Goal: Task Accomplishment & Management: Complete application form

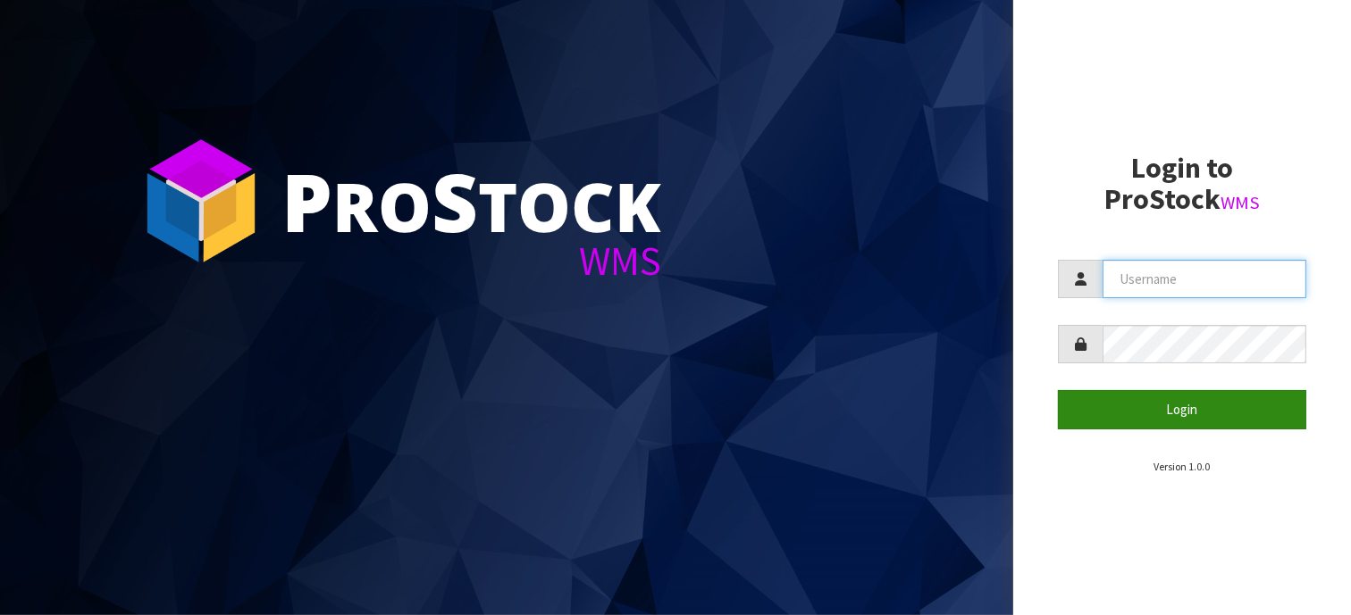
type input "KIRKGROUP"
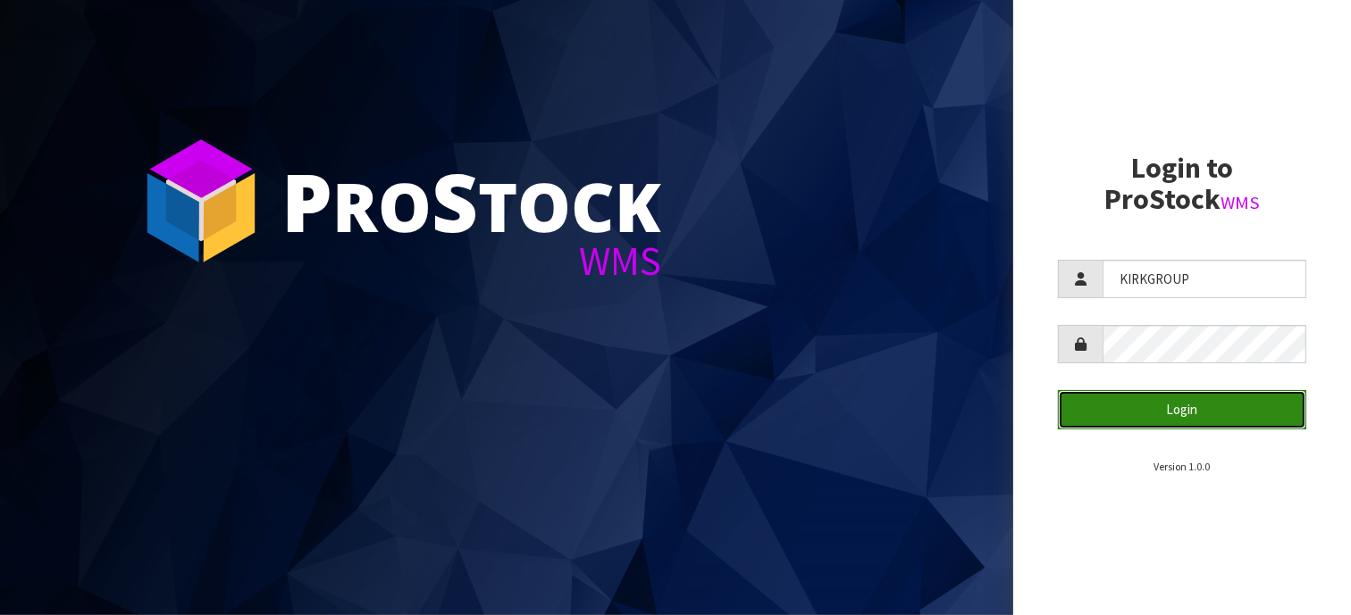
click at [1183, 411] on button "Login" at bounding box center [1182, 409] width 248 height 38
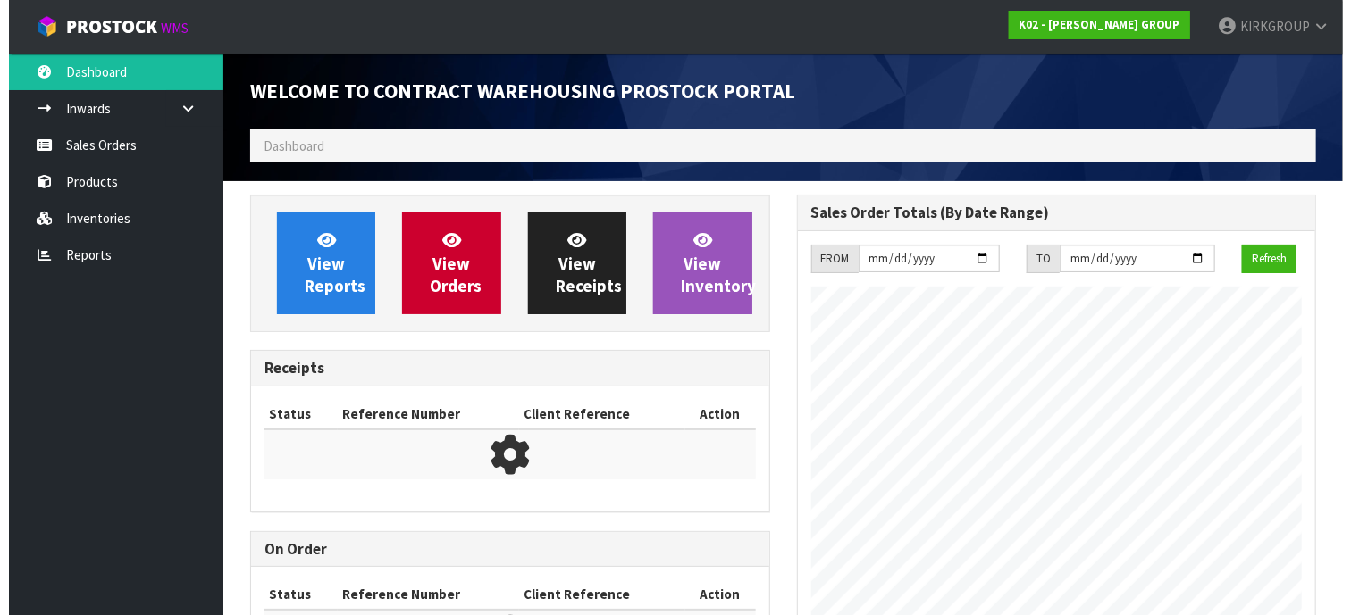
scroll to position [730, 546]
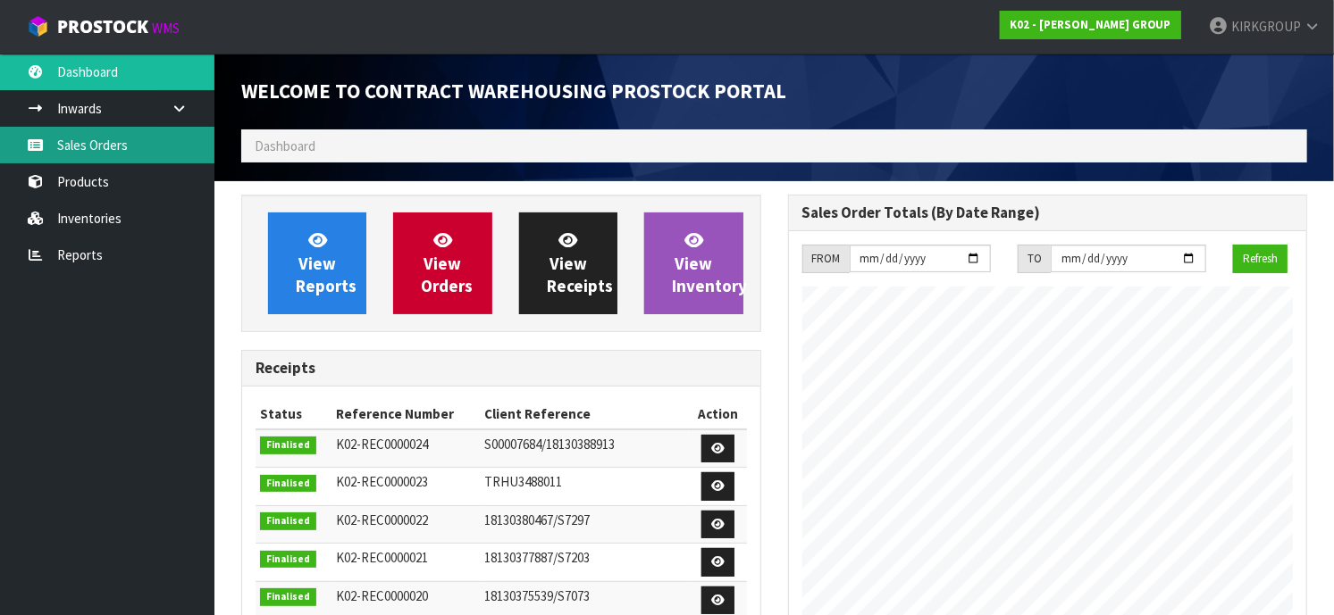
click at [96, 132] on link "Sales Orders" at bounding box center [107, 145] width 214 height 37
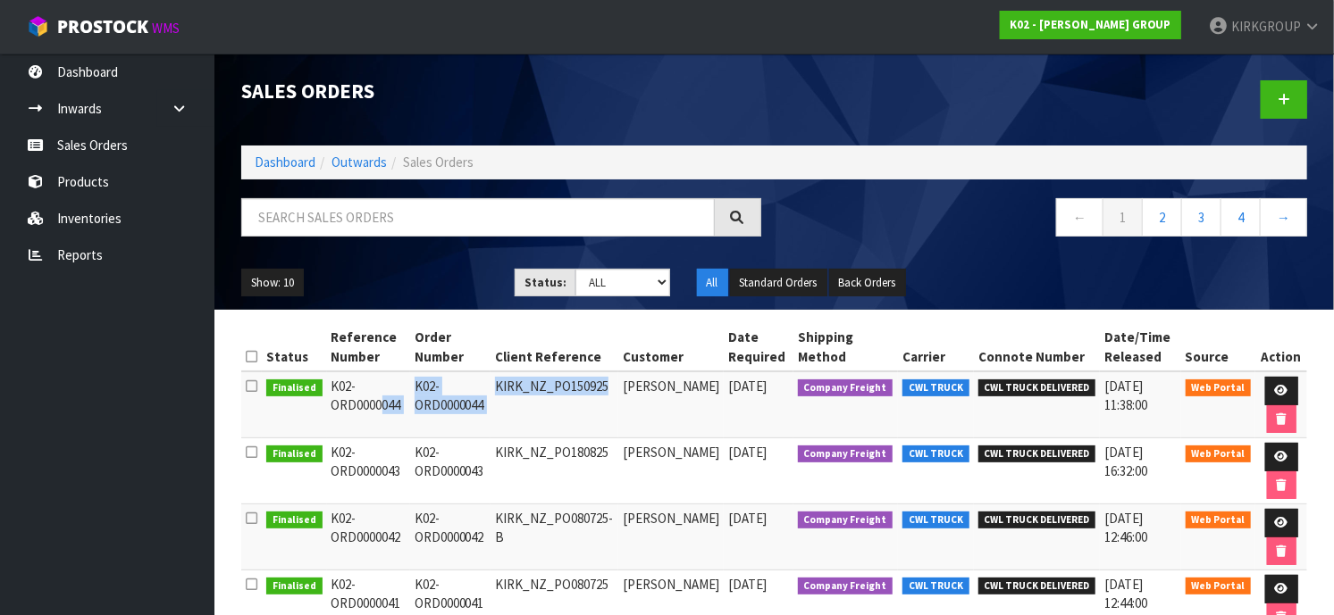
drag, startPoint x: 329, startPoint y: 381, endPoint x: 637, endPoint y: 401, distance: 308.8
click at [637, 401] on tr "Finalised K02-ORD0000044 K02-ORD0000044 KIRK_NZ_PO150925 [PERSON_NAME] [DATE] C…" at bounding box center [774, 405] width 1066 height 67
copy tr "K02-ORD0000044 K02-ORD0000044 KIRK_NZ_PO150925"
click at [422, 271] on ul "Show: 10 5 10 25 50" at bounding box center [364, 283] width 247 height 29
click at [1285, 88] on link at bounding box center [1283, 99] width 46 height 38
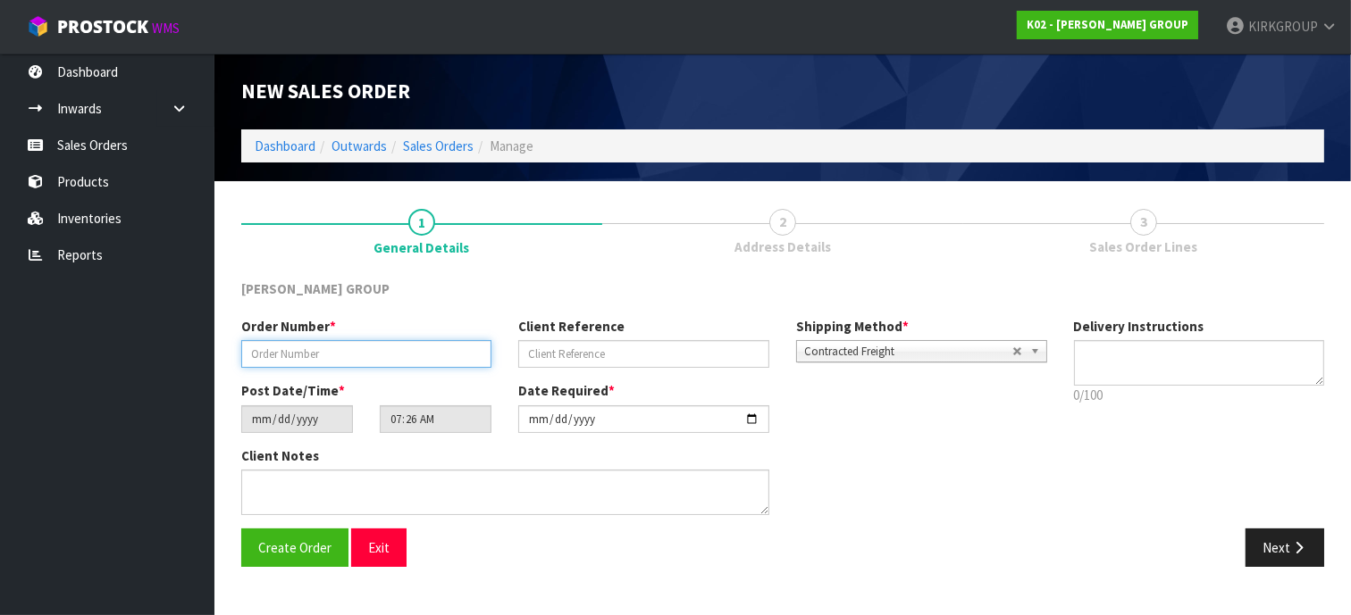
click at [285, 353] on input "text" at bounding box center [366, 354] width 250 height 28
click at [255, 351] on input "text" at bounding box center [366, 354] width 250 height 28
paste input "K02-ORD0000045"
type input "K02-ORD0000045"
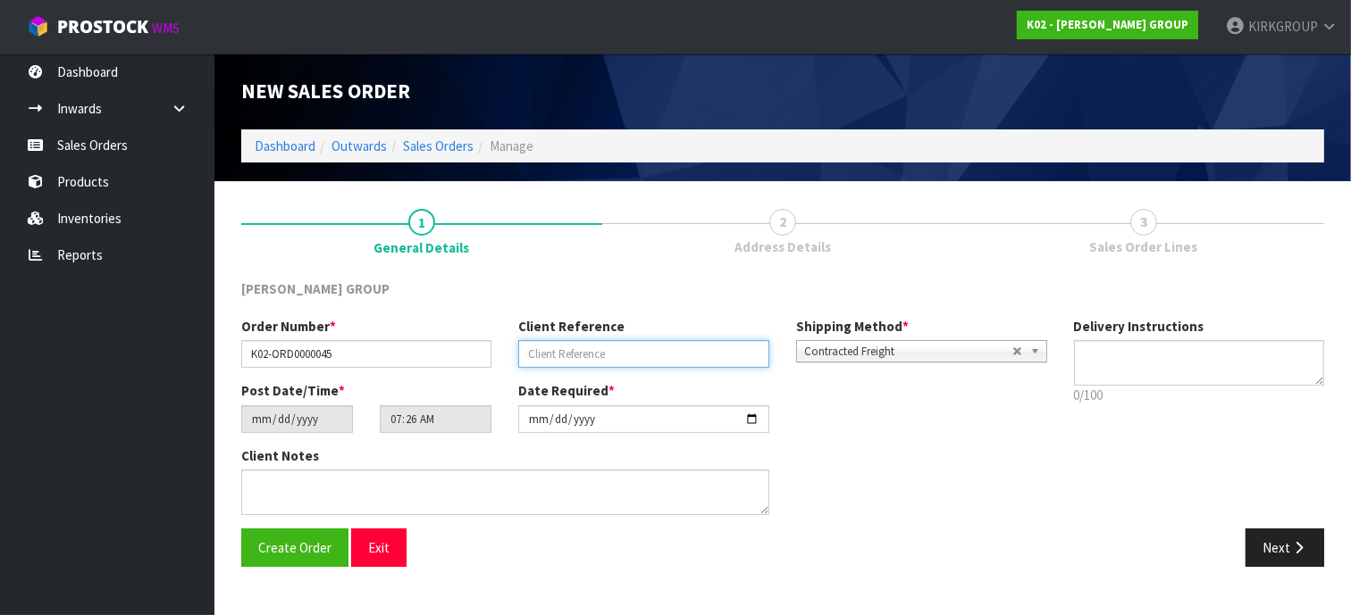
click at [533, 348] on input "text" at bounding box center [643, 354] width 250 height 28
paste input "KIRK_NZ_PO071025"
type input "KIRK_NZ_PO071025"
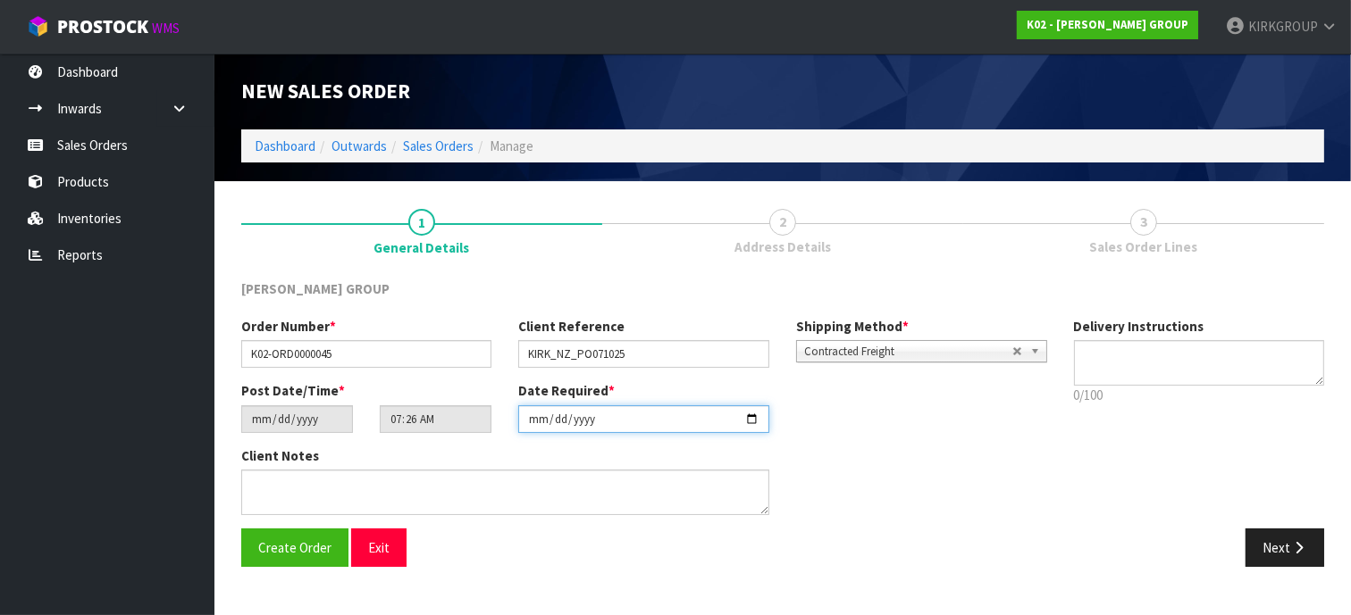
click at [750, 414] on input "[DATE]" at bounding box center [643, 420] width 250 height 28
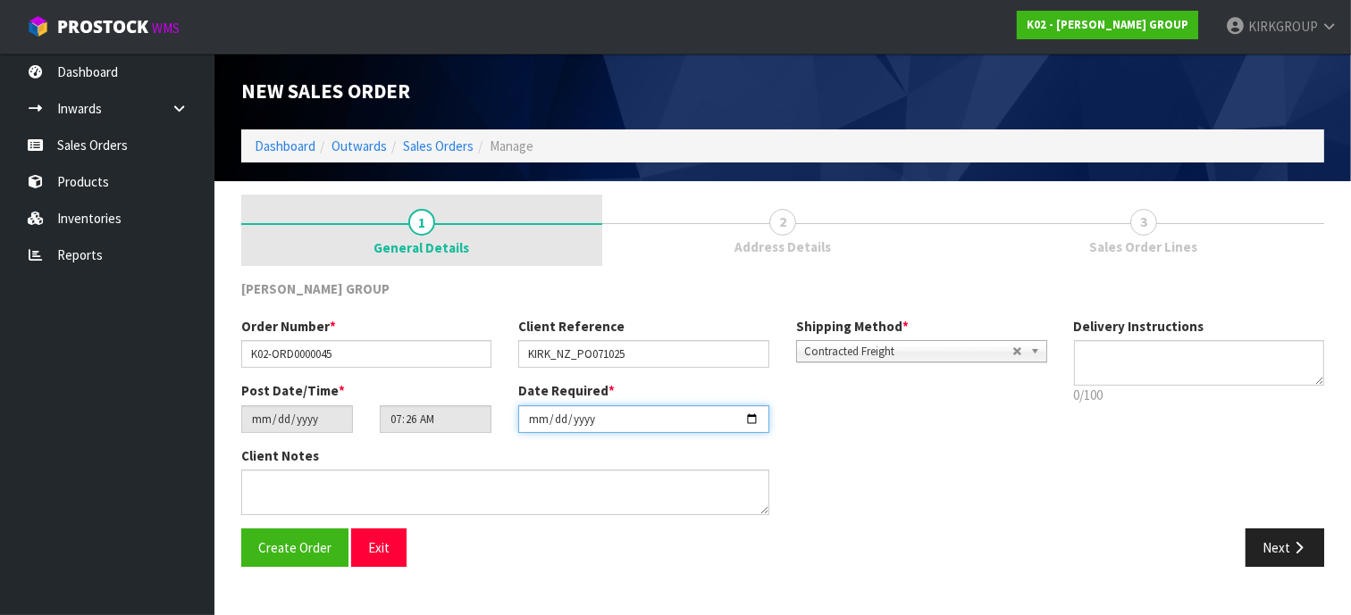
type input "[DATE]"
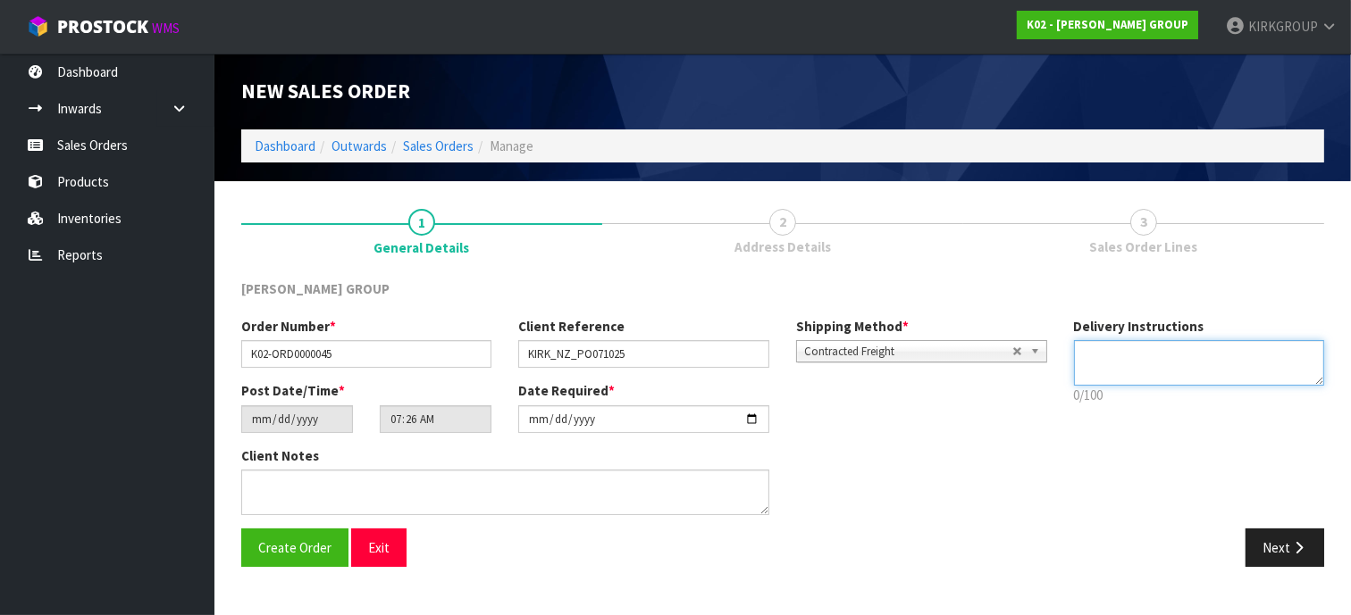
click at [1119, 359] on textarea at bounding box center [1199, 363] width 251 height 46
paste textarea "[PERSON_NAME][GEOGRAPHIC_DATA] AREA, ROLLER DOOR RIGHT-SIDE FRONT OF BUILDING, …"
type textarea "[PERSON_NAME][GEOGRAPHIC_DATA] AREA, ROLLER DOOR RIGHT-SIDE FRONT OF BUILDING, …"
click at [1164, 456] on div "Order Number * K02-ORD0000045 Client Reference KIRK_NZ_PO071025 Shipping Method…" at bounding box center [782, 423] width 1109 height 212
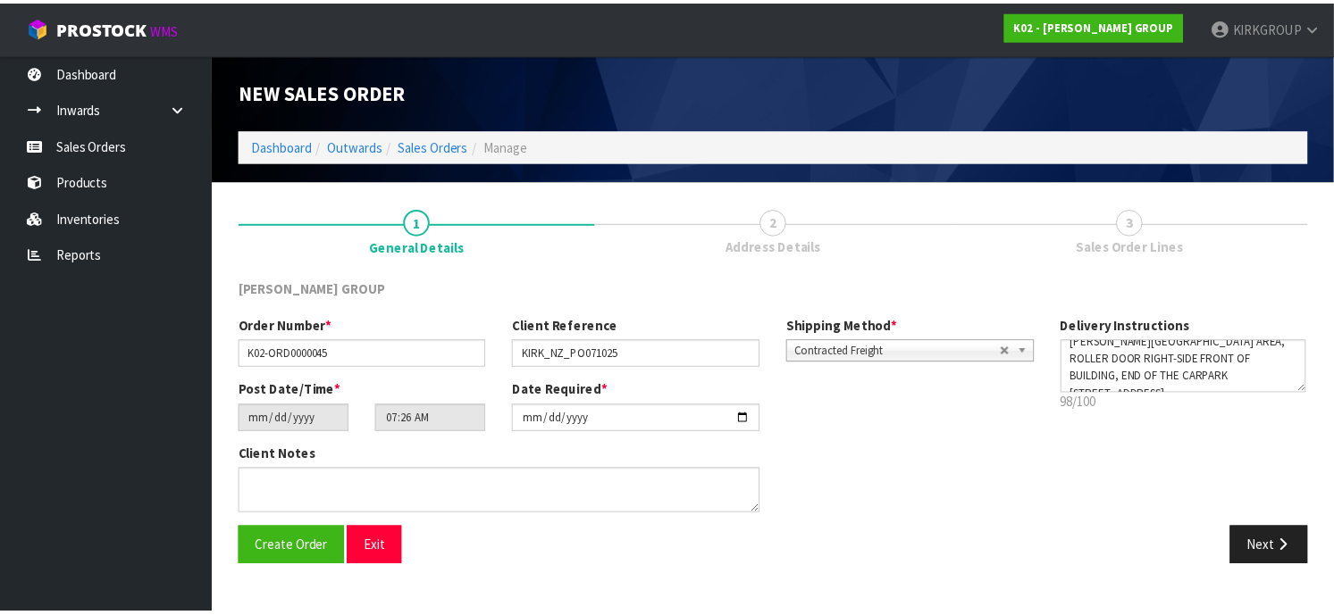
scroll to position [0, 0]
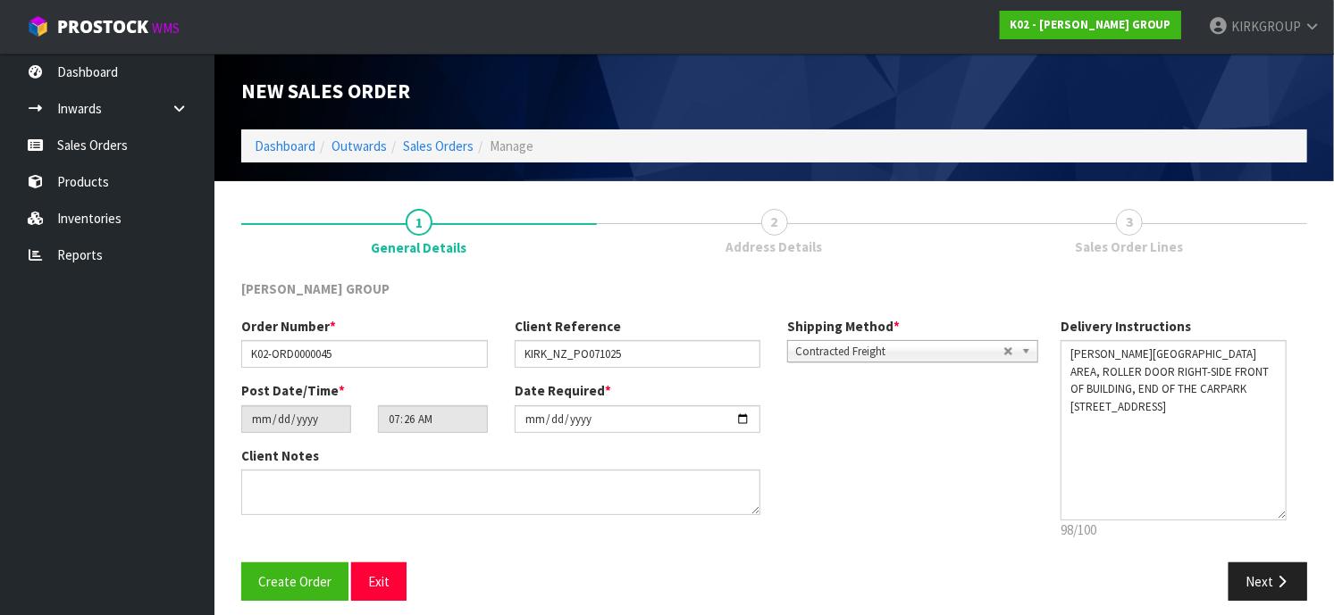
drag, startPoint x: 1316, startPoint y: 390, endPoint x: 1292, endPoint y: 518, distance: 130.0
click at [1292, 518] on div "Delivery Instructions 98/100 Delivery instructions has exceeded maximum length!" at bounding box center [1183, 433] width 273 height 232
click at [1278, 583] on icon "button" at bounding box center [1281, 582] width 17 height 13
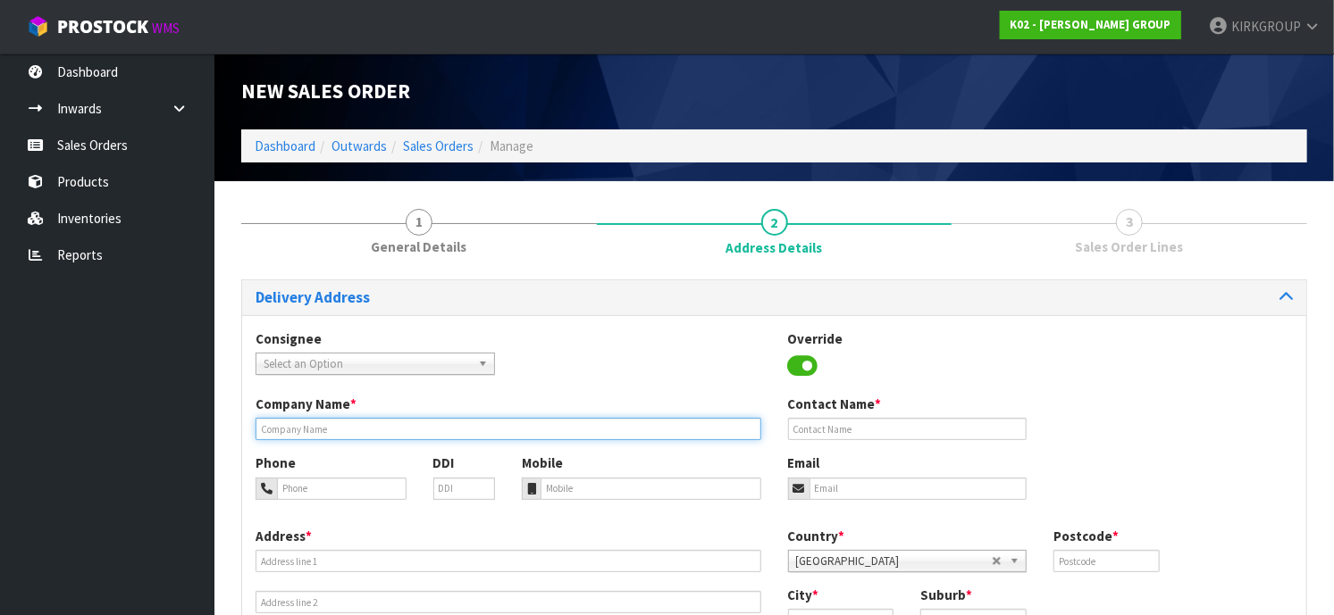
click at [298, 432] on input "text" at bounding box center [508, 429] width 506 height 22
type input "[PERSON_NAME]"
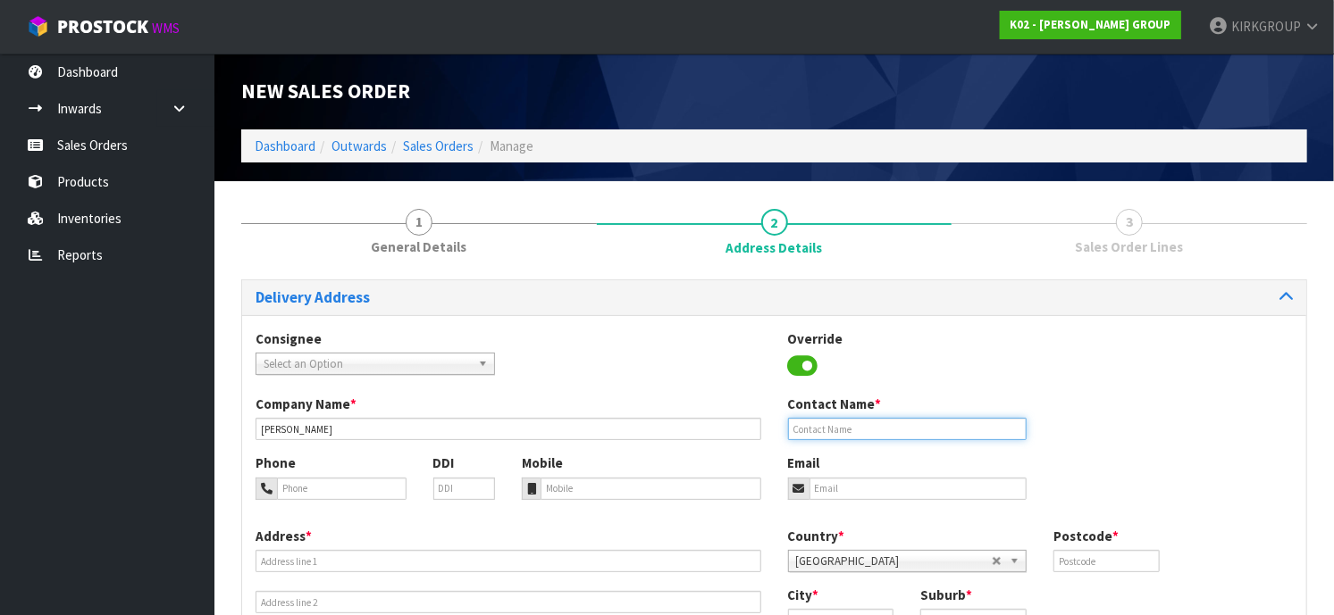
type input "[PERSON_NAME]"
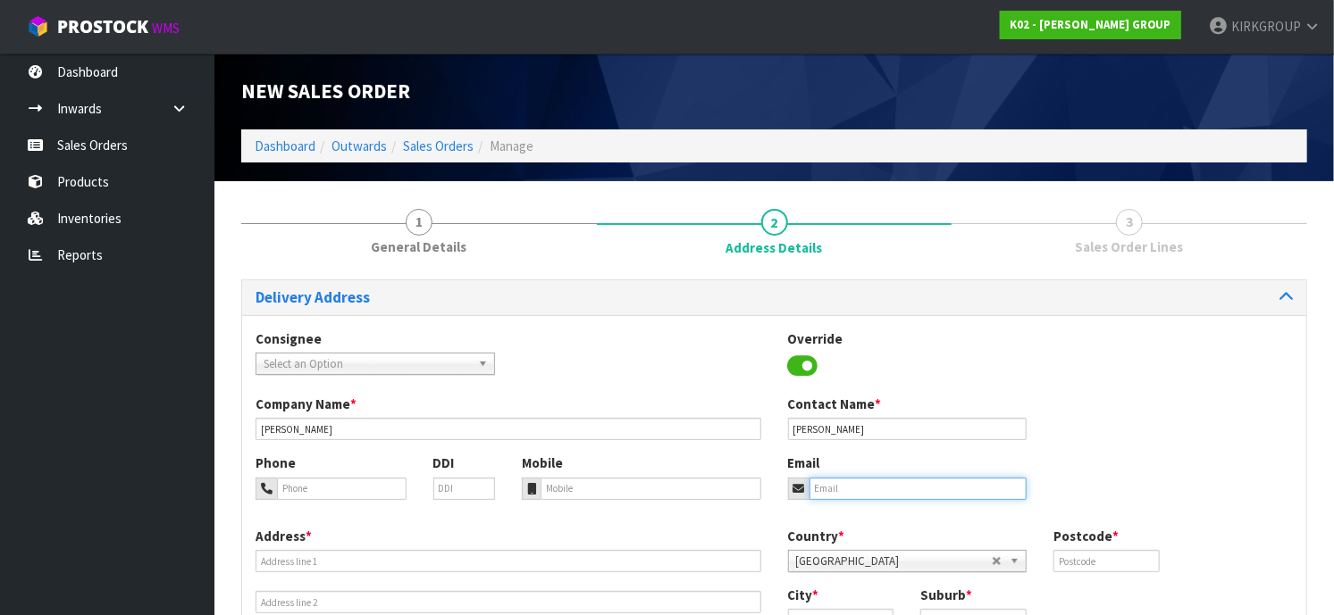
type input "[PERSON_NAME][EMAIL_ADDRESS][PERSON_NAME][DOMAIN_NAME]"
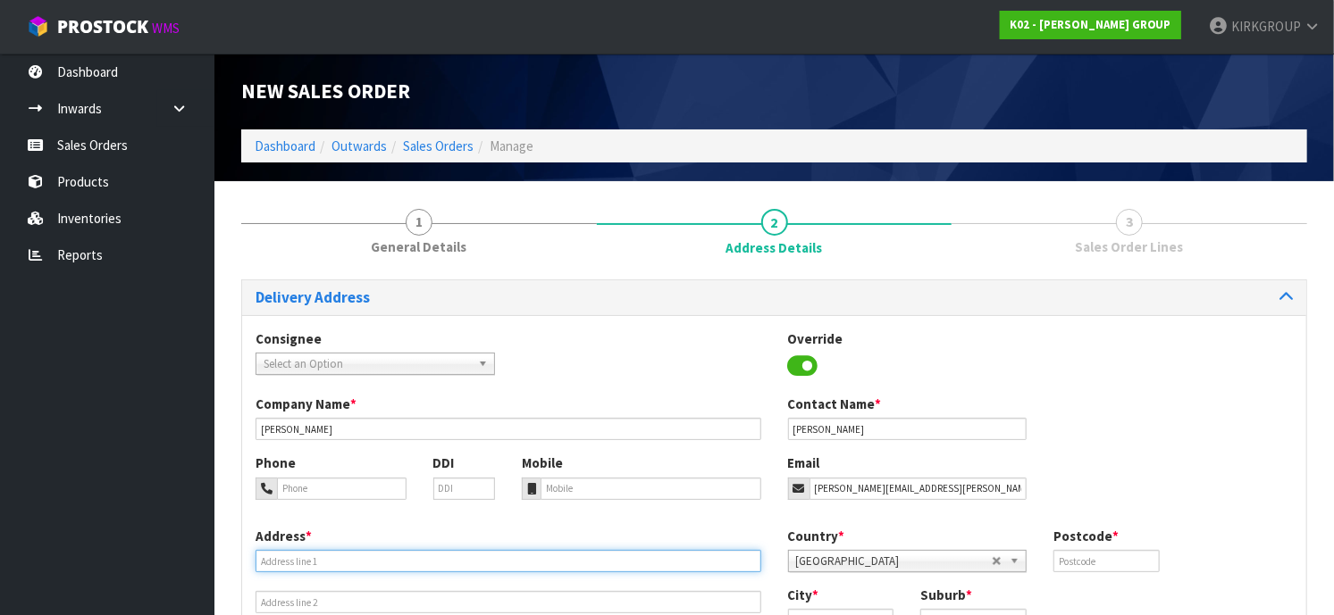
type input "[STREET_ADDRESS]"
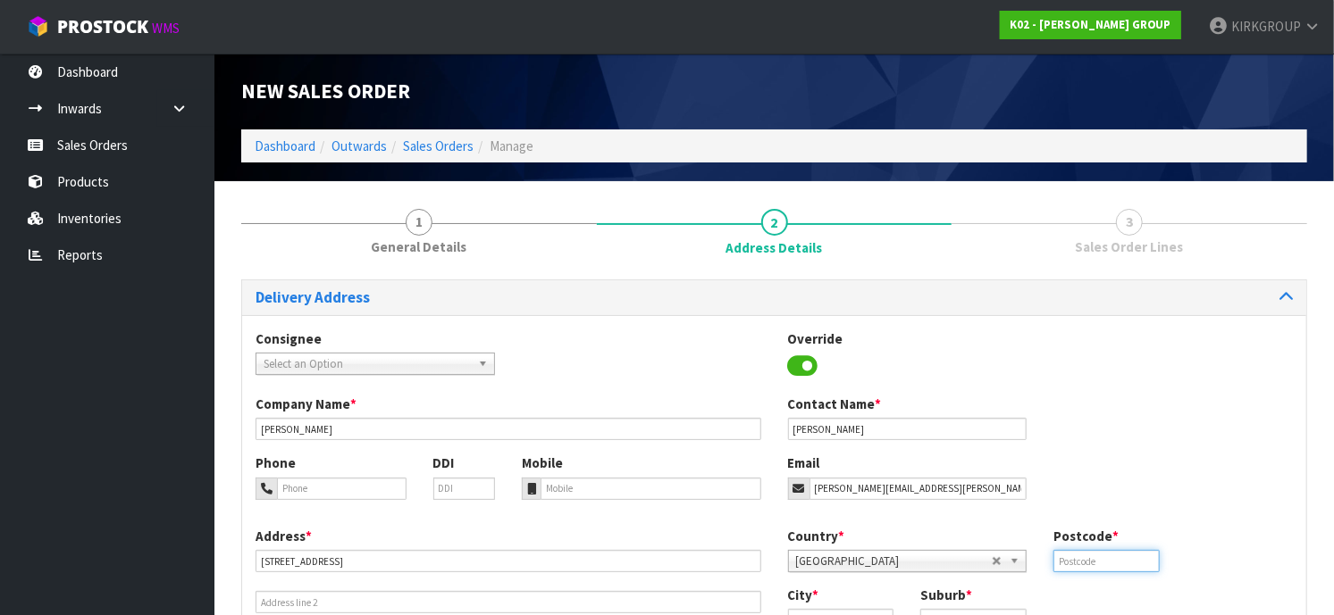
type input "2013"
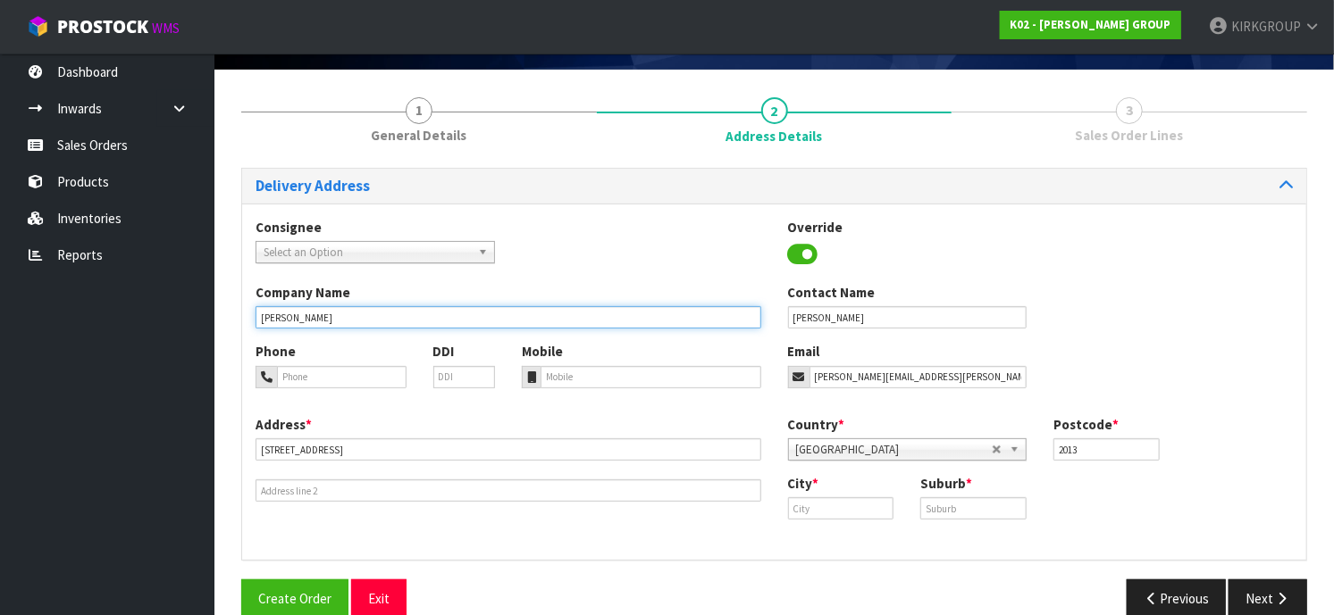
scroll to position [142, 0]
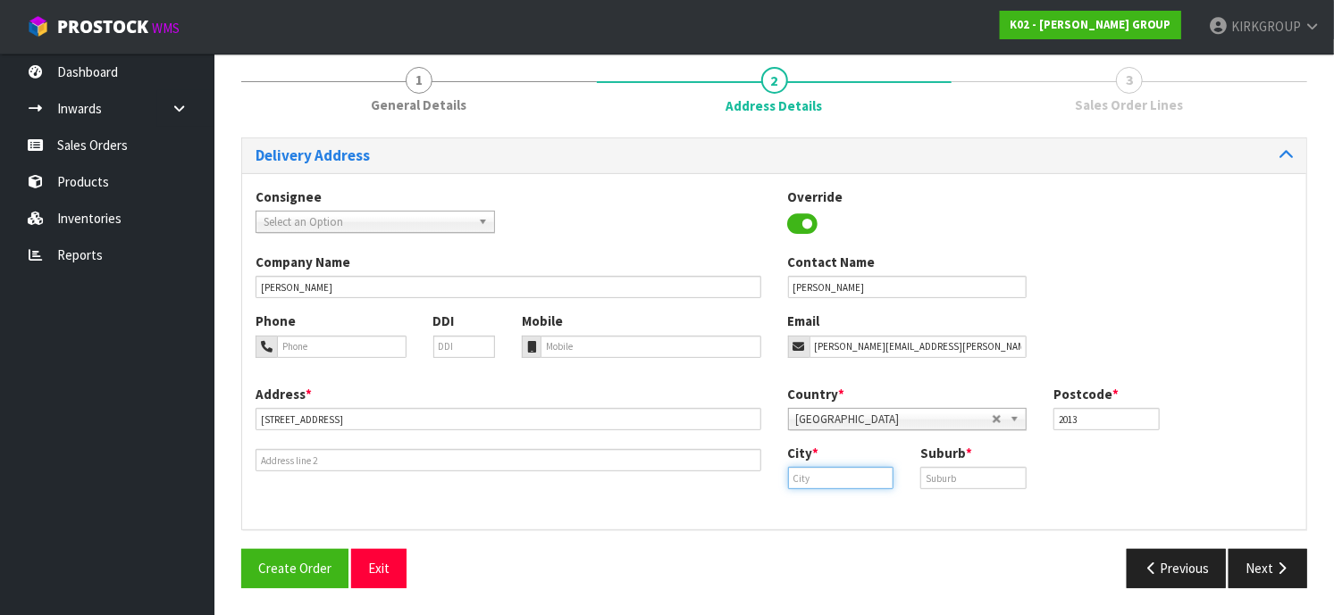
click at [812, 476] on input "text" at bounding box center [841, 478] width 106 height 22
click at [802, 484] on input "text" at bounding box center [841, 478] width 106 height 22
click at [870, 510] on link "Au ckland" at bounding box center [859, 510] width 141 height 24
type input "[GEOGRAPHIC_DATA]"
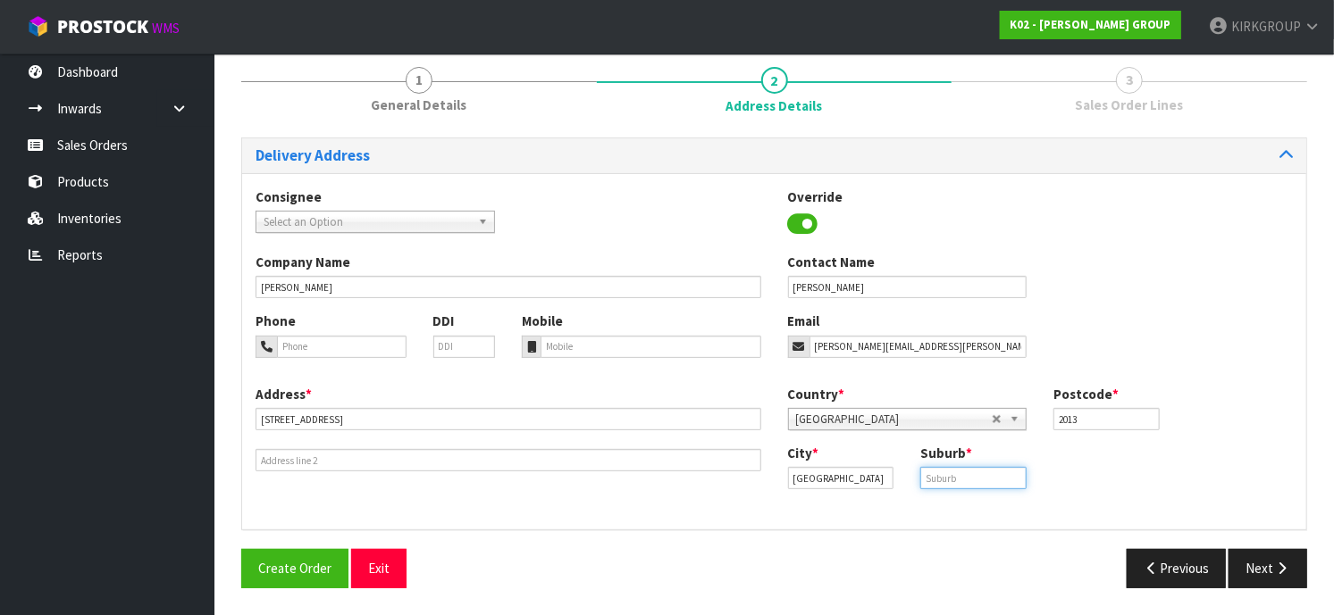
click at [980, 476] on input "text" at bounding box center [973, 478] width 106 height 22
type input "HIGHBROOK"
click at [305, 339] on input "tel" at bounding box center [342, 347] width 130 height 22
click at [458, 346] on input "tel" at bounding box center [464, 347] width 62 height 22
click at [588, 347] on input "tel" at bounding box center [650, 347] width 221 height 22
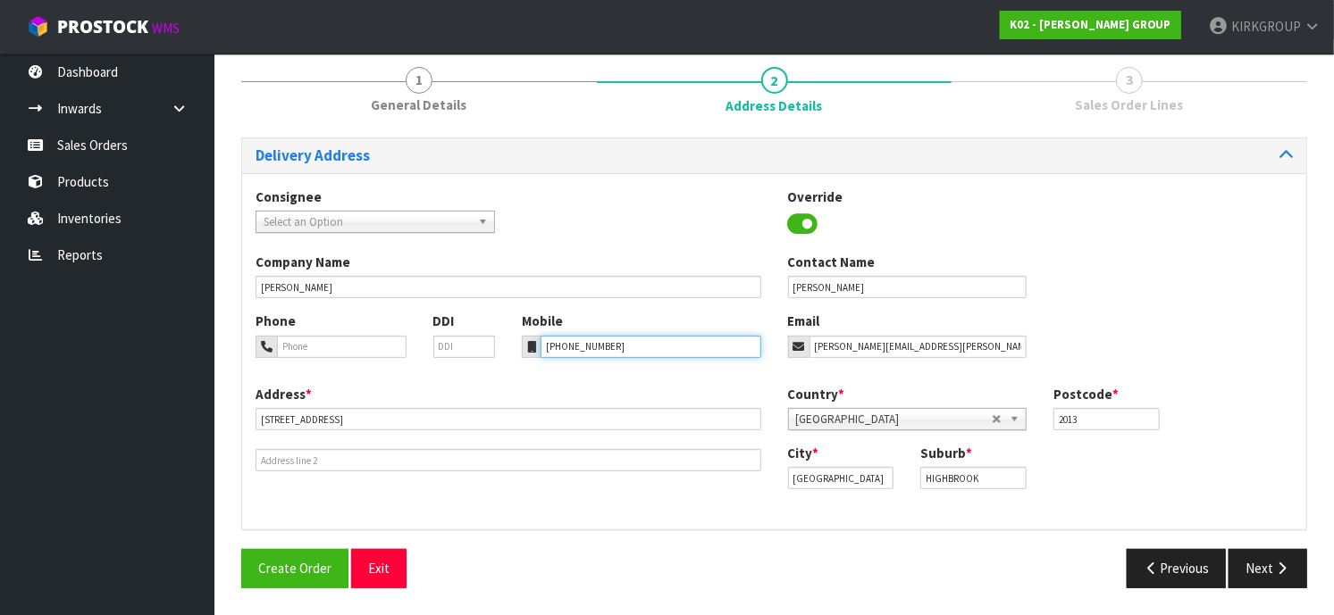
type input "[PHONE_NUMBER]"
click at [685, 397] on div "Address * [STREET_ADDRESS]" at bounding box center [508, 429] width 532 height 88
drag, startPoint x: 1260, startPoint y: 567, endPoint x: 1207, endPoint y: 557, distance: 54.5
click at [1235, 565] on button "Next" at bounding box center [1267, 568] width 79 height 38
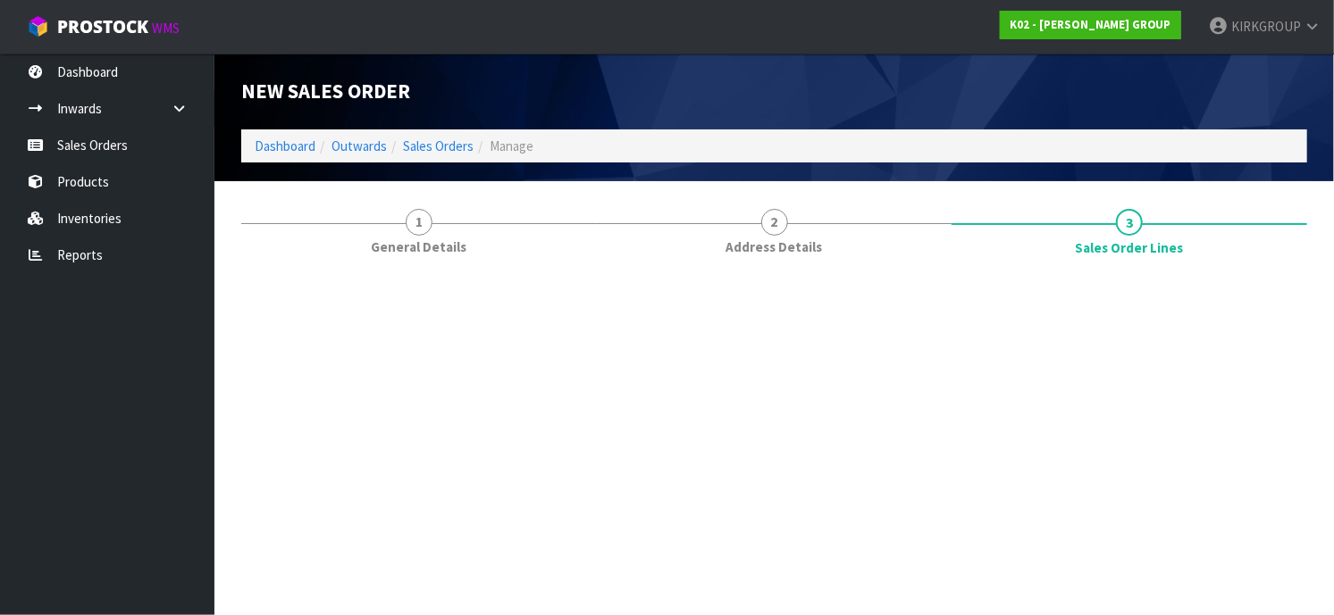
scroll to position [0, 0]
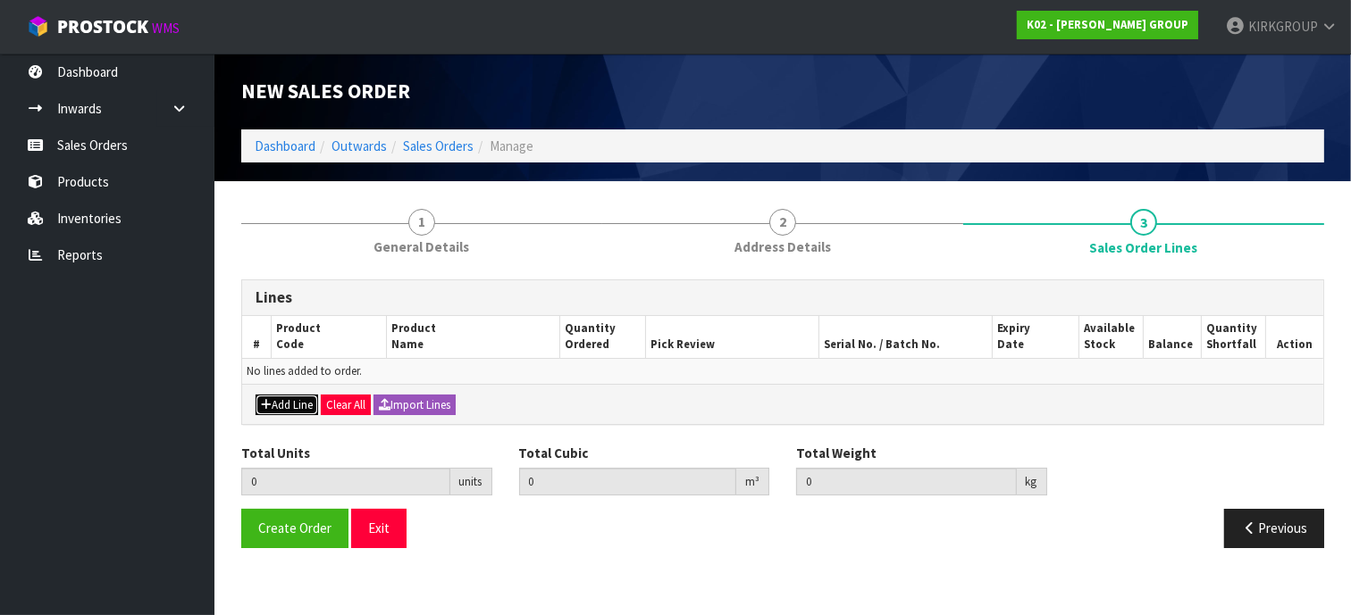
click at [275, 400] on button "Add Line" at bounding box center [286, 405] width 63 height 21
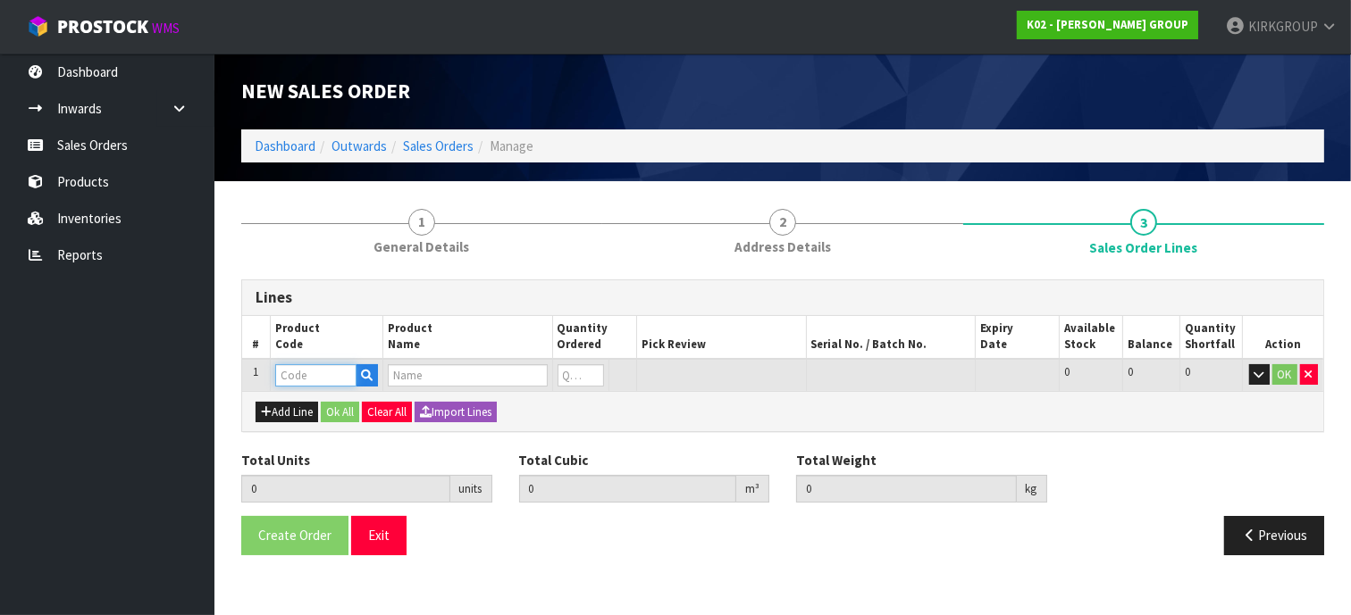
click at [304, 372] on input "text" at bounding box center [315, 375] width 81 height 22
click at [453, 364] on input "text" at bounding box center [467, 375] width 159 height 22
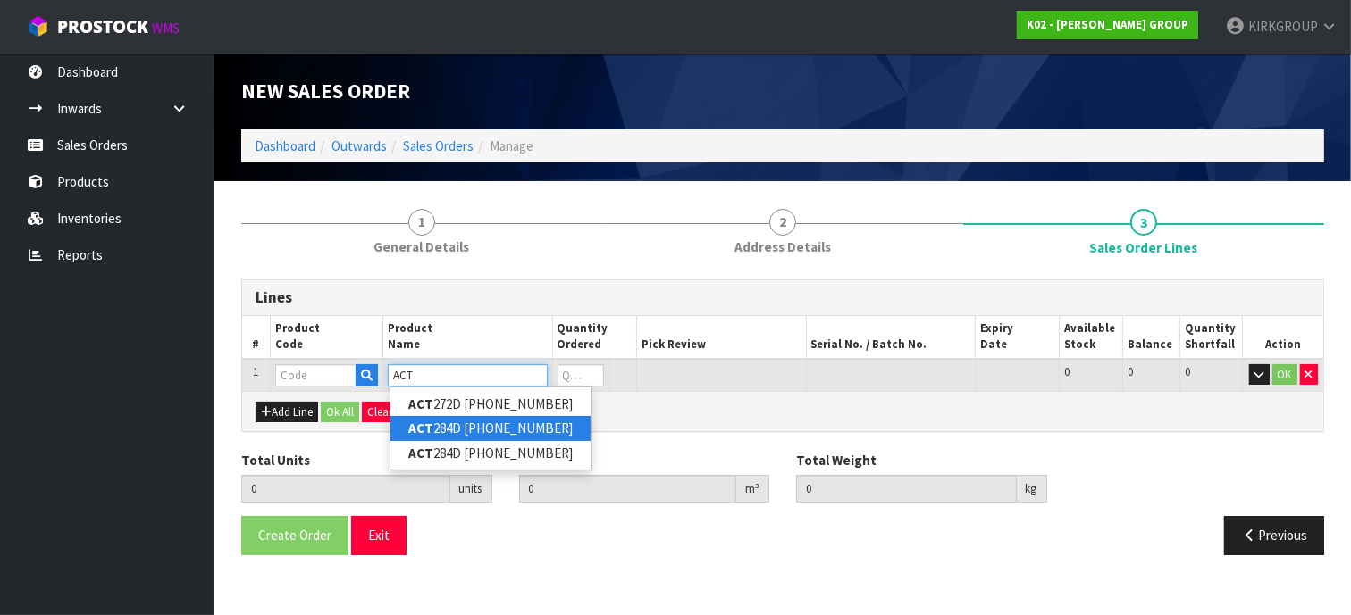
type input "ACT"
click at [491, 424] on link "ACT 284D [PHONE_NUMBER]" at bounding box center [490, 428] width 200 height 24
type input "ACT284D [PHONE_NUMBER]"
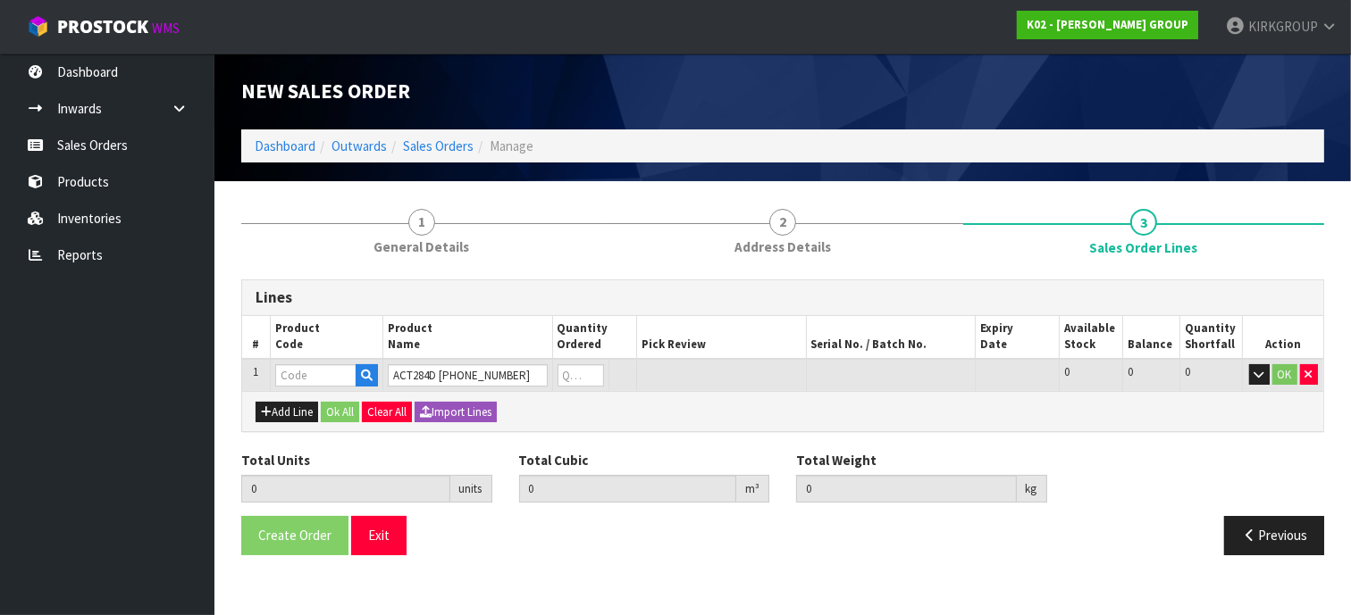
type input "0.000000"
type input "0.000"
type input "NU07-0003-0101"
type input "0"
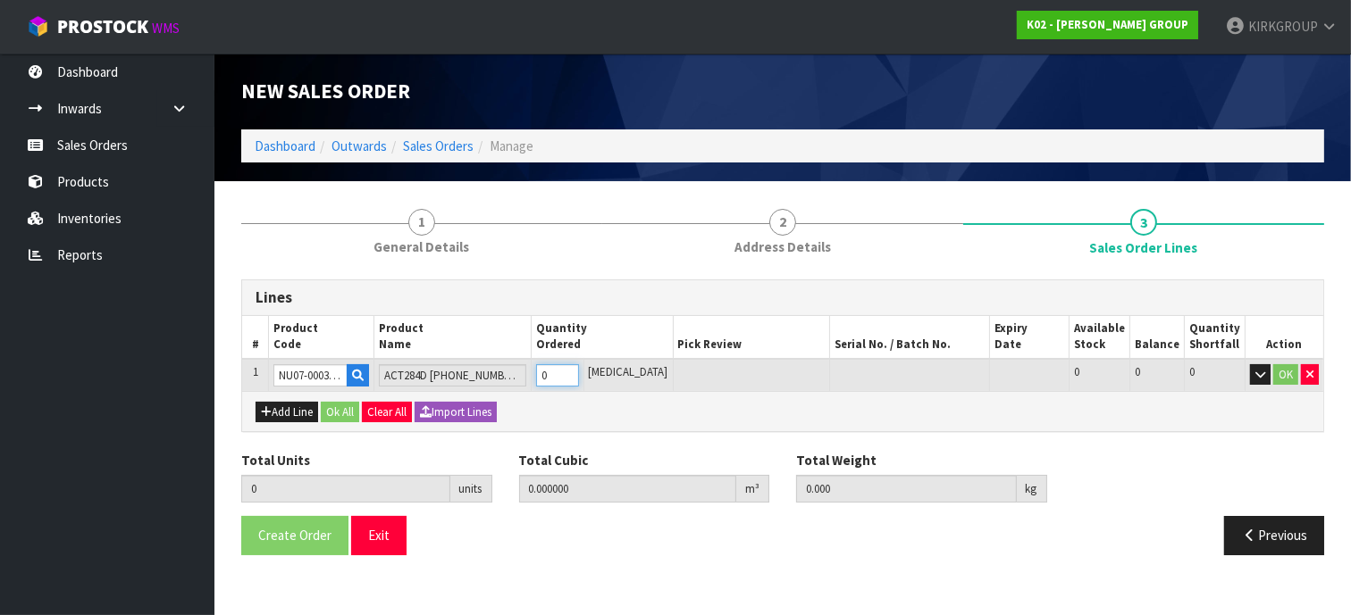
type input "1"
type input "0.30738"
type input "95"
type input "1"
click at [579, 367] on input "1" at bounding box center [557, 375] width 43 height 22
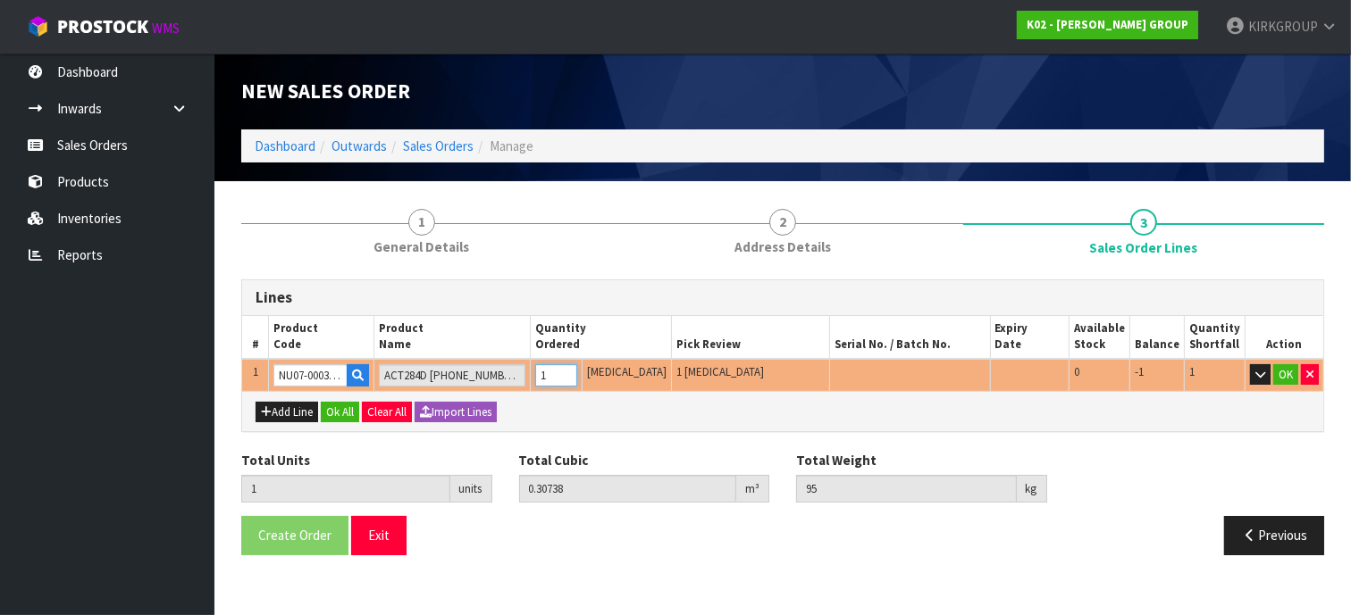
type input "0"
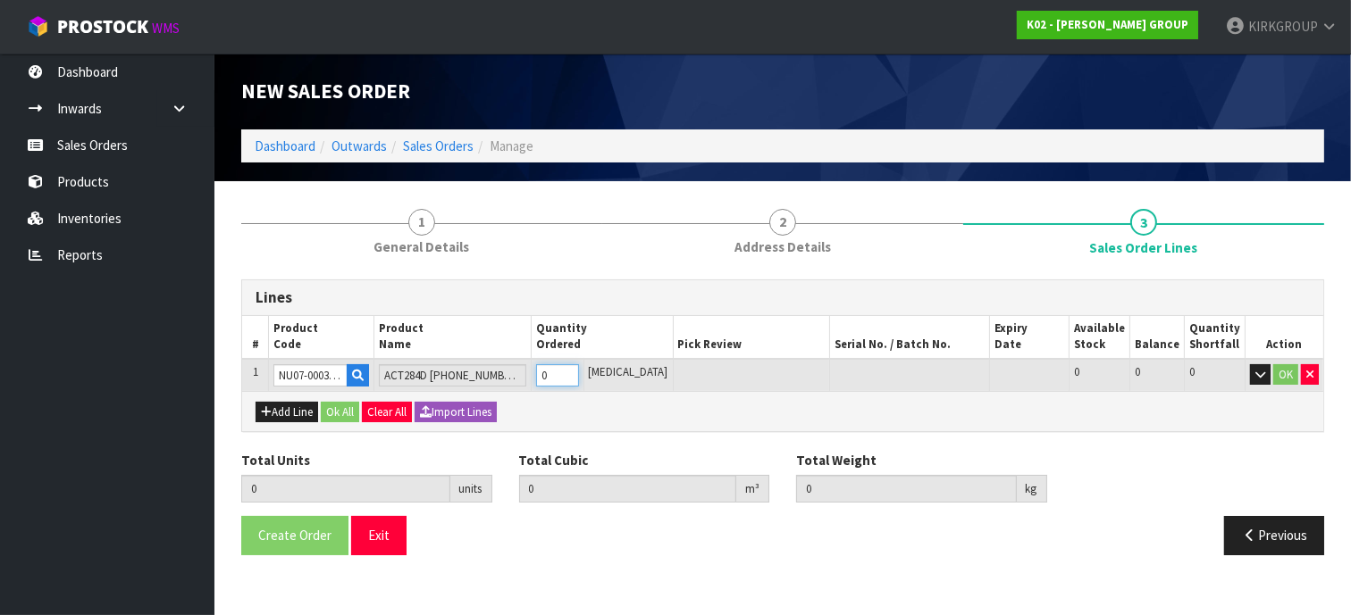
type input "0"
click at [579, 376] on input "0" at bounding box center [557, 375] width 43 height 22
click at [277, 406] on button "Add Line" at bounding box center [286, 412] width 63 height 21
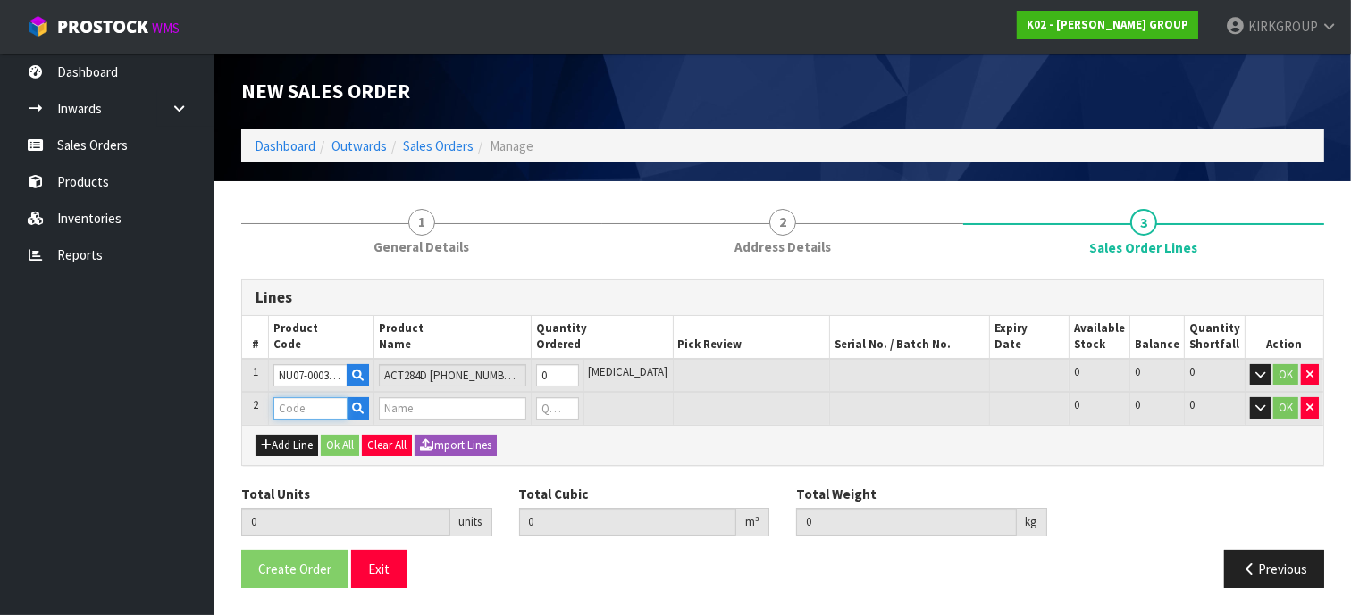
click at [298, 404] on input "text" at bounding box center [310, 408] width 74 height 22
click at [431, 406] on input "text" at bounding box center [452, 408] width 147 height 22
click at [337, 377] on input "NU07-0003-0101" at bounding box center [310, 375] width 74 height 22
click at [320, 408] on input "text" at bounding box center [310, 408] width 74 height 22
click at [424, 406] on input "text" at bounding box center [452, 408] width 147 height 22
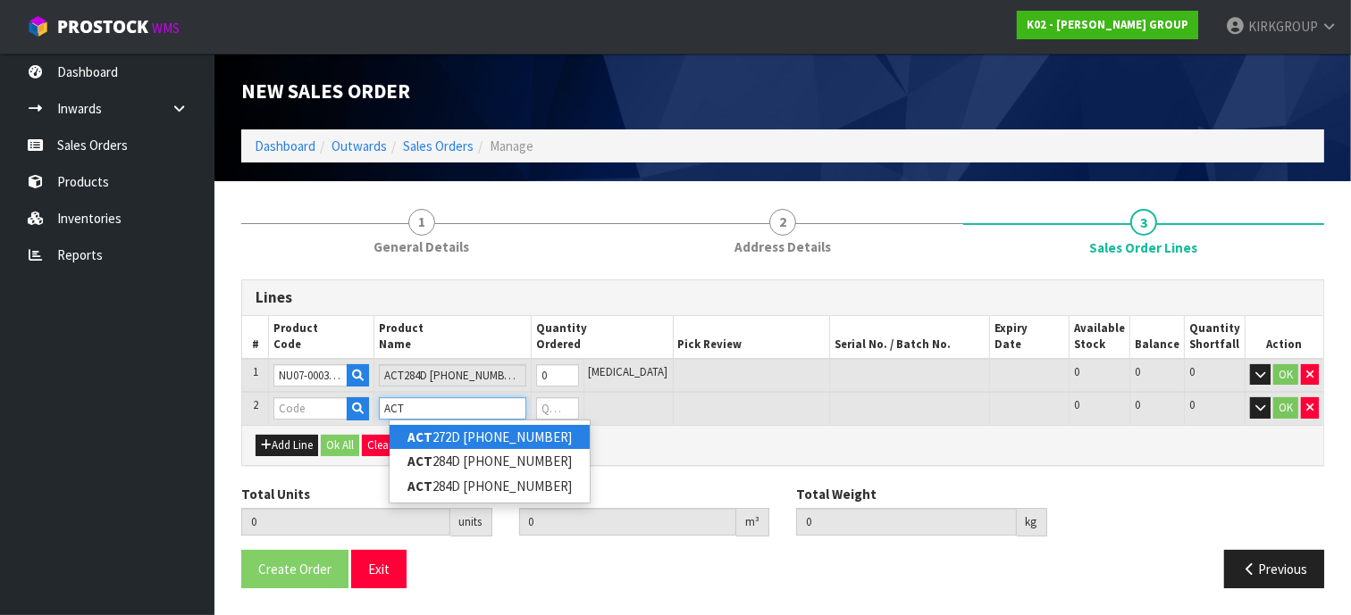
type input "ACT"
click at [518, 444] on link "ACT 272D [PHONE_NUMBER]" at bounding box center [489, 437] width 200 height 24
type input "ACT272D [PHONE_NUMBER]"
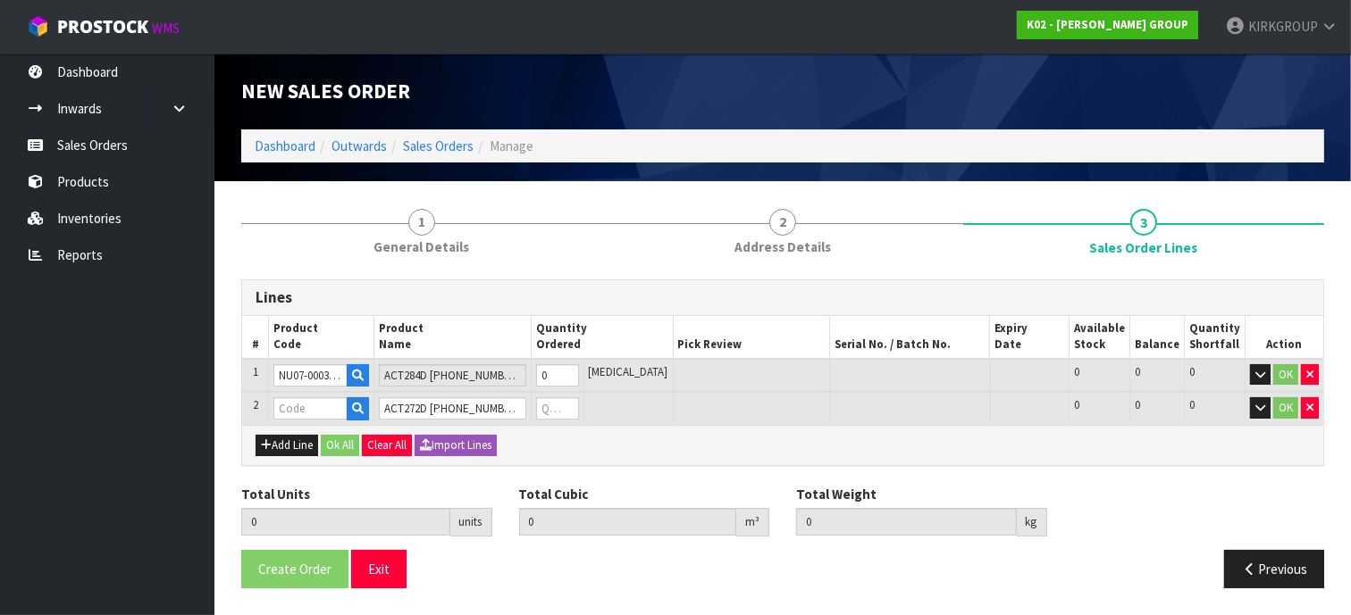
type input "0.000000"
type input "0.000"
type input "NU06-0001-0101"
type input "0"
type input "1"
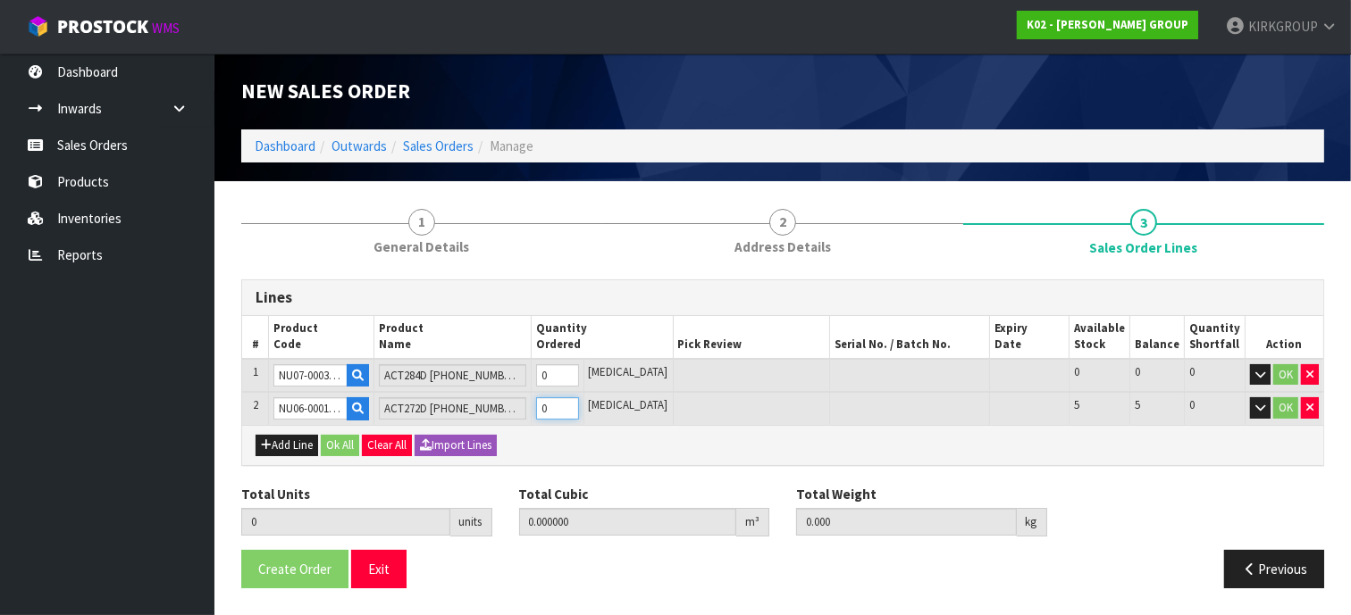
type input "0.22176"
type input "90"
type input "1"
click at [579, 401] on input "1" at bounding box center [557, 408] width 43 height 22
type input "2"
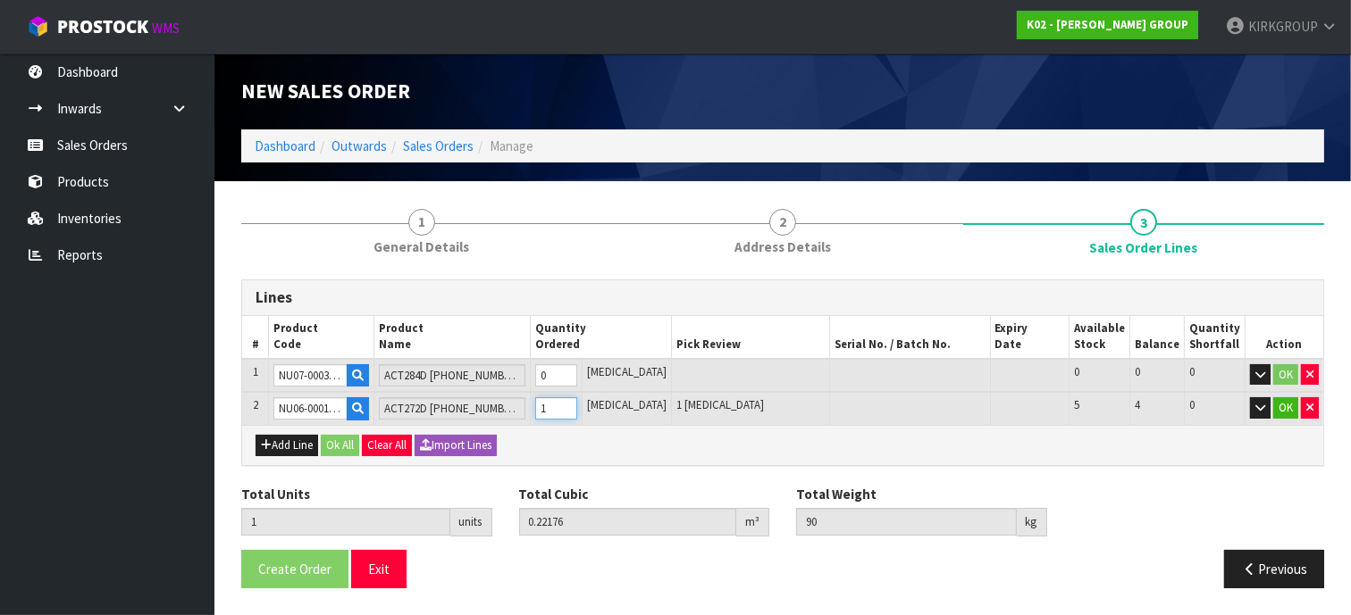
type input "0.44352"
type input "180"
type input "2"
click at [577, 400] on input "2" at bounding box center [556, 408] width 42 height 22
click at [282, 447] on button "Add Line" at bounding box center [286, 445] width 63 height 21
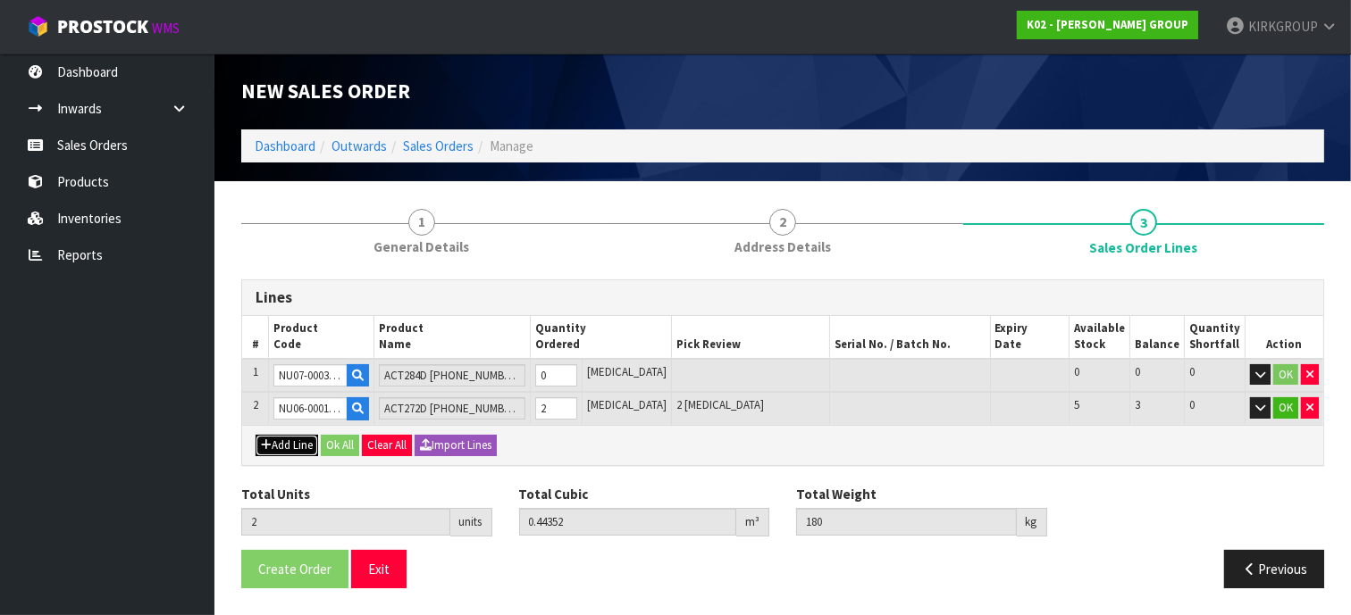
type input "0"
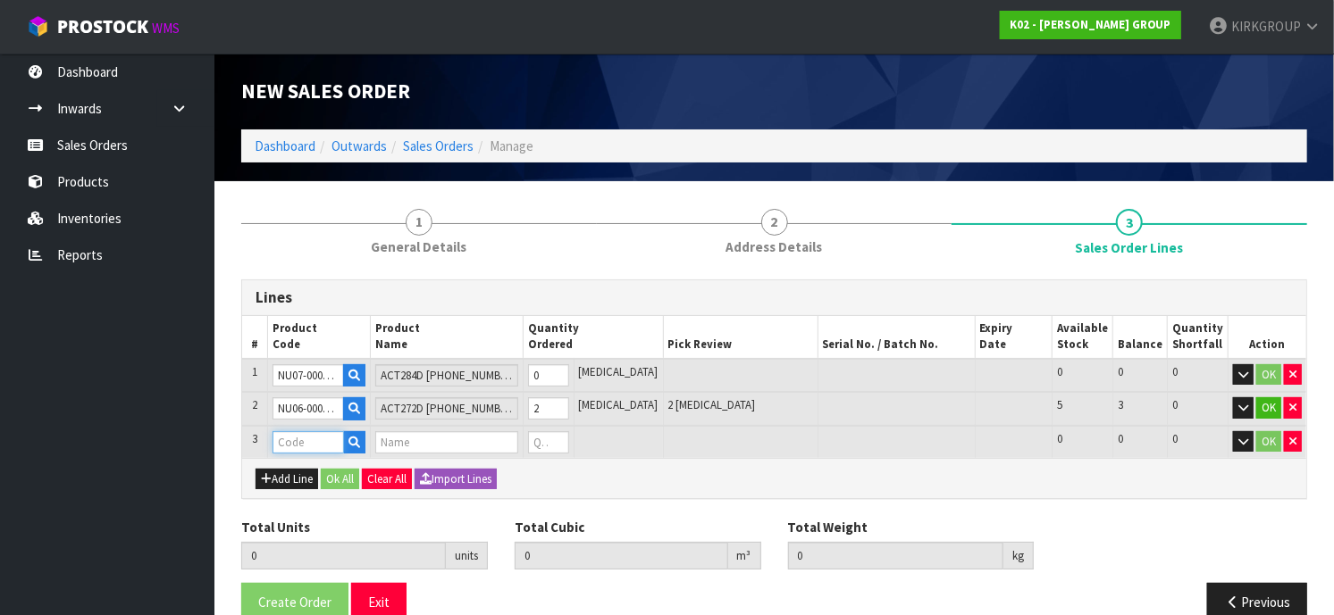
click at [299, 445] on input "text" at bounding box center [307, 442] width 71 height 22
click at [408, 442] on input "text" at bounding box center [446, 442] width 142 height 22
click at [406, 442] on input "text" at bounding box center [446, 442] width 142 height 22
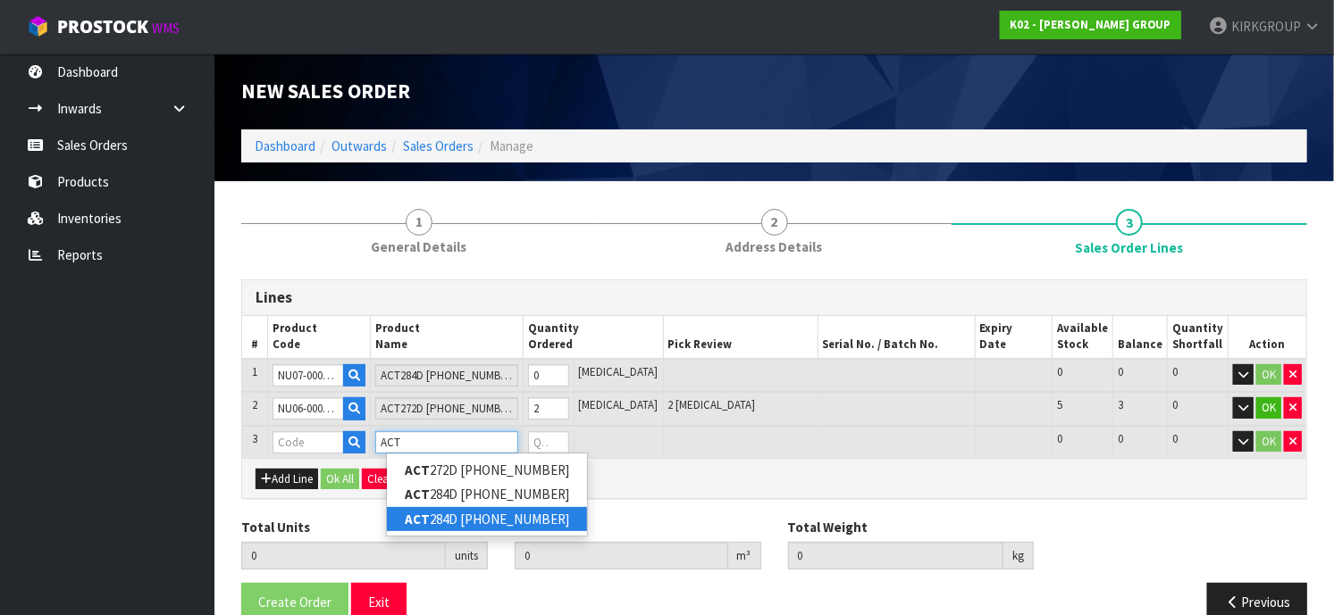
type input "ACT"
click at [506, 517] on link "ACT 284D [PHONE_NUMBER]" at bounding box center [487, 519] width 200 height 24
type input "ACT284D [PHONE_NUMBER]"
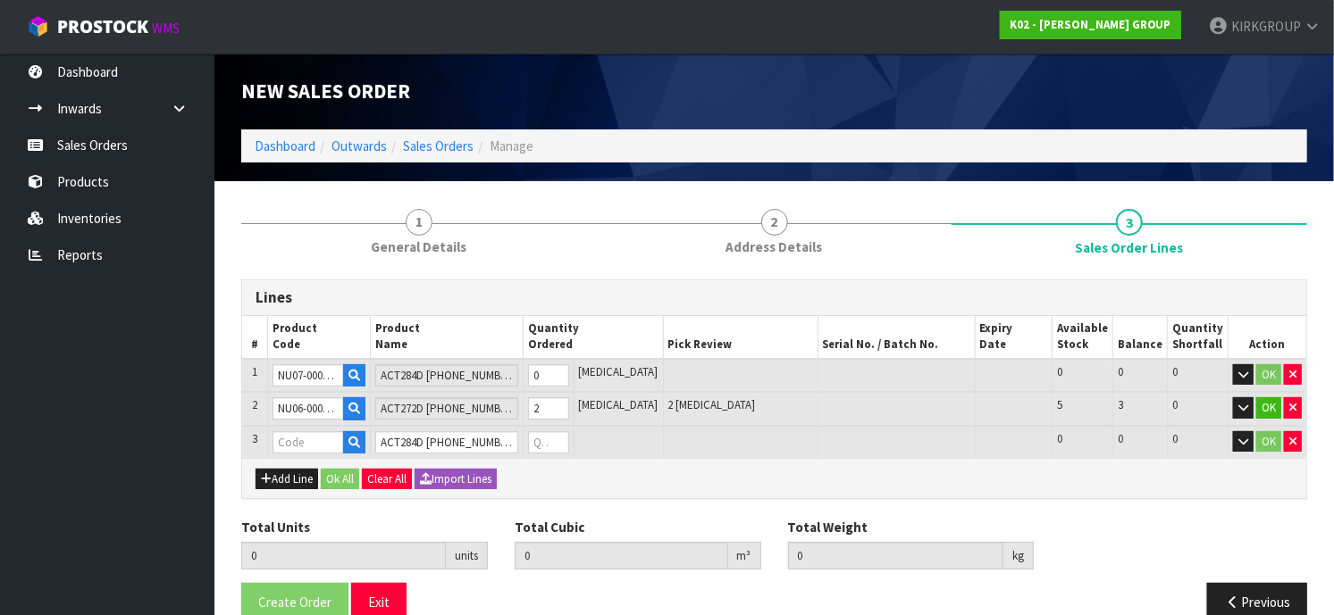
type input "2"
type input "0.44352"
type input "180"
type input "NU07-0003-1101"
type input "0"
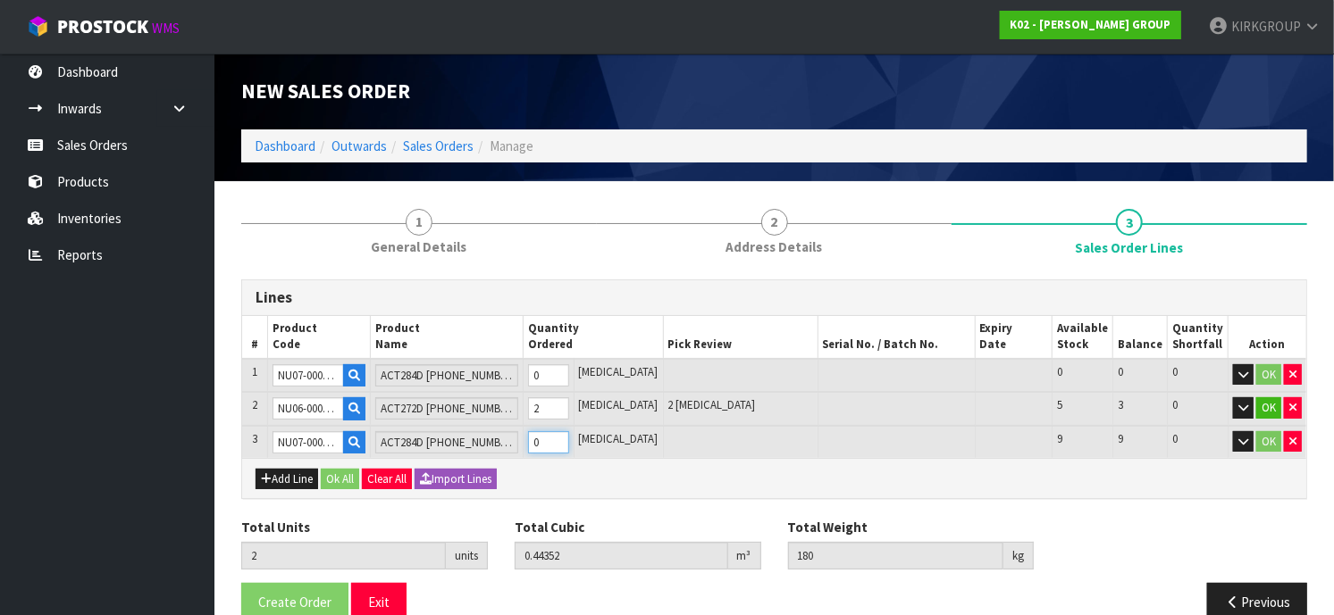
click at [569, 434] on input "0" at bounding box center [548, 442] width 41 height 22
type input "3"
type input "1.12112"
type input "321"
type input "1"
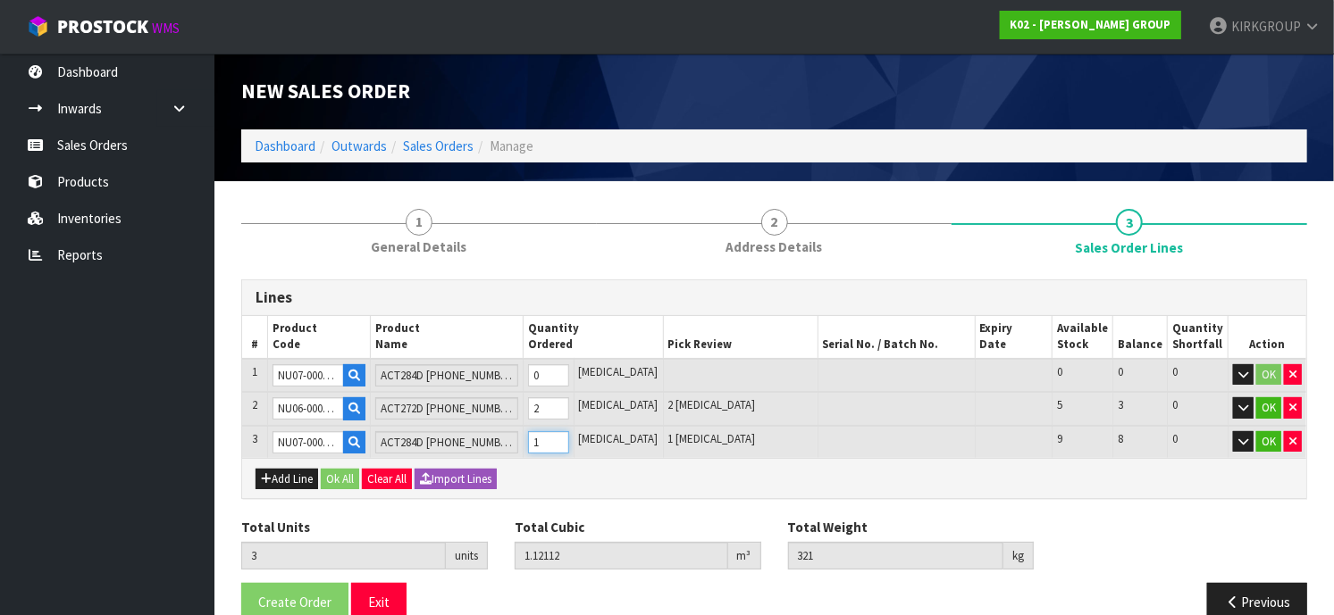
click at [569, 432] on input "1" at bounding box center [548, 442] width 41 height 22
type input "4"
type input "1.79872"
type input "462"
type input "2"
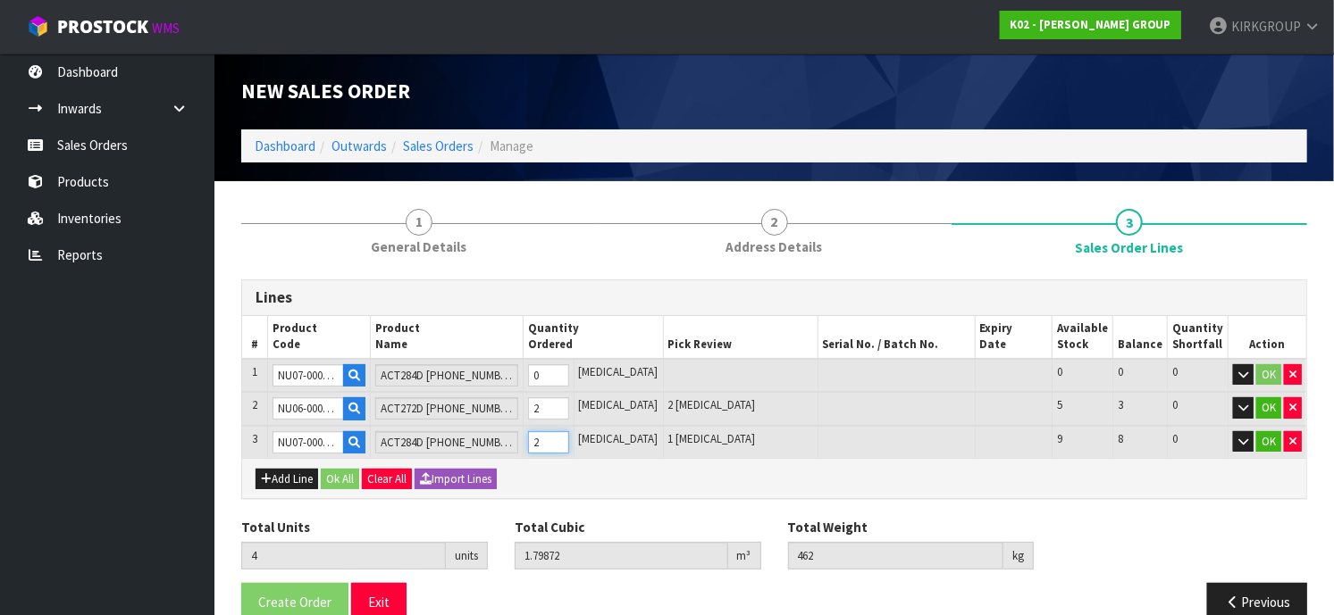
click at [569, 432] on input "2" at bounding box center [548, 442] width 41 height 22
type input "5"
type input "2.47632"
type input "603"
type input "3"
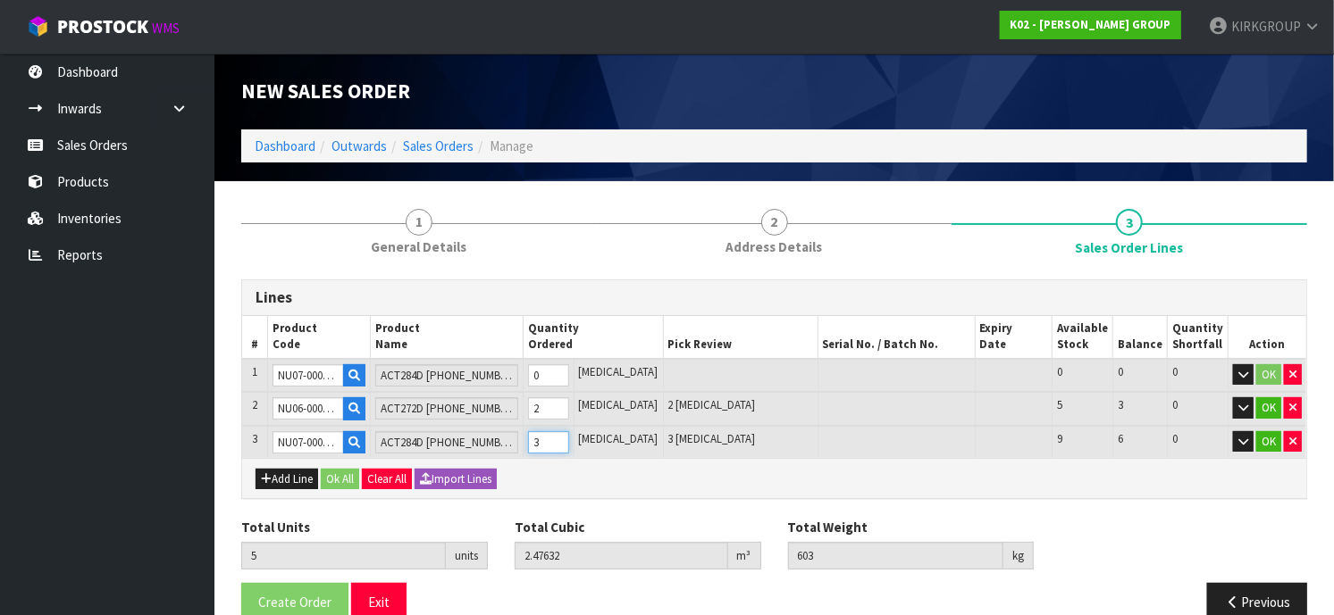
click at [569, 431] on input "3" at bounding box center [548, 442] width 41 height 22
click at [1292, 369] on icon "button" at bounding box center [1292, 375] width 7 height 12
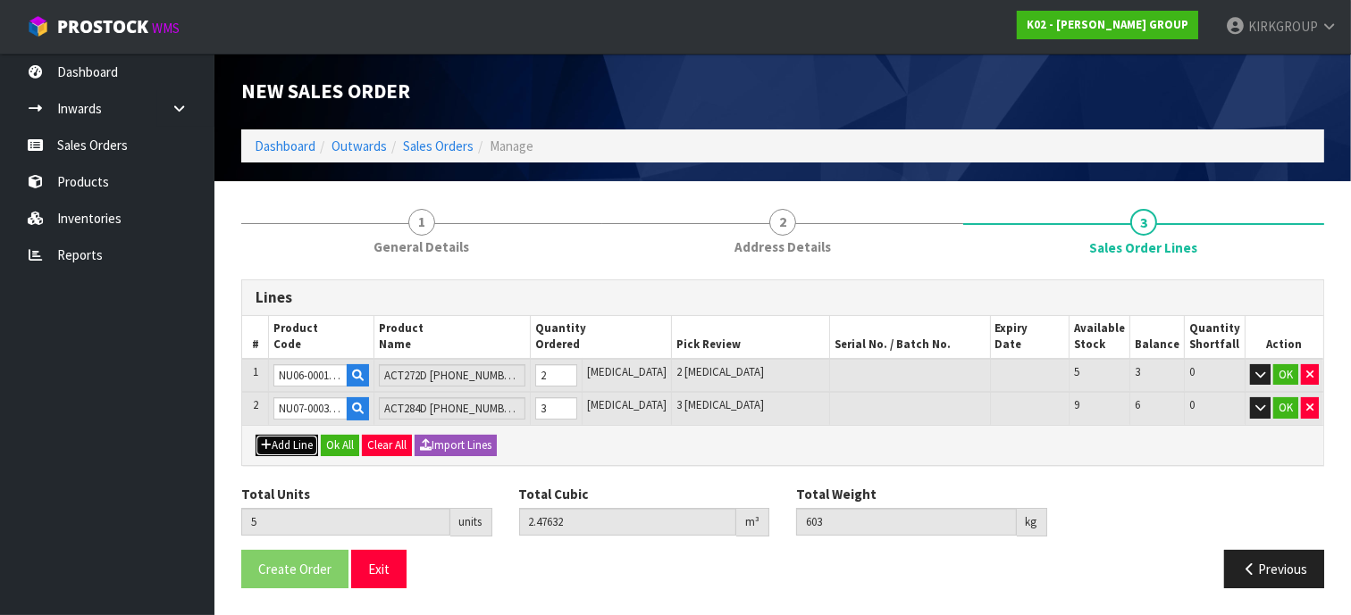
click at [282, 444] on button "Add Line" at bounding box center [286, 445] width 63 height 21
type input "0"
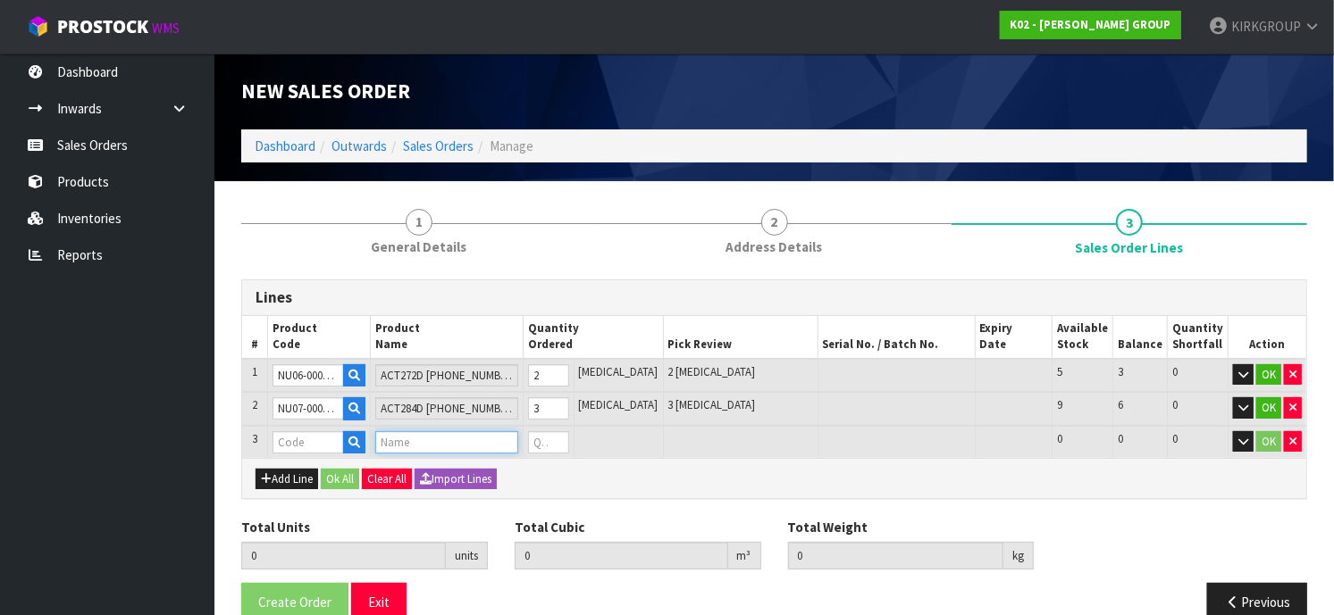
click at [422, 440] on input "text" at bounding box center [446, 442] width 142 height 22
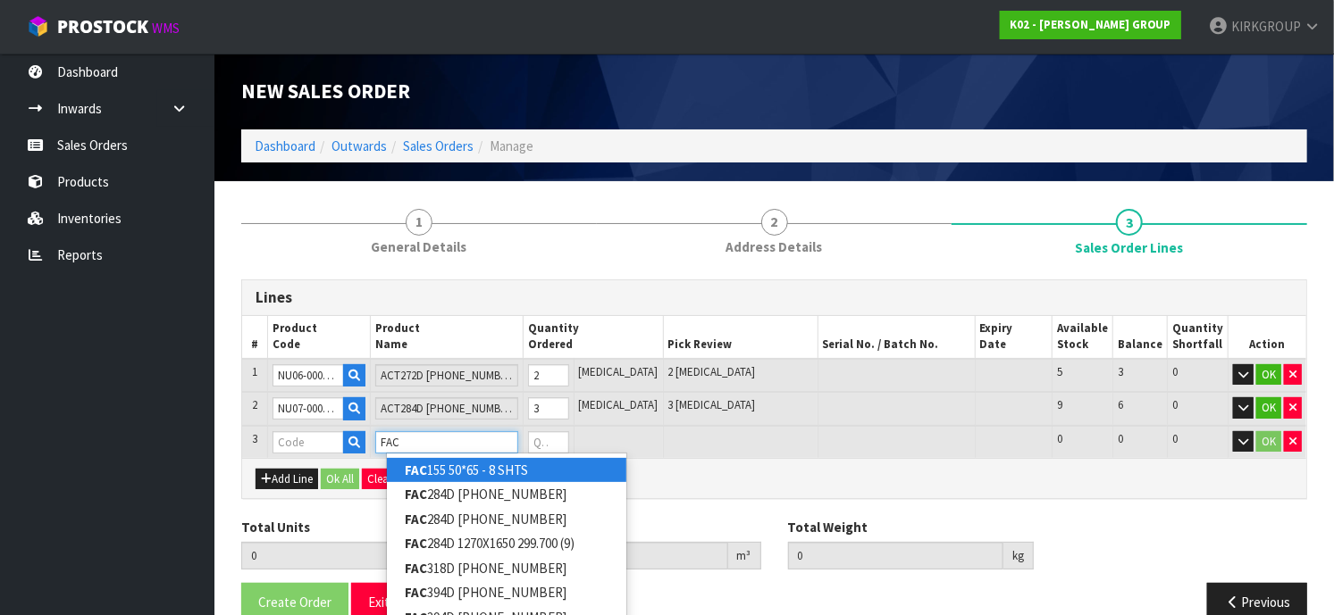
type input "FAC"
click at [432, 473] on link "FAC 155 50*65 - 8 SHTS" at bounding box center [506, 470] width 239 height 24
type input "FAC 155 50*65 - 8 SHTS"
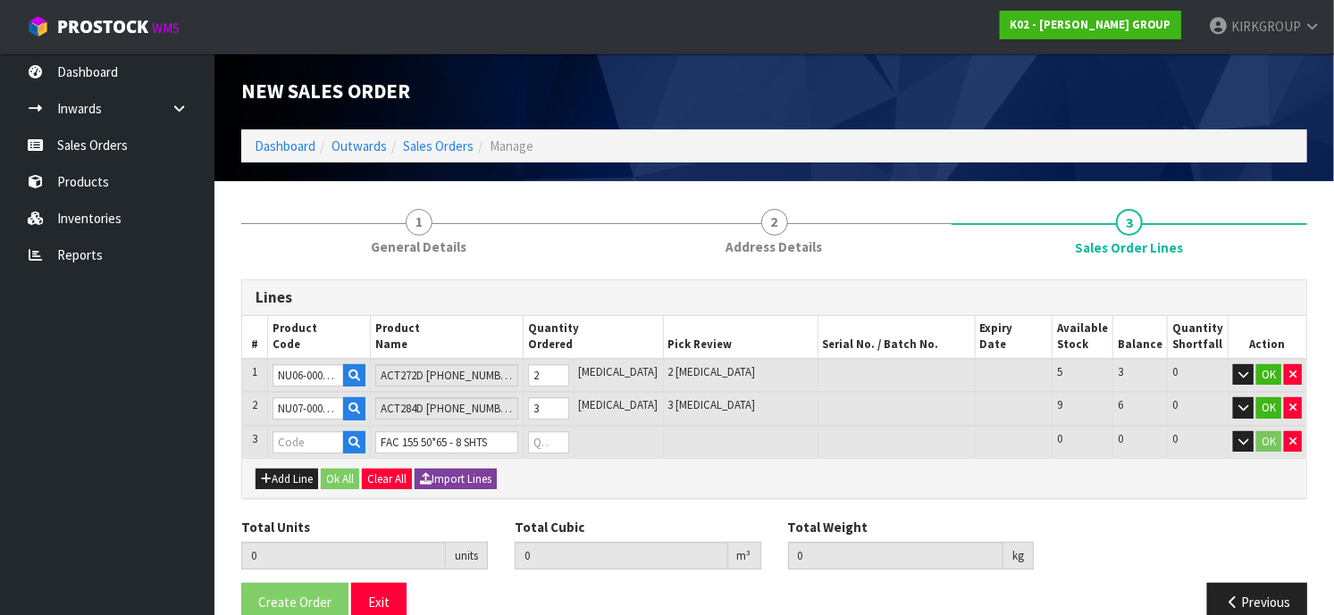
type input "5"
type input "2.47632"
type input "603"
type input "NU52-0005-1101"
type input "0"
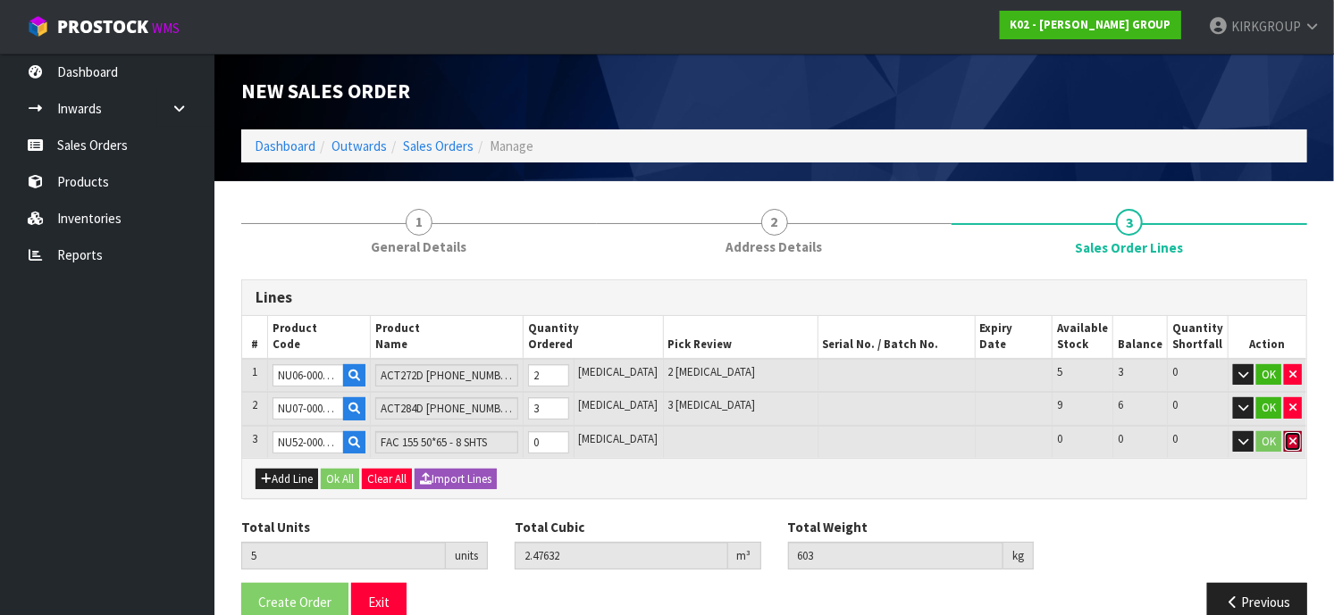
click at [1292, 440] on icon "button" at bounding box center [1292, 442] width 7 height 12
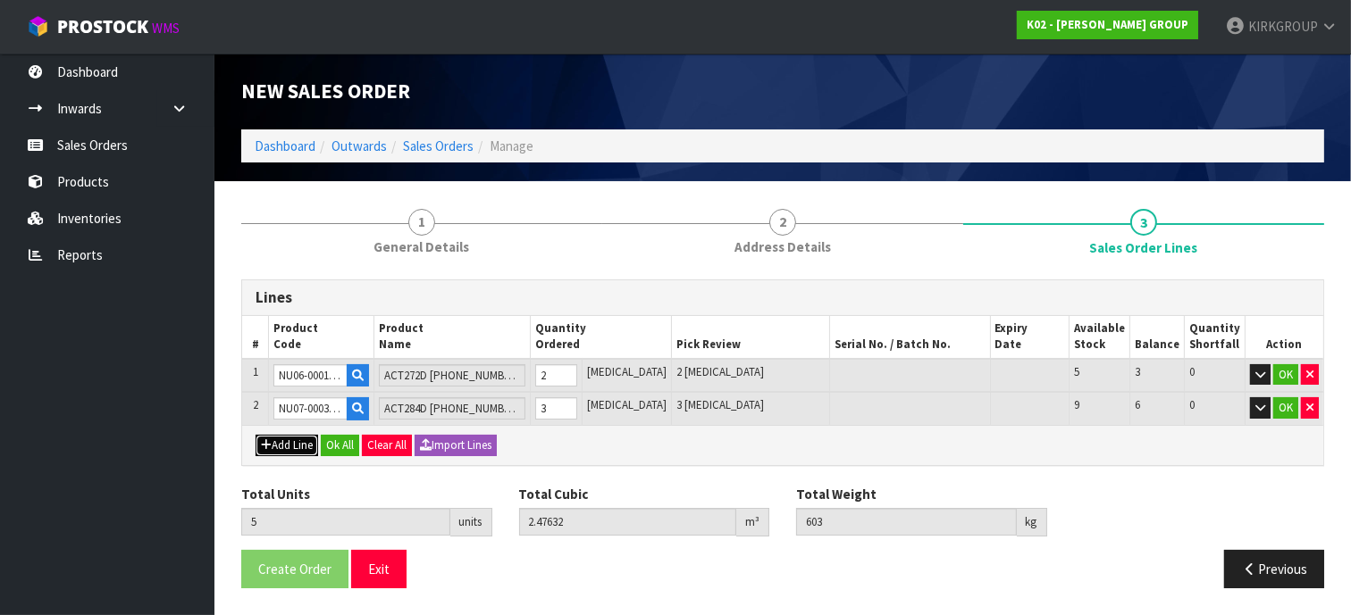
click at [275, 443] on button "Add Line" at bounding box center [286, 445] width 63 height 21
type input "0"
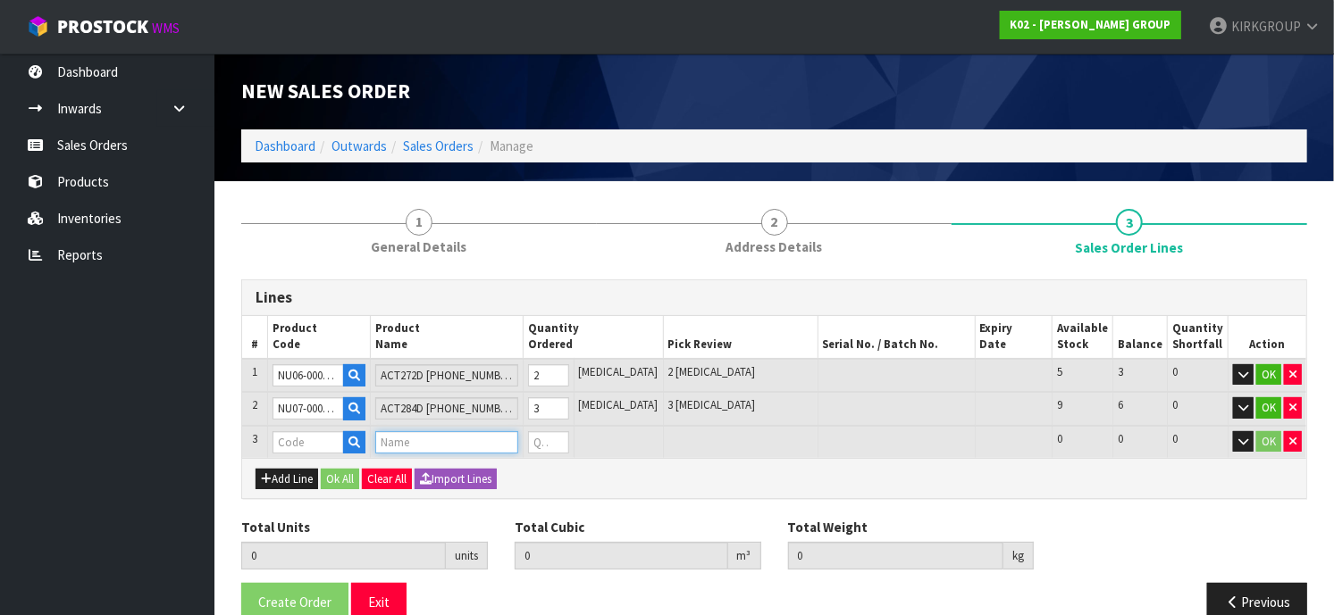
click at [440, 437] on input "text" at bounding box center [446, 442] width 142 height 22
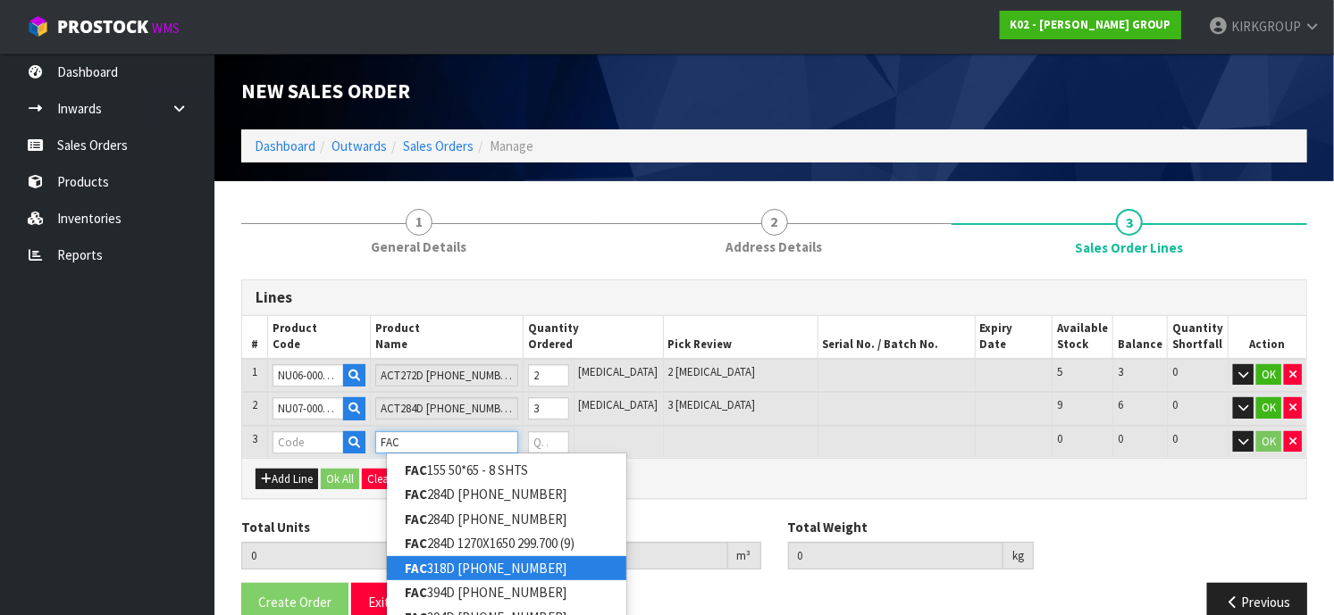
scroll to position [92, 0]
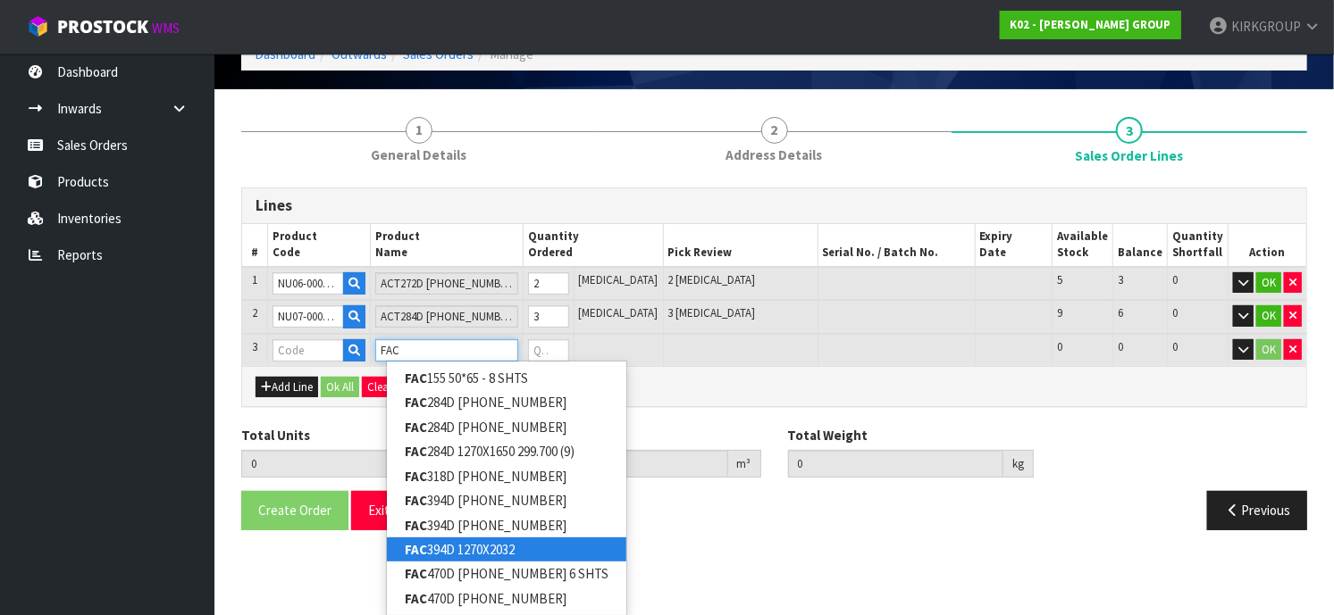
type input "FAC"
click at [489, 552] on link "FAC 394D 1270X2032" at bounding box center [506, 550] width 239 height 24
type input "FAC394D 1270X2032"
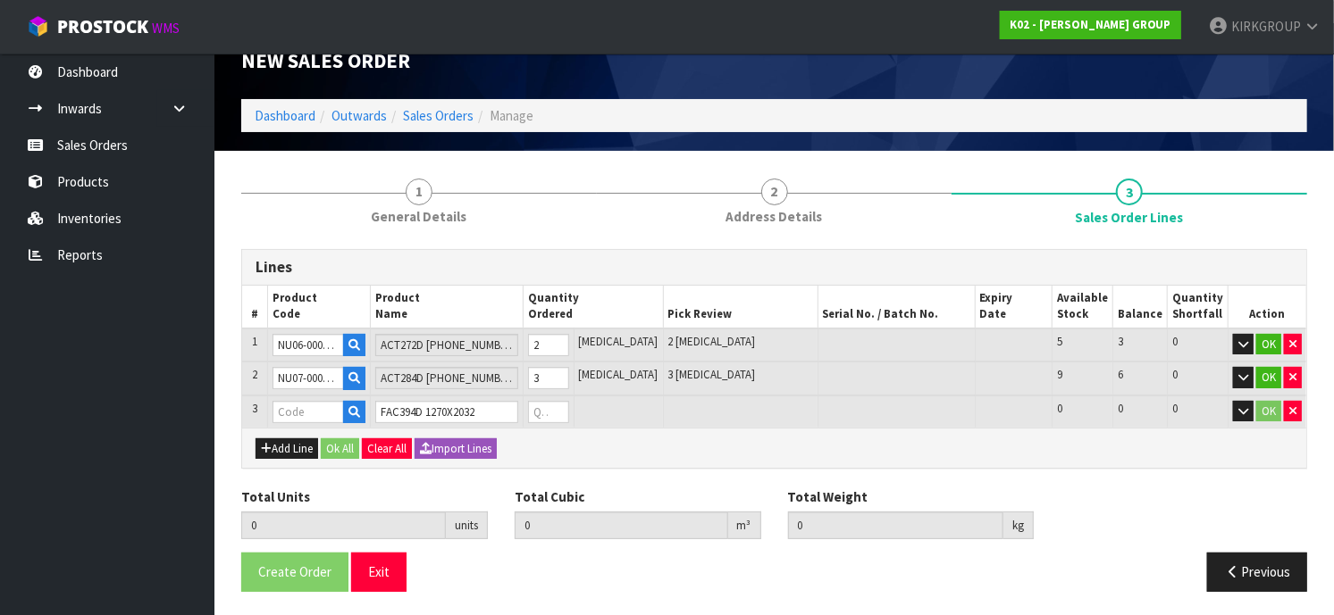
type input "5"
type input "2.47632"
type input "603"
type input "NU52-0003-0101"
type input "0"
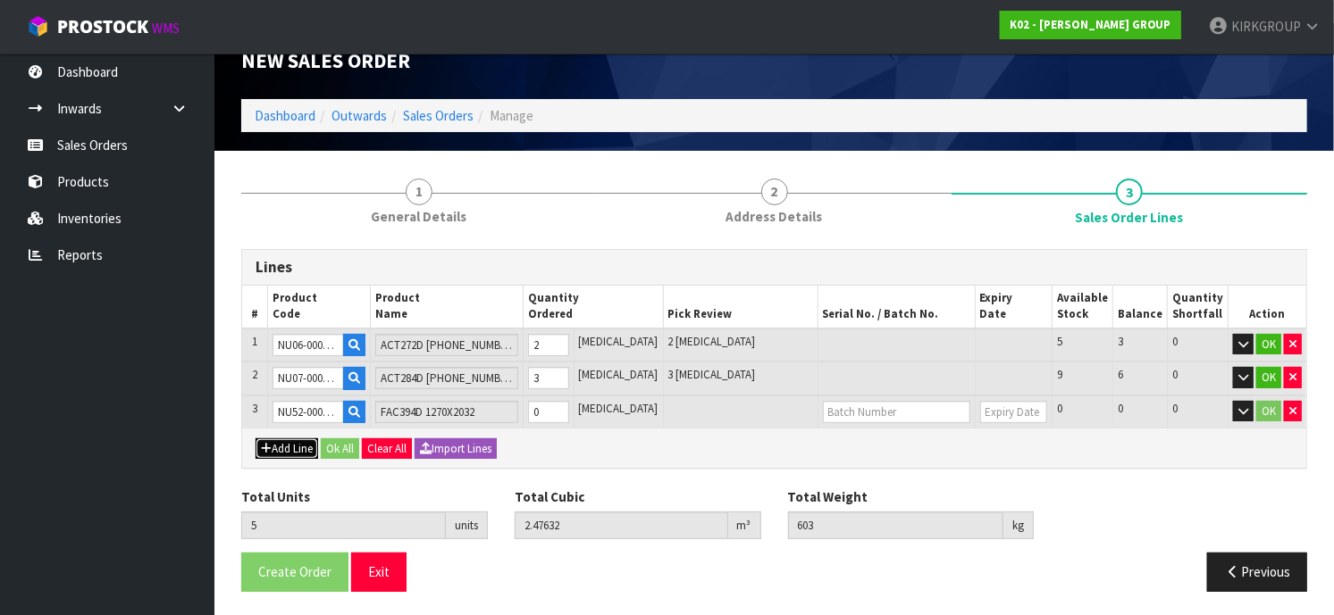
click at [271, 440] on button "Add Line" at bounding box center [286, 449] width 63 height 21
type input "0"
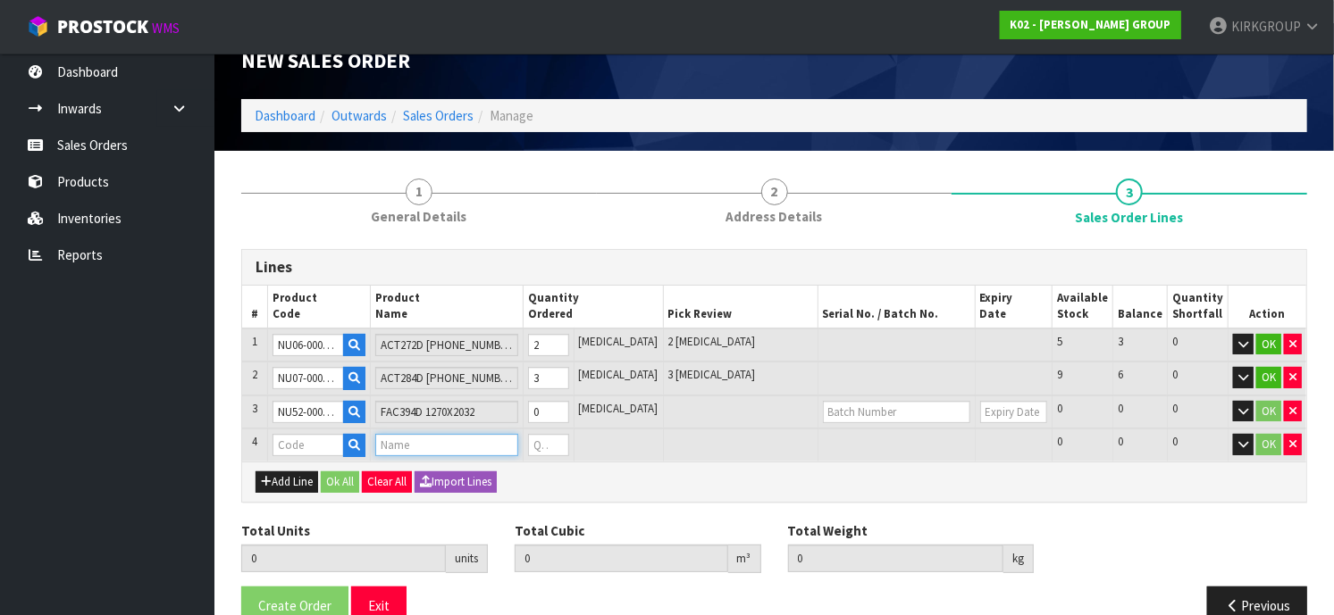
click at [411, 442] on input "text" at bounding box center [446, 445] width 142 height 22
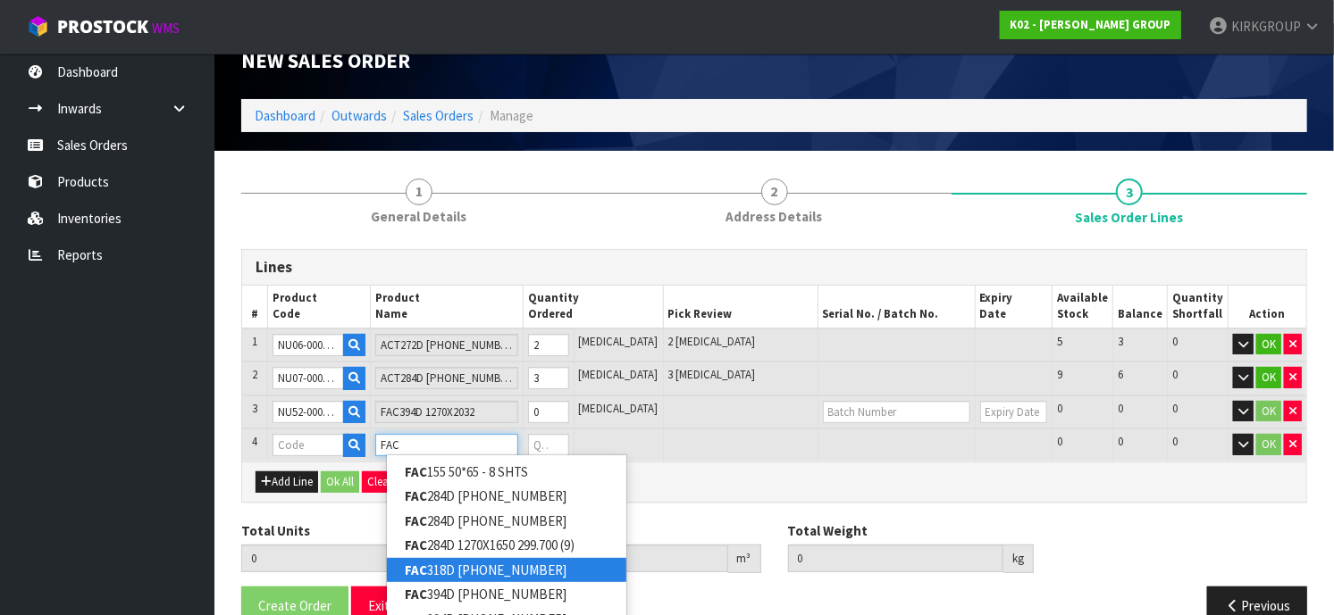
scroll to position [125, 0]
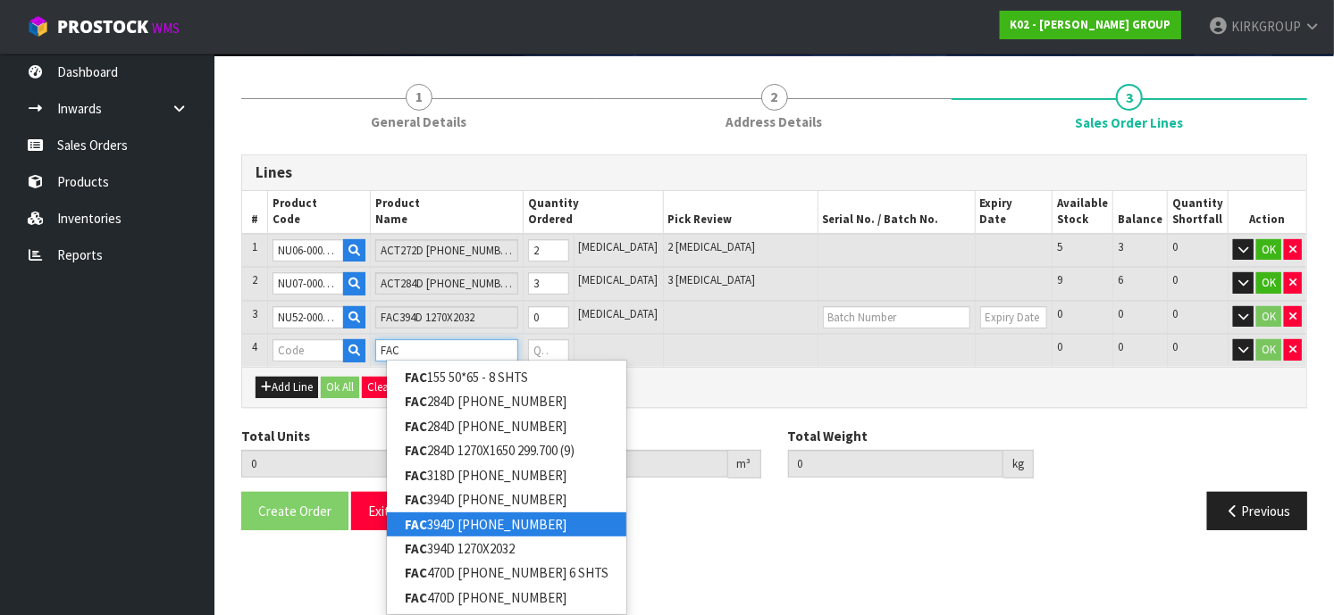
type input "FAC"
click at [533, 526] on link "FAC 394D [PHONE_NUMBER]" at bounding box center [506, 525] width 239 height 24
type input "FAC394D [PHONE_NUMBER]"
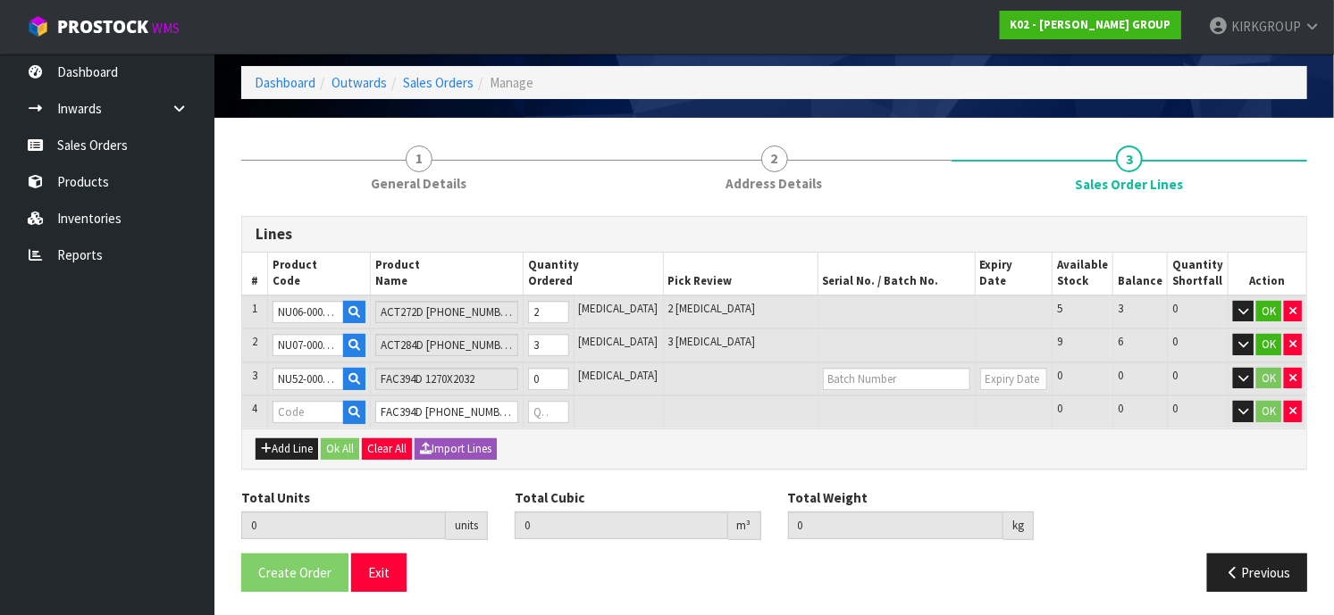
type input "5"
type input "2.47632"
type input "603"
type input "NU52-0003-0102"
type input "0"
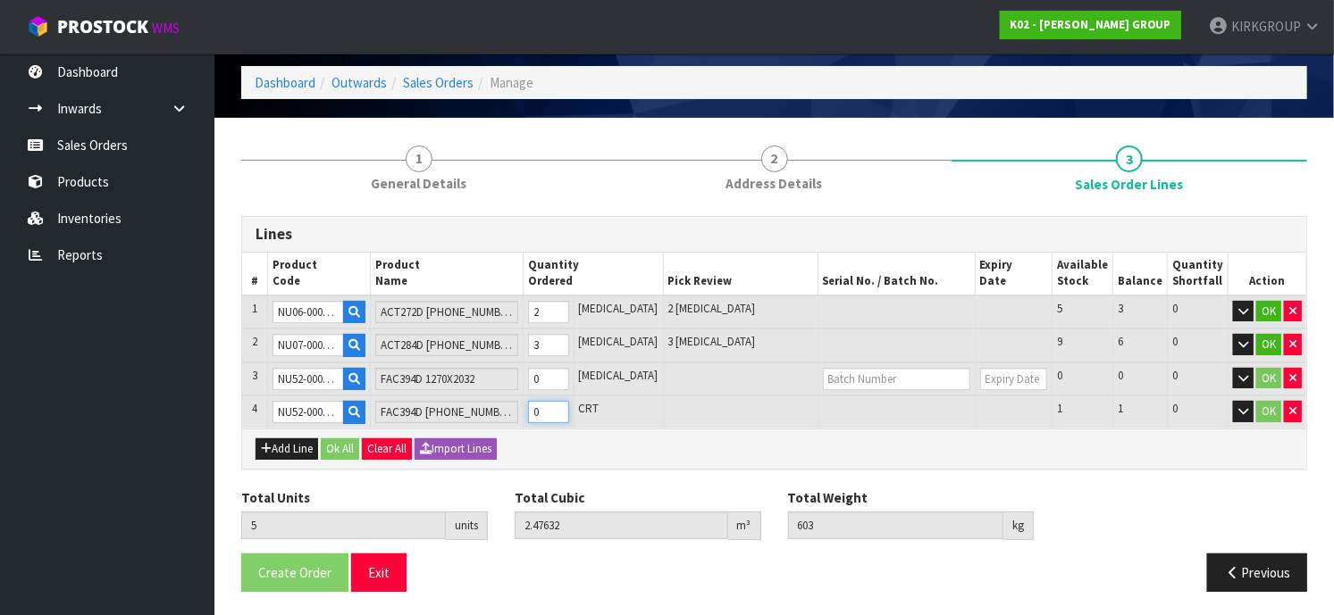
type input "6"
type input "4.5942"
type input "1653"
type input "1"
click at [569, 401] on input "1" at bounding box center [548, 412] width 41 height 22
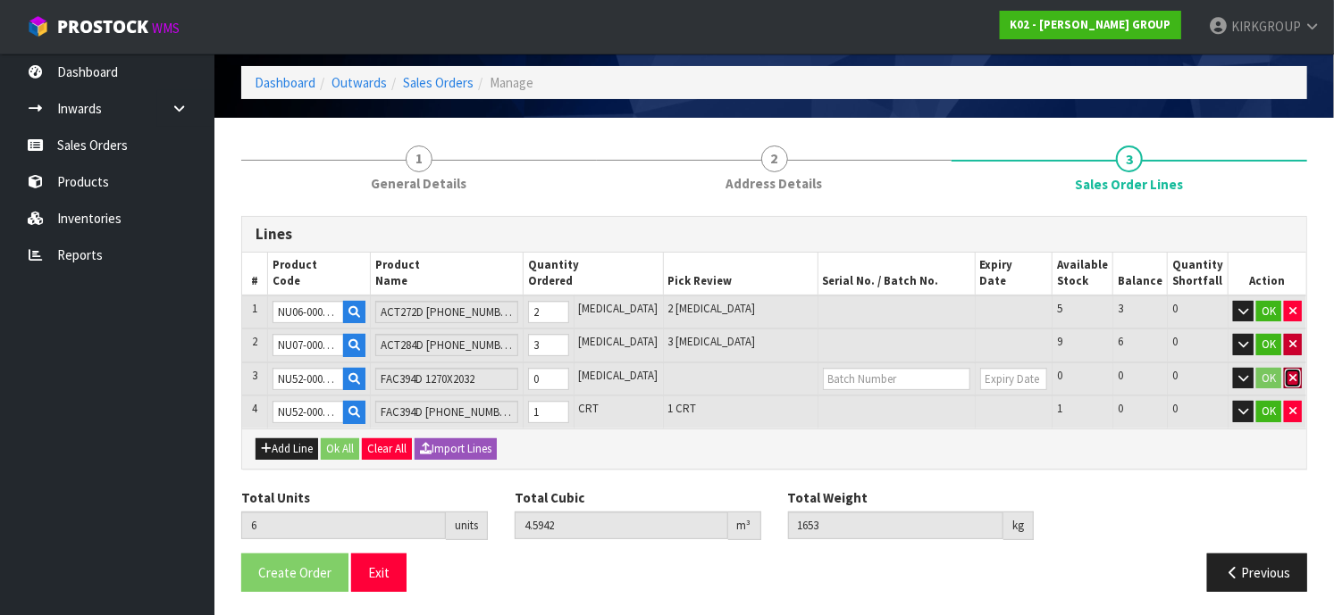
click at [1285, 372] on button "button" at bounding box center [1293, 378] width 18 height 21
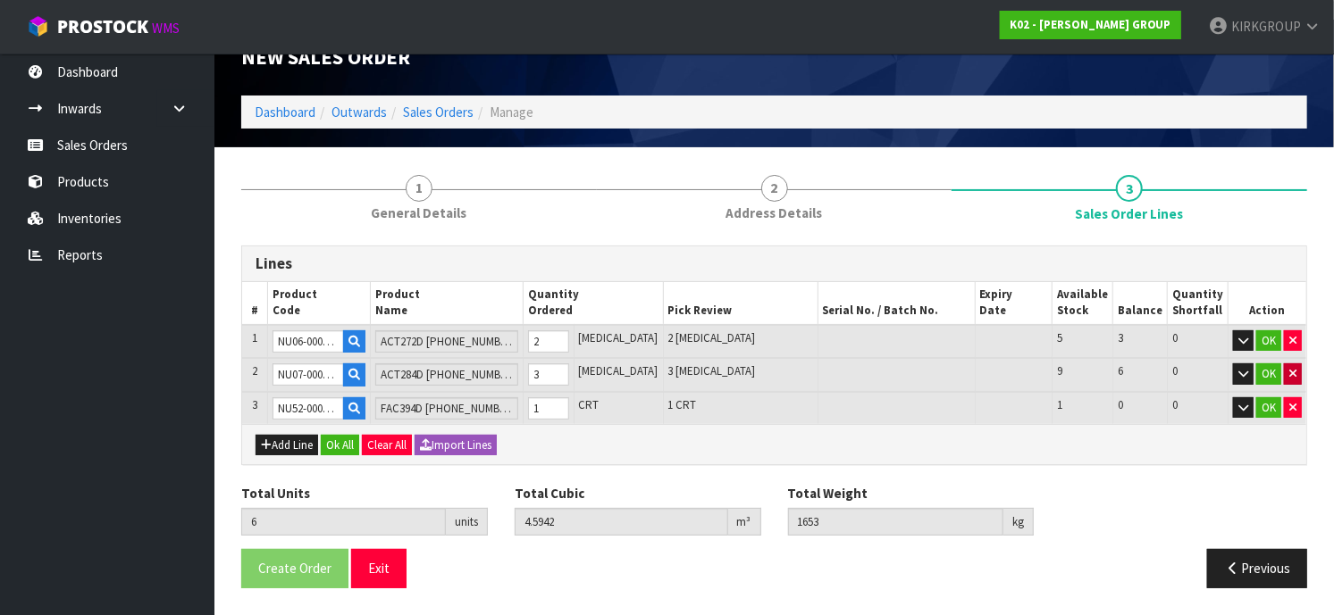
scroll to position [30, 0]
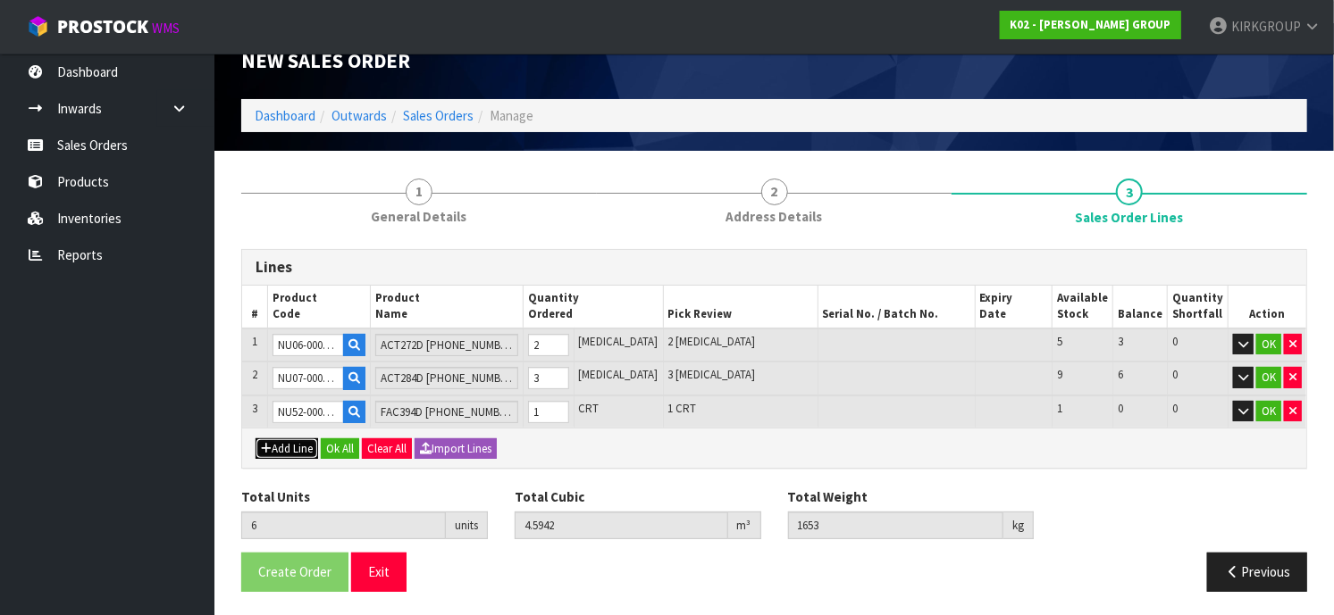
click at [277, 439] on button "Add Line" at bounding box center [286, 449] width 63 height 21
type input "0"
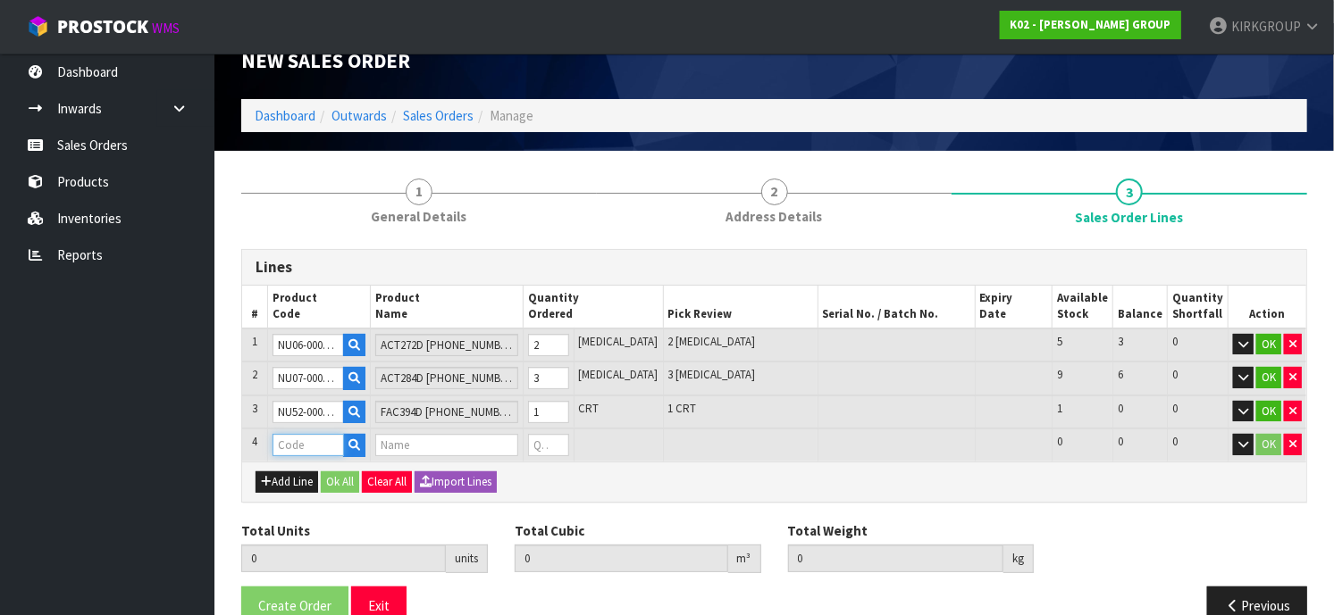
click at [311, 438] on input "text" at bounding box center [307, 445] width 71 height 22
click at [416, 436] on input "text" at bounding box center [446, 445] width 142 height 22
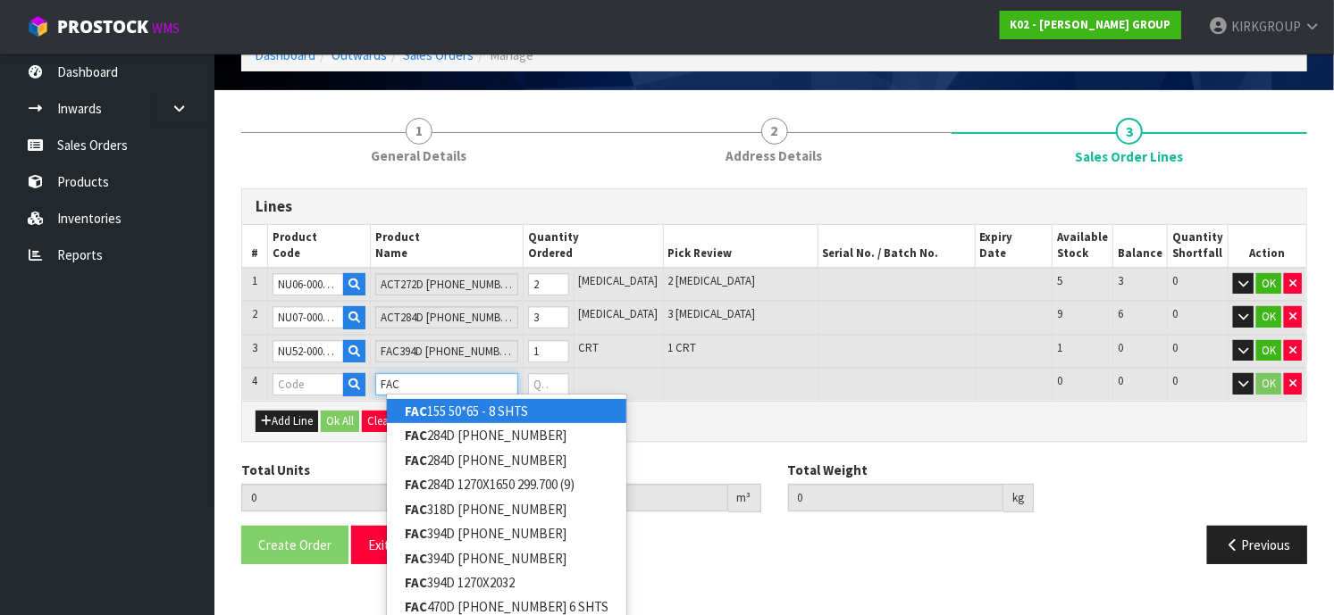
scroll to position [125, 0]
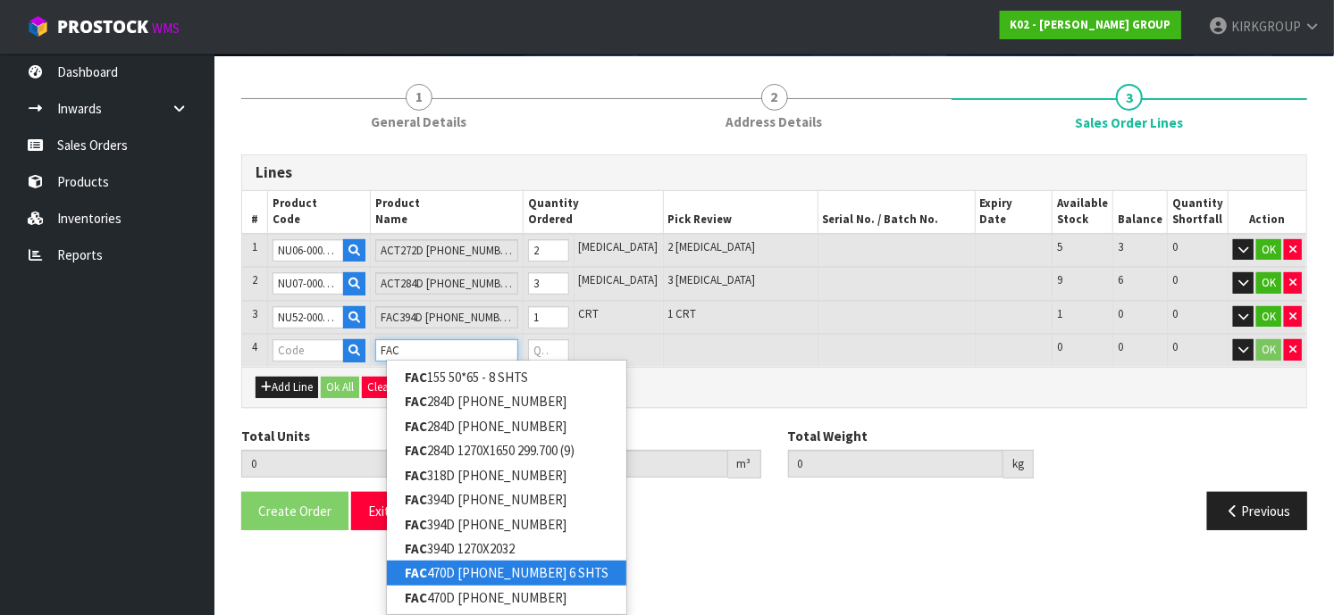
type input "FAC"
click at [541, 572] on link "FAC 470D [PHONE_NUMBER] 6 SHTS" at bounding box center [506, 573] width 239 height 24
type input "FAC470D [PHONE_NUMBER] 6 SHTS"
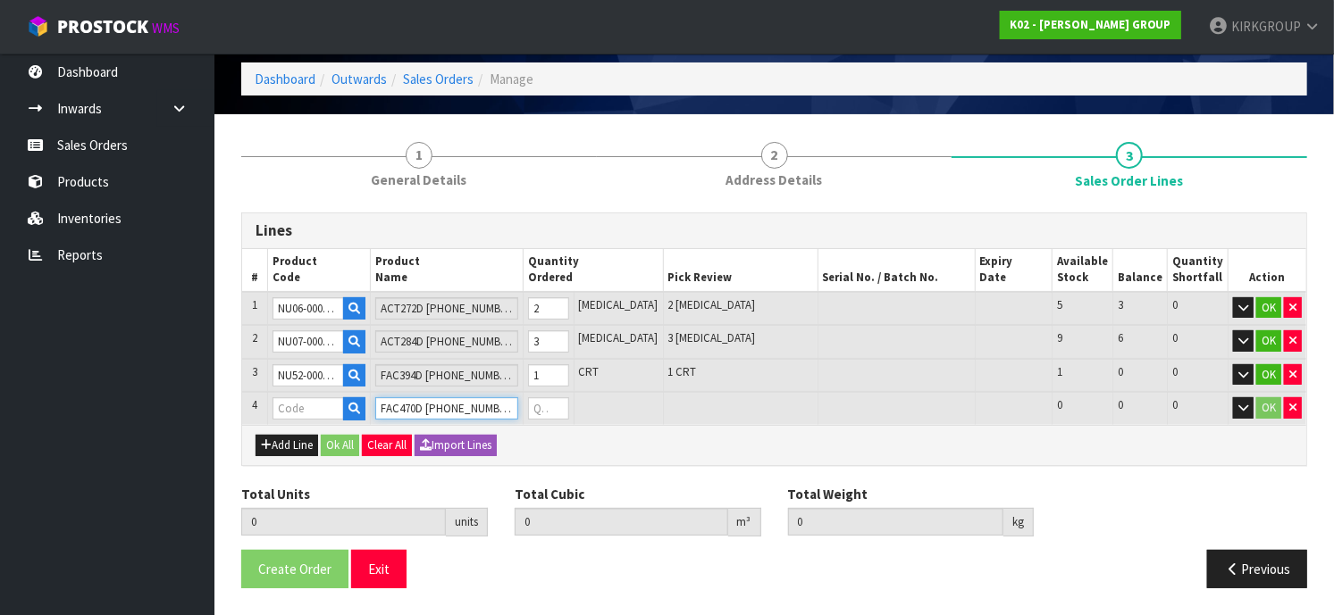
scroll to position [63, 0]
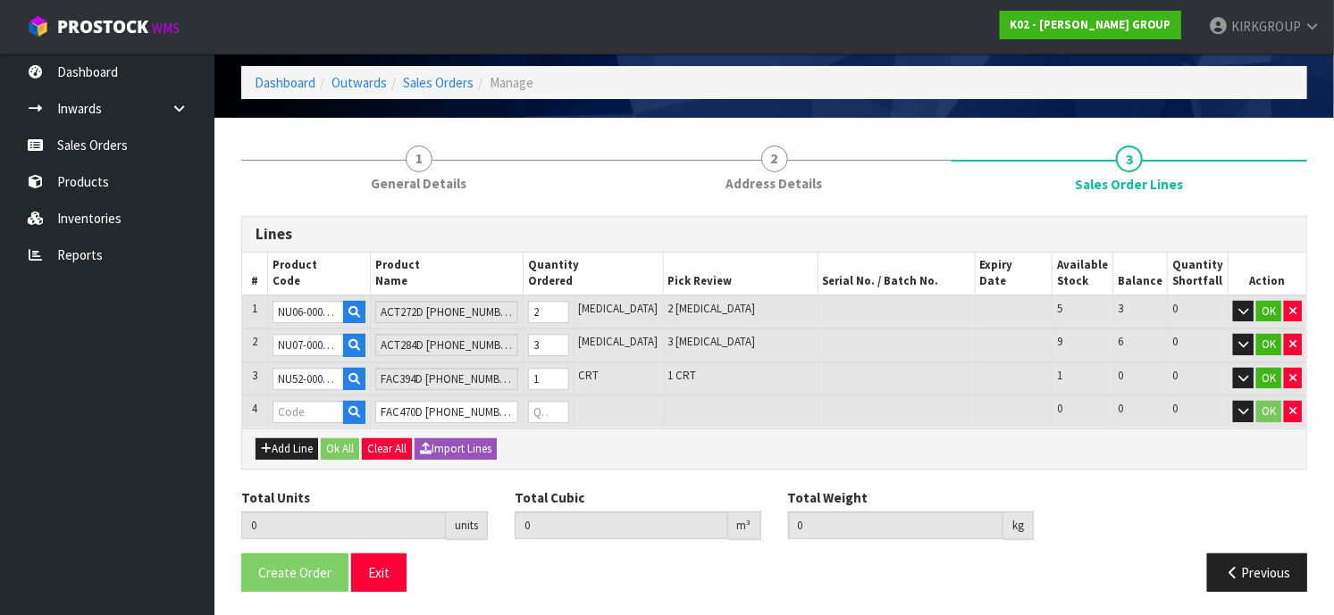
type input "6"
type input "4.5942"
type input "1653"
type input "NBA4-0003-0101"
type input "0"
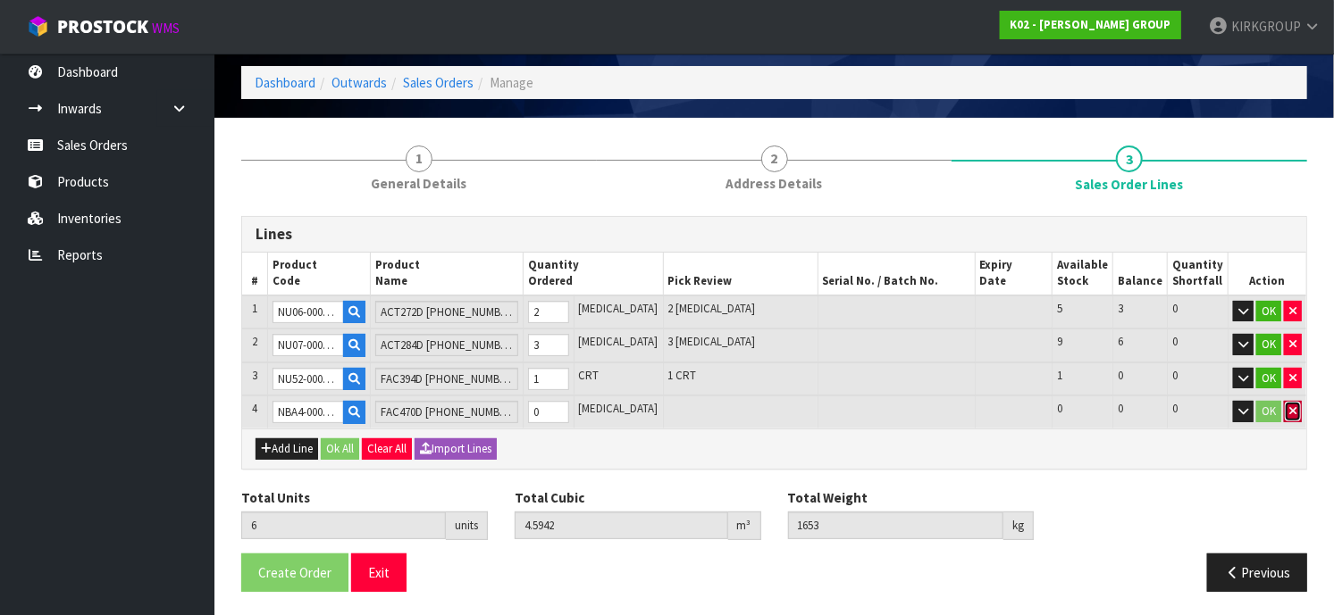
click at [1289, 406] on icon "button" at bounding box center [1292, 412] width 7 height 12
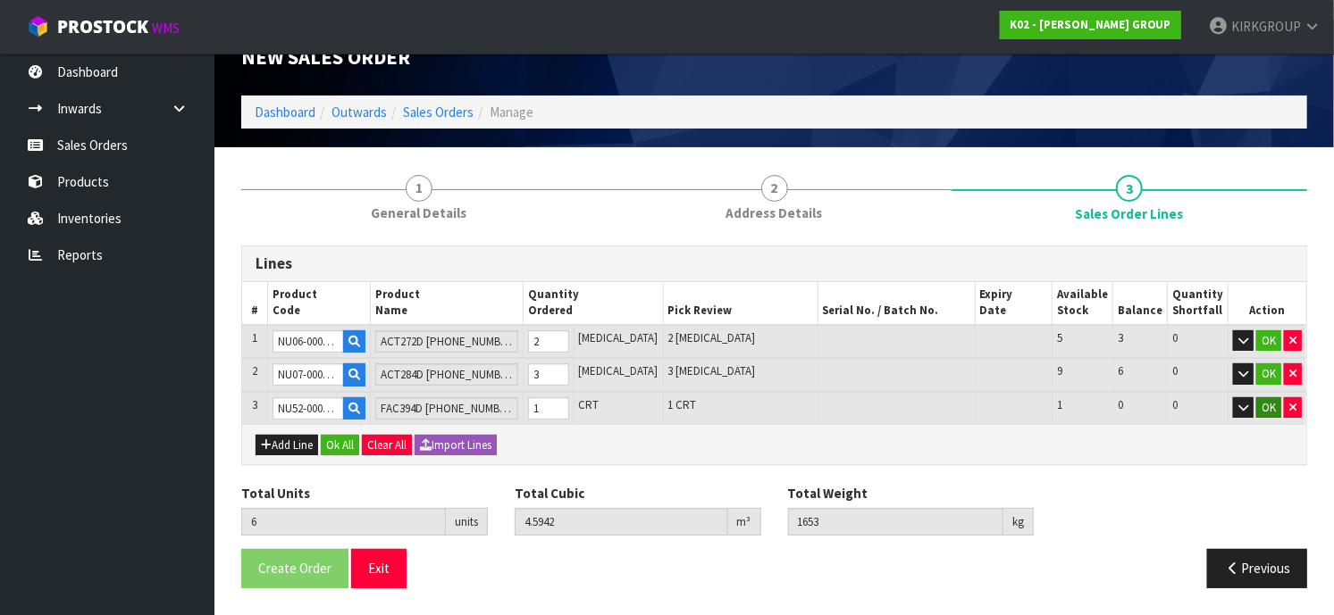
scroll to position [30, 0]
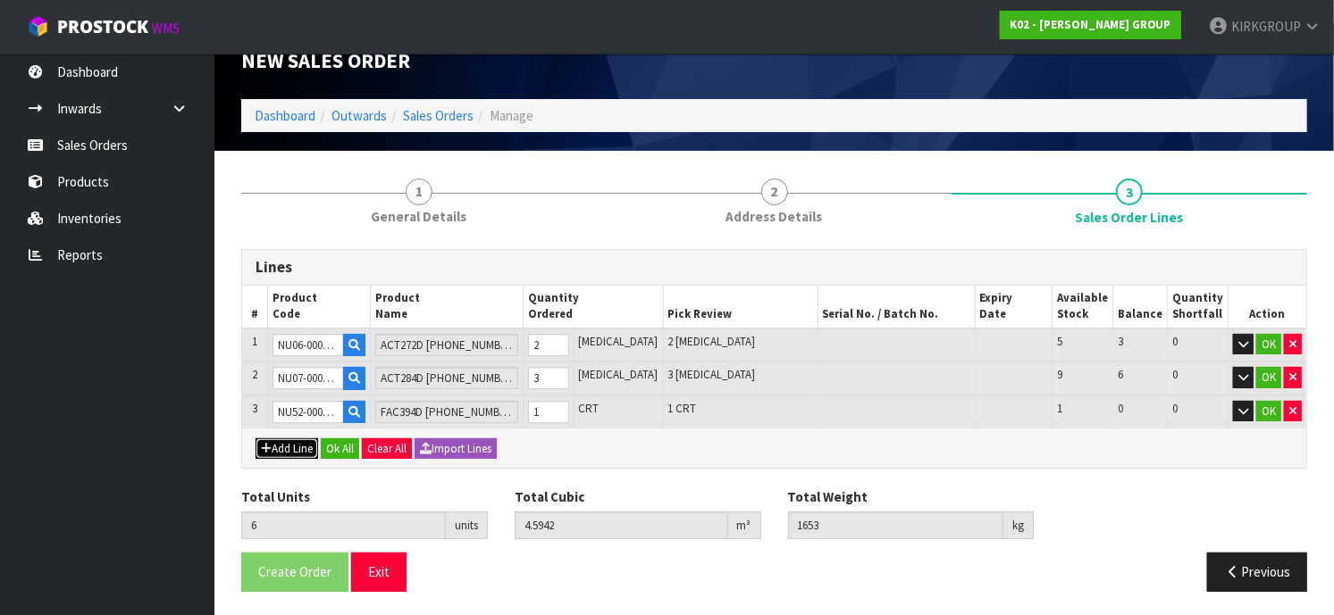
click at [277, 450] on button "Add Line" at bounding box center [286, 449] width 63 height 21
type input "0"
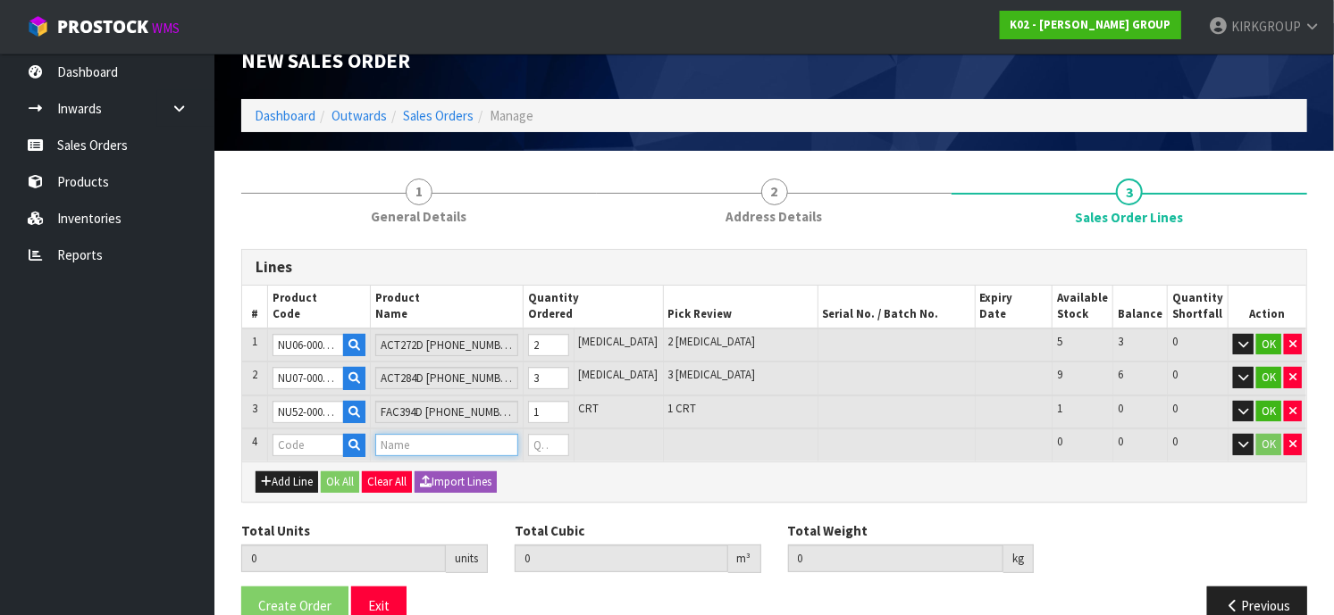
click at [432, 438] on input "text" at bounding box center [446, 445] width 142 height 22
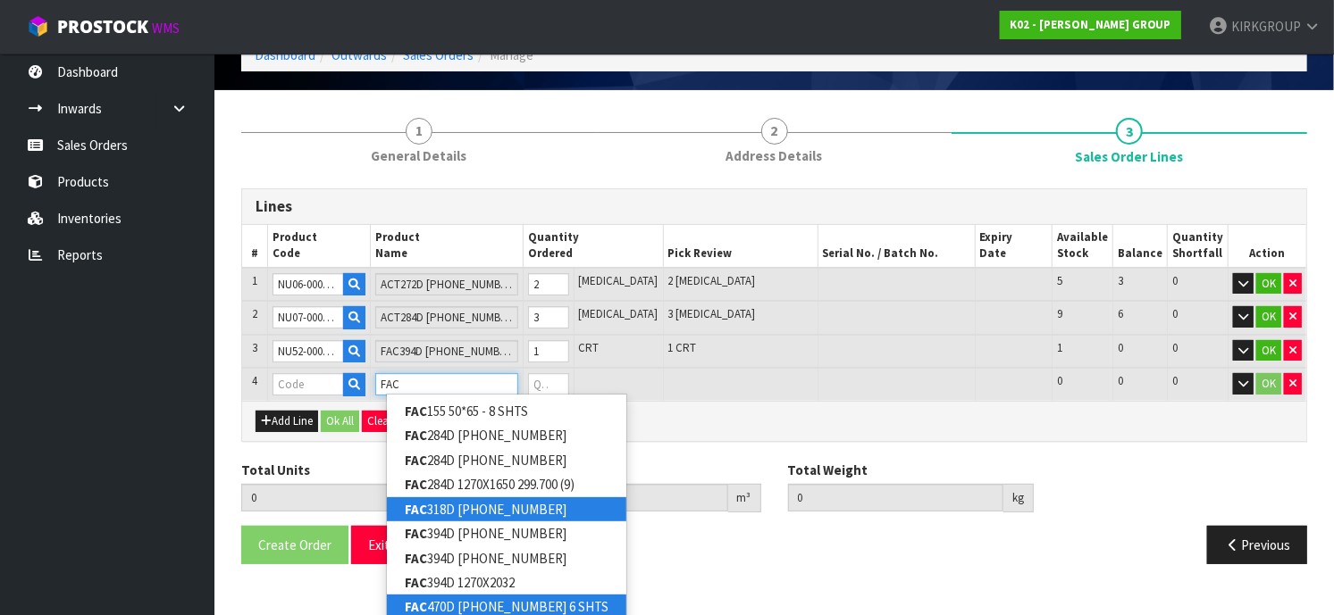
scroll to position [125, 0]
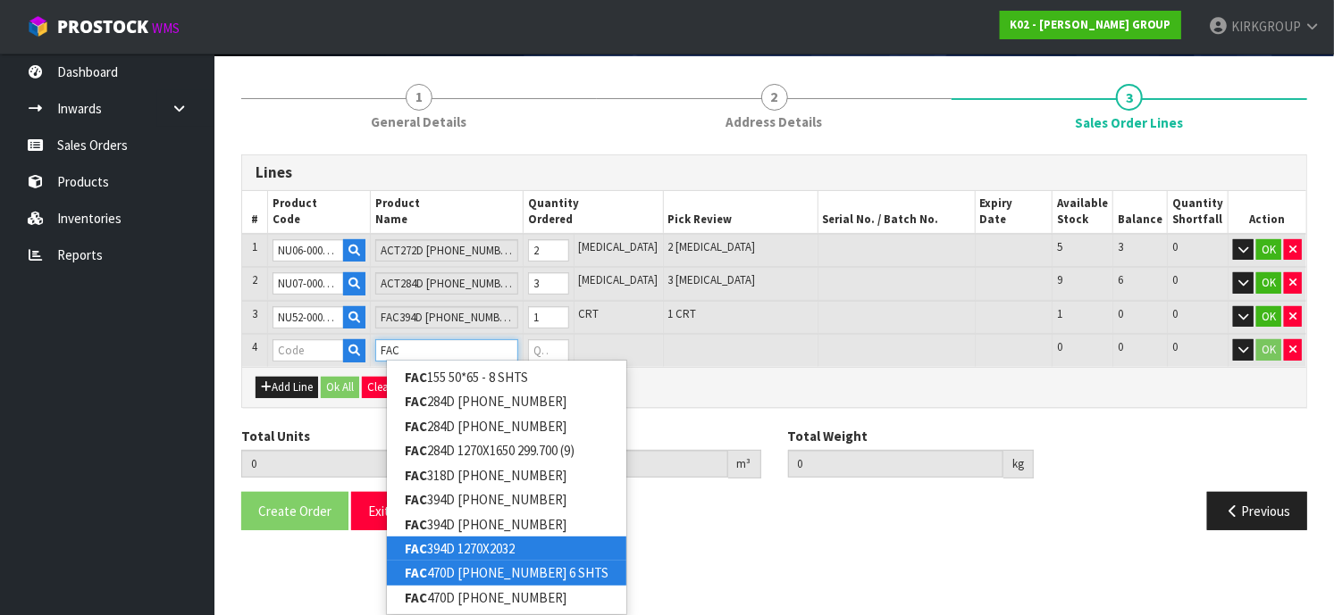
type input "FAC"
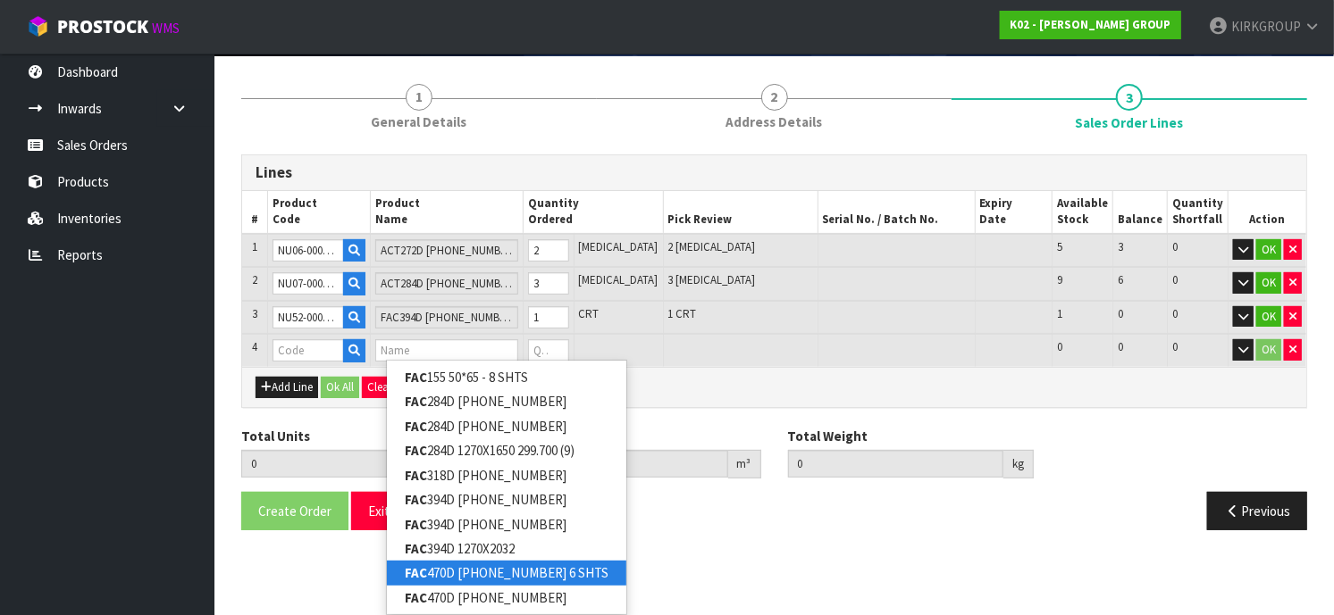
click at [472, 561] on link "FAC 470D [PHONE_NUMBER] 6 SHTS" at bounding box center [506, 573] width 239 height 24
type input "FAC470D [PHONE_NUMBER] 6 SHTS"
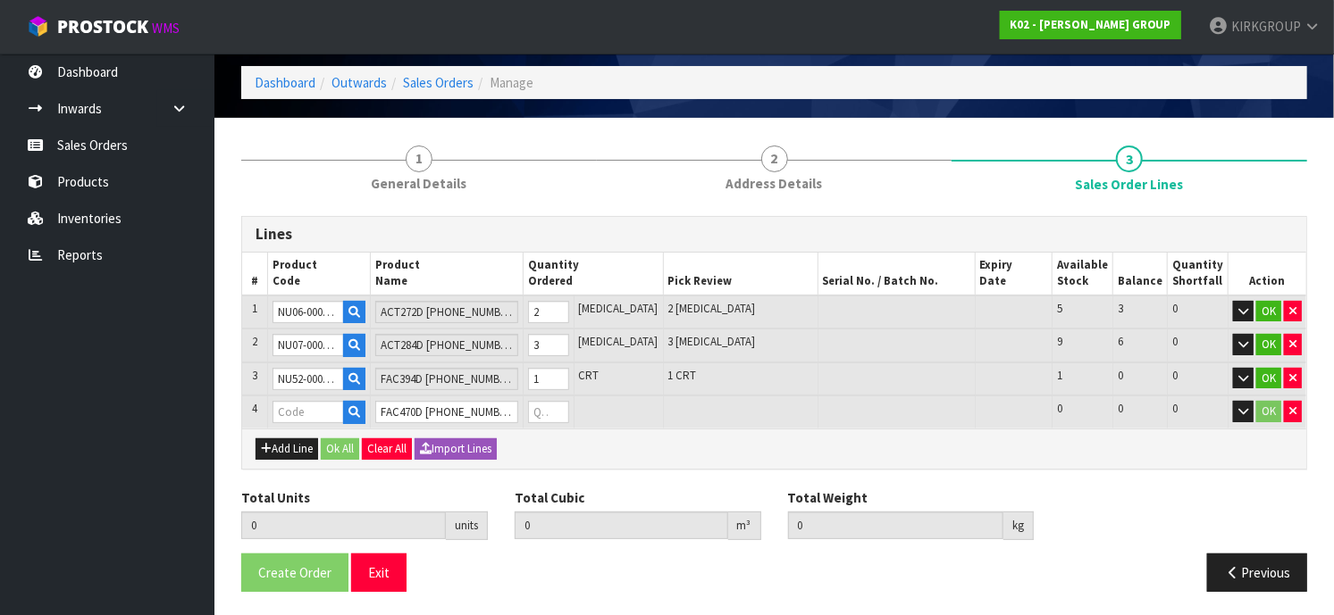
type input "6"
type input "4.5942"
type input "1653"
type input "NBA4-0003-0101"
type input "0"
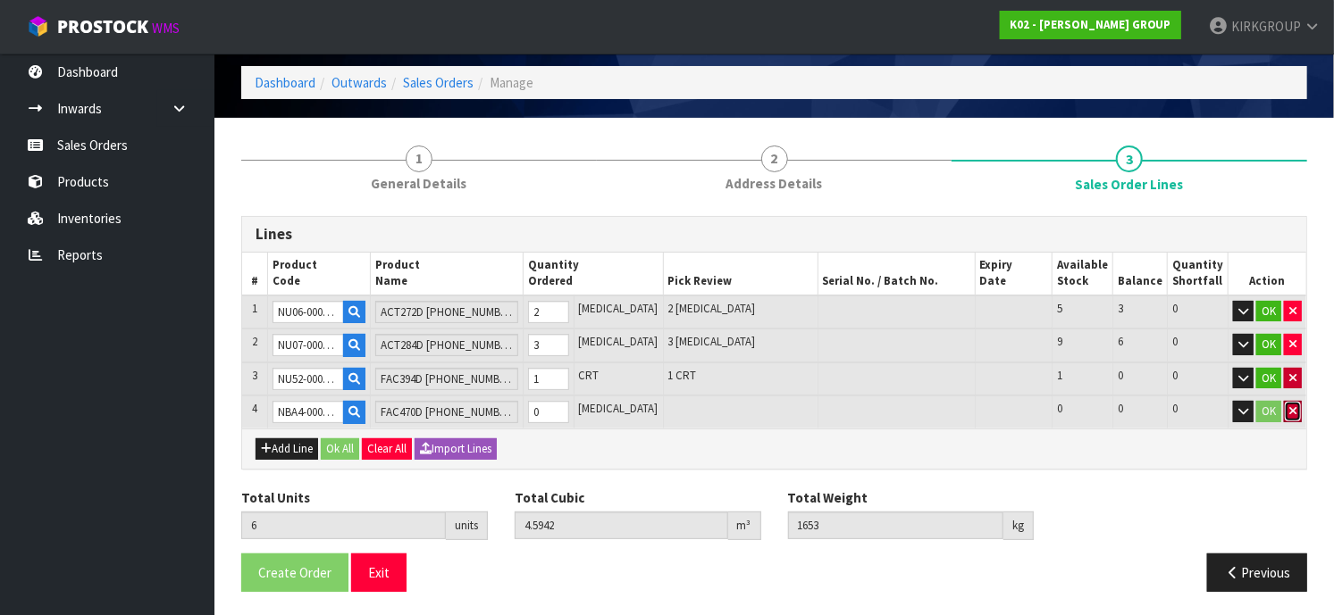
click at [1289, 406] on icon "button" at bounding box center [1292, 412] width 7 height 12
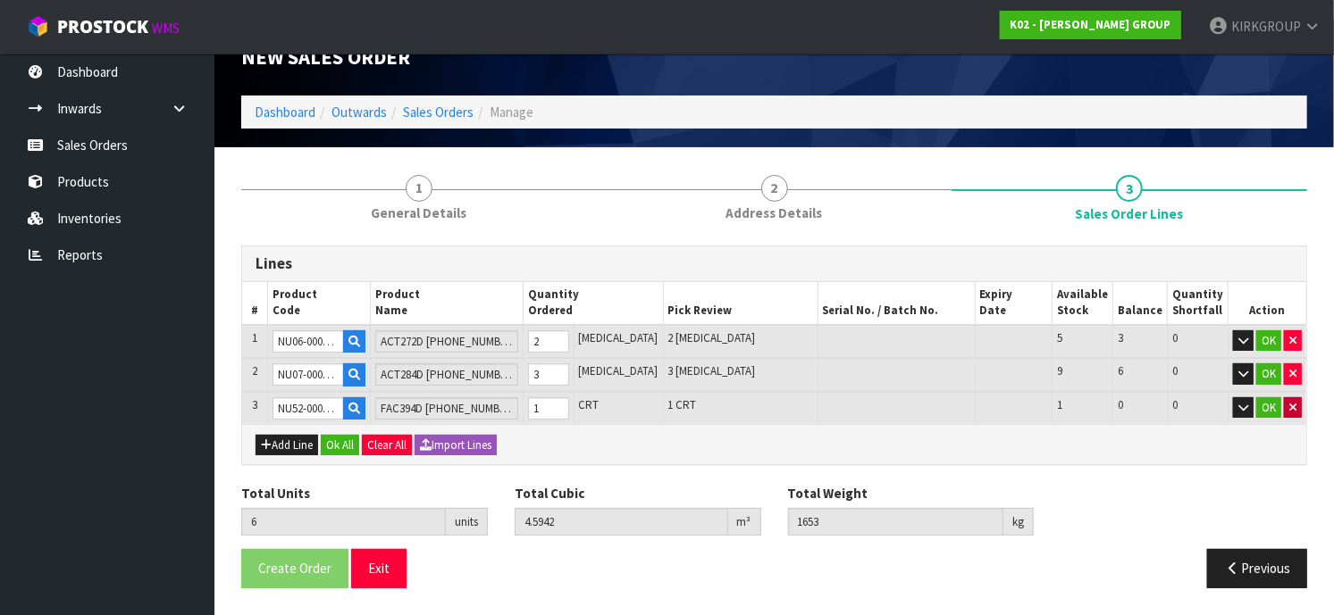
scroll to position [30, 0]
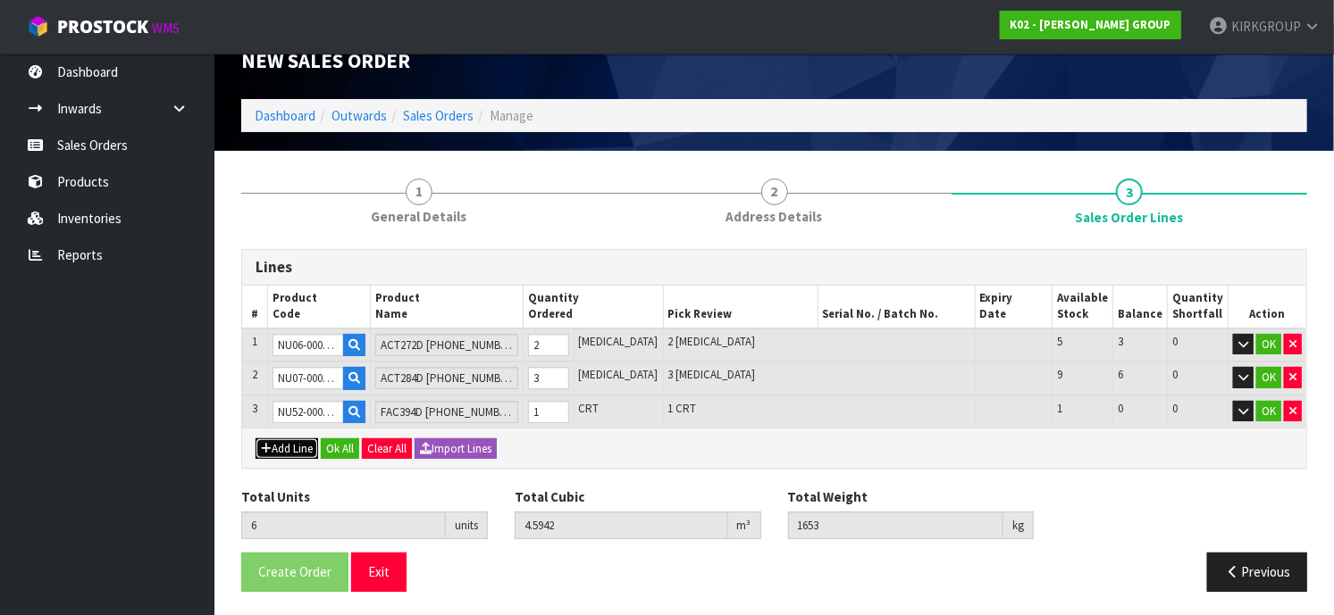
click at [287, 445] on button "Add Line" at bounding box center [286, 449] width 63 height 21
type input "0"
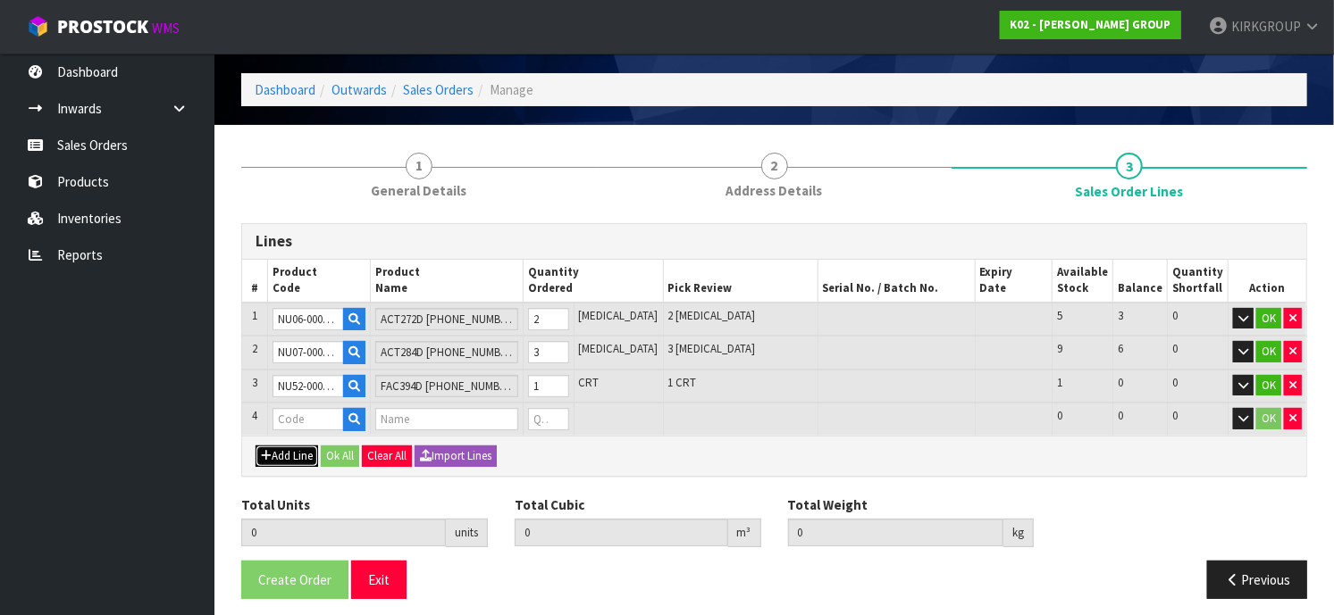
scroll to position [63, 0]
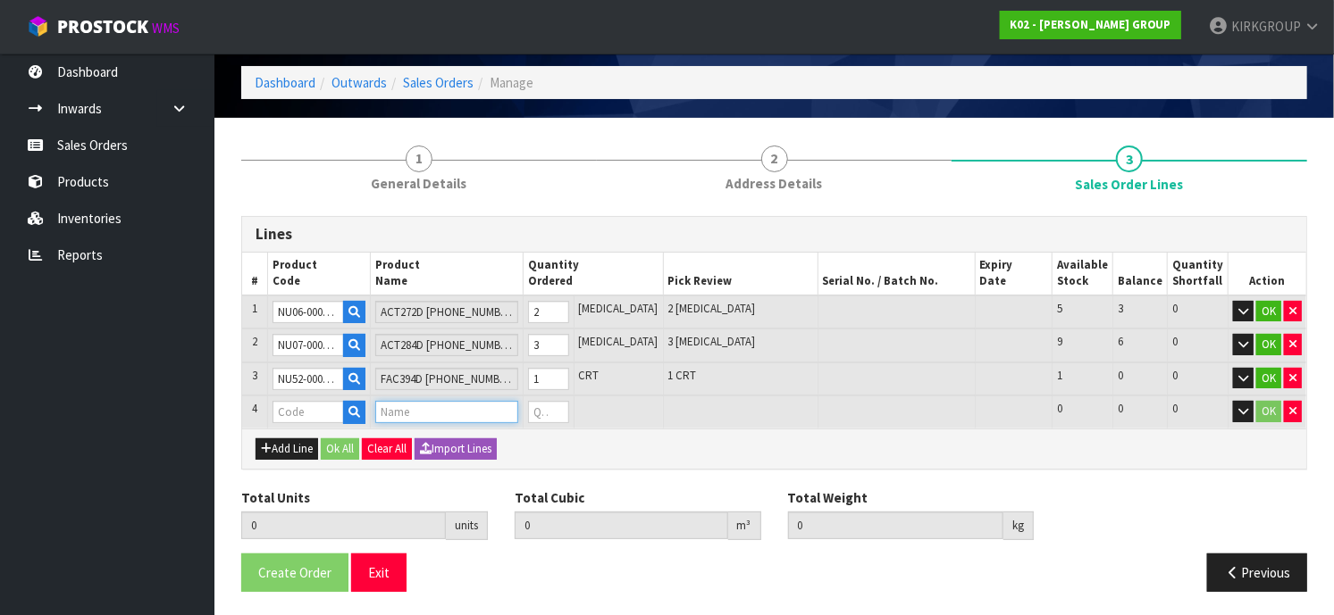
click at [403, 407] on input "text" at bounding box center [446, 412] width 142 height 22
drag, startPoint x: 382, startPoint y: 258, endPoint x: 405, endPoint y: 260, distance: 22.4
click at [405, 260] on th "Product Name" at bounding box center [447, 274] width 152 height 43
click at [385, 255] on tr "# Product Code Product Name Quantity Ordered Pick Review Serial No. / Batch No.…" at bounding box center [774, 274] width 1064 height 43
click at [456, 259] on th "Product Name" at bounding box center [447, 274] width 152 height 43
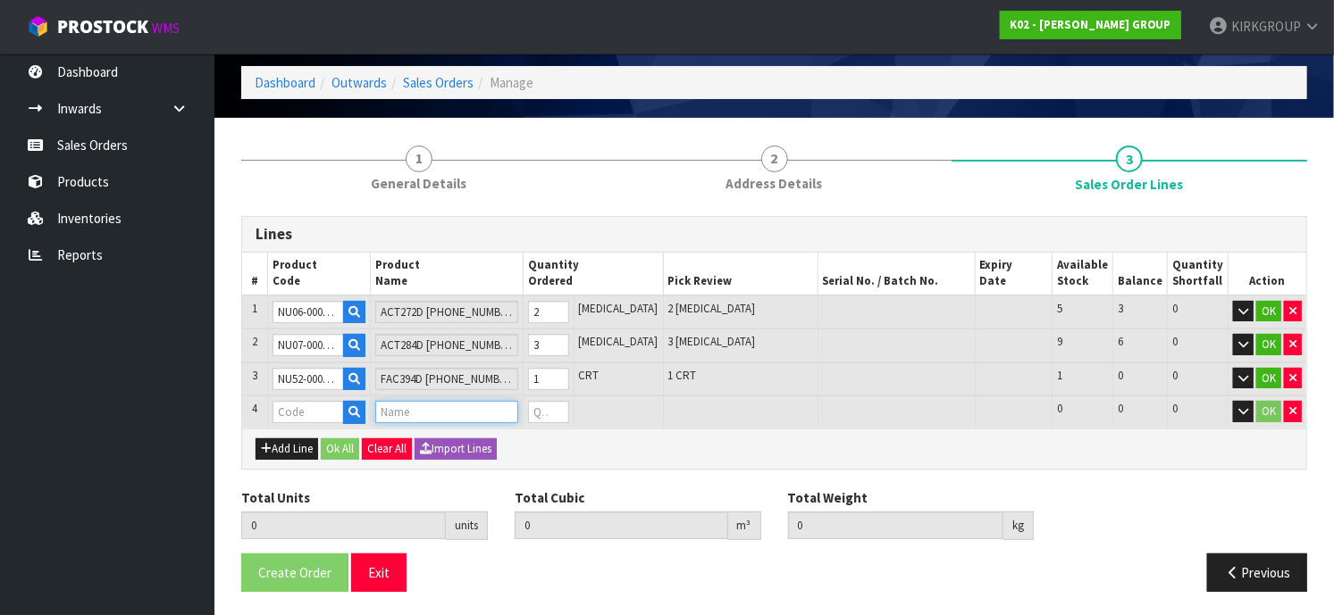
click at [406, 407] on input "text" at bounding box center [446, 412] width 142 height 22
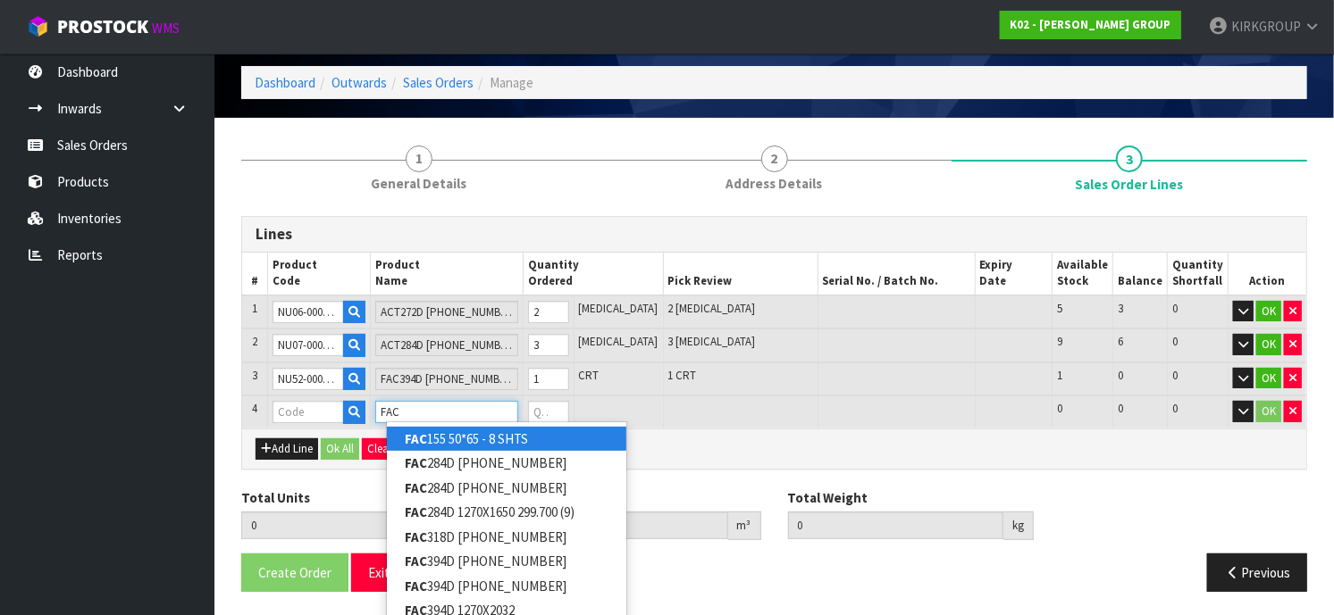
type input "FAC"
click at [296, 407] on input "text" at bounding box center [307, 412] width 71 height 22
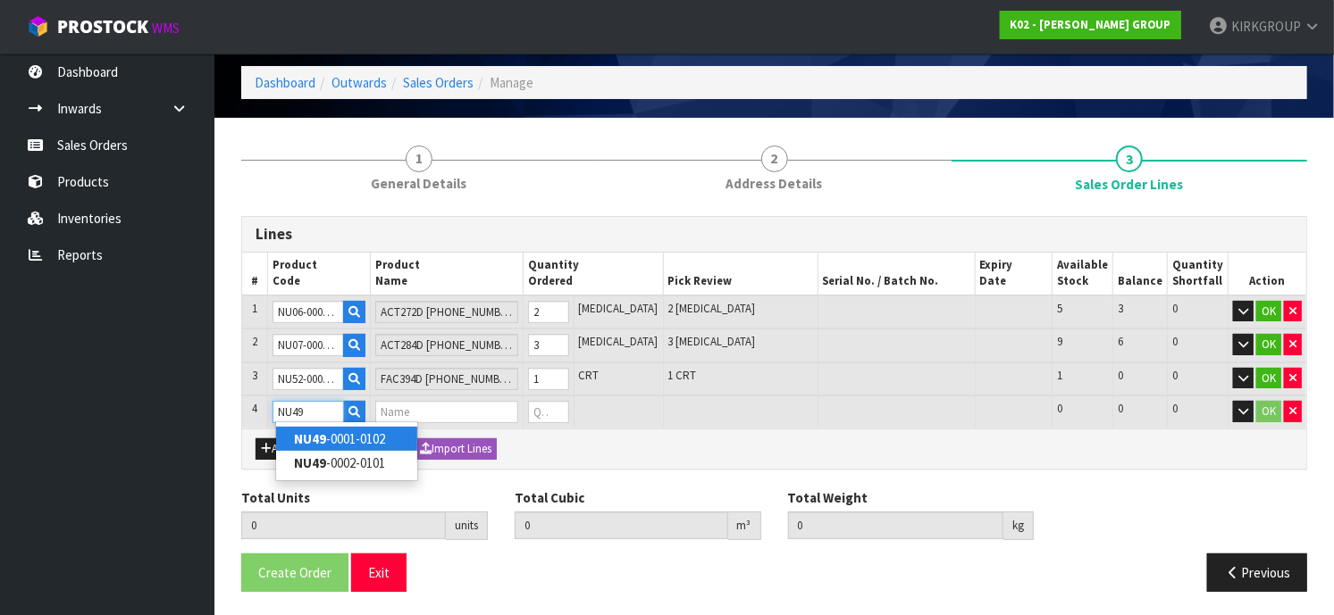
type input "NU49"
click at [340, 434] on link "NU49 -0001-0102" at bounding box center [346, 439] width 141 height 24
type input "NU49-0001-0102"
type input "6"
type input "4.5942"
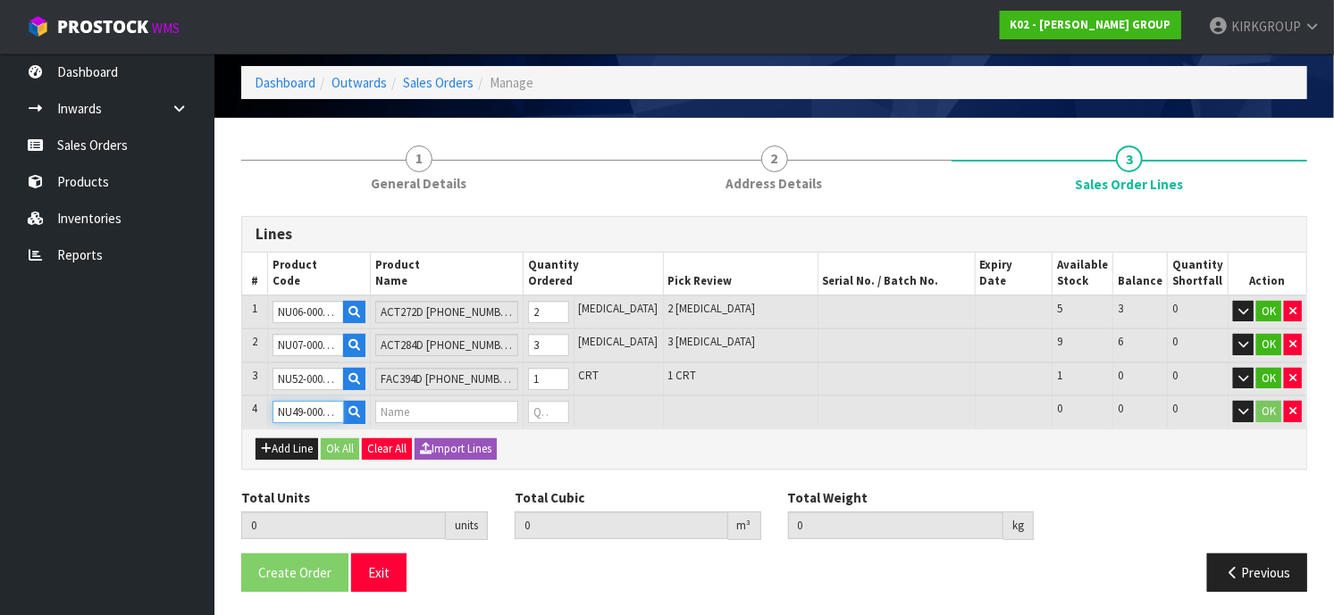
type input "1653"
type input "FAC470D [PHONE_NUMBER]"
type input "0"
type input "7"
type input "6.71208"
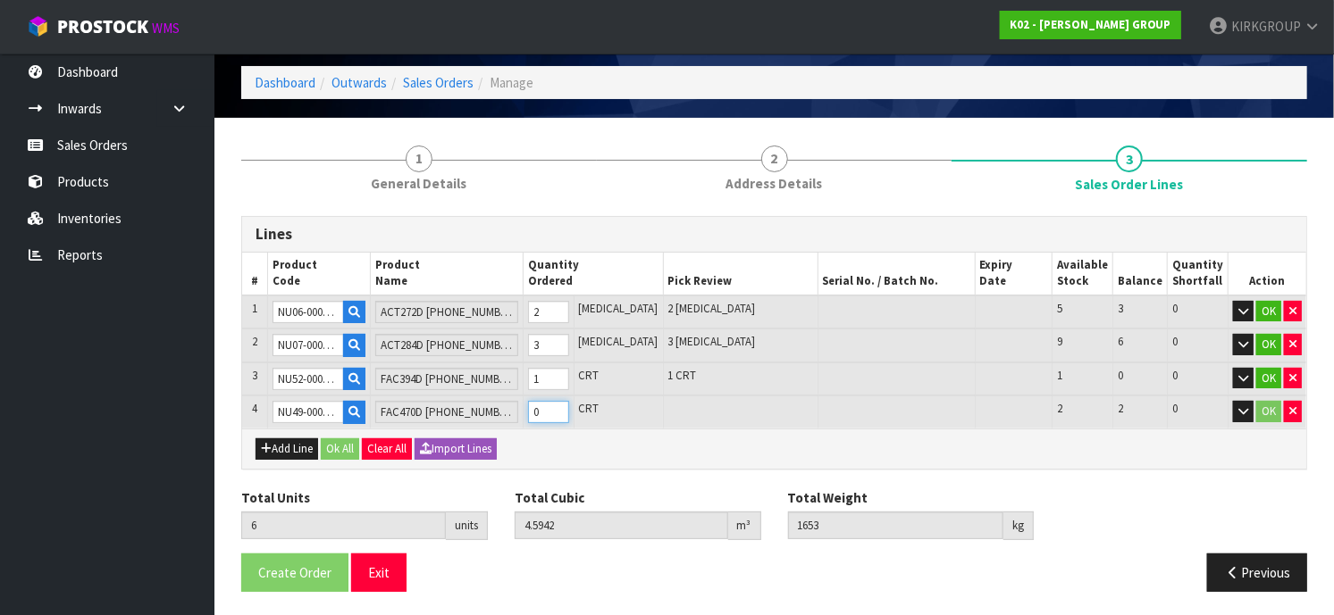
type input "2627"
type input "1"
click at [569, 405] on input "1" at bounding box center [548, 412] width 41 height 22
click at [315, 409] on input "NU49-0001-0102" at bounding box center [307, 412] width 71 height 22
click at [274, 445] on button "Add Line" at bounding box center [286, 449] width 63 height 21
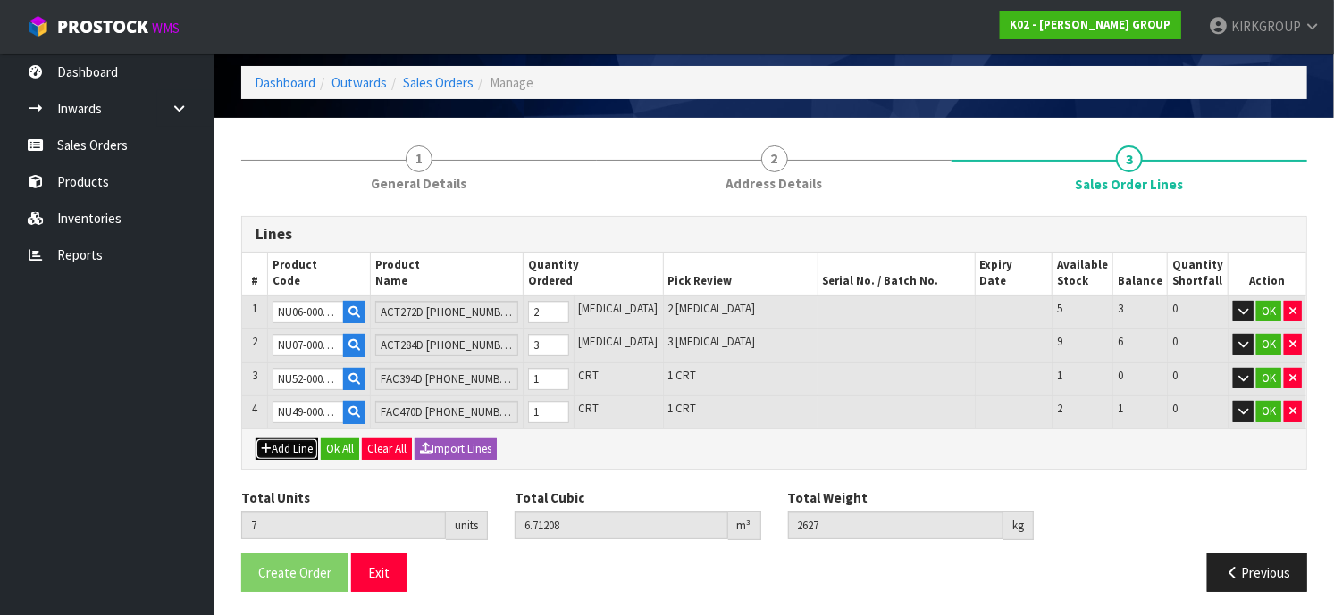
type input "0"
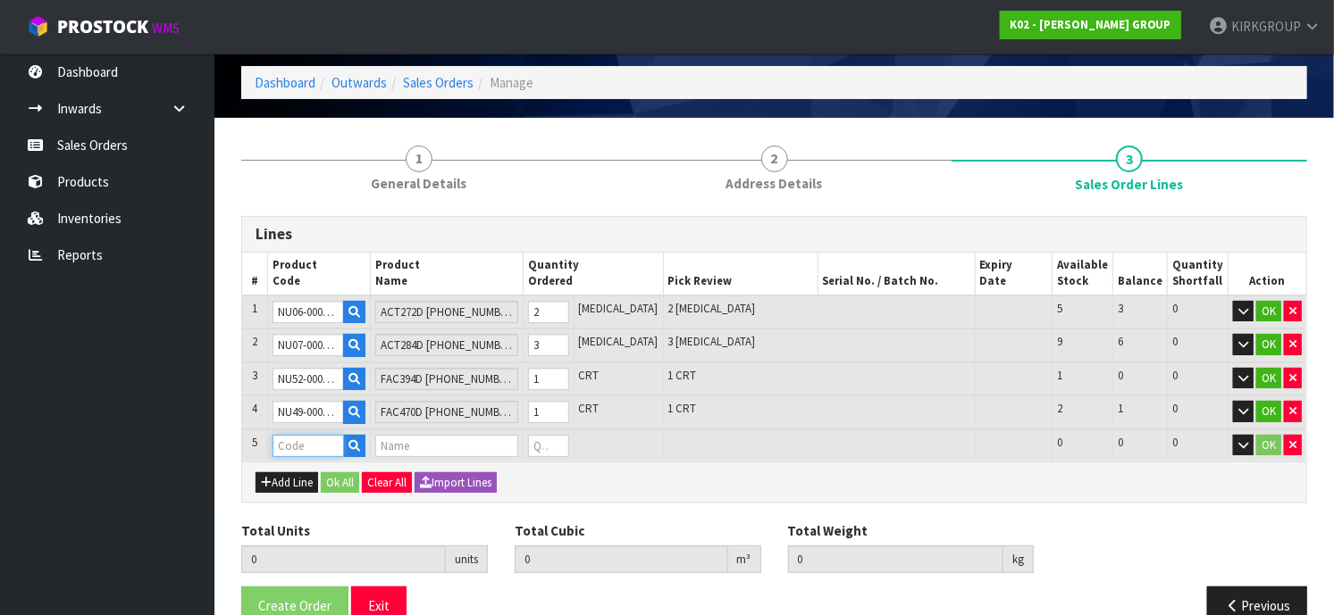
click at [292, 435] on input "text" at bounding box center [307, 446] width 71 height 22
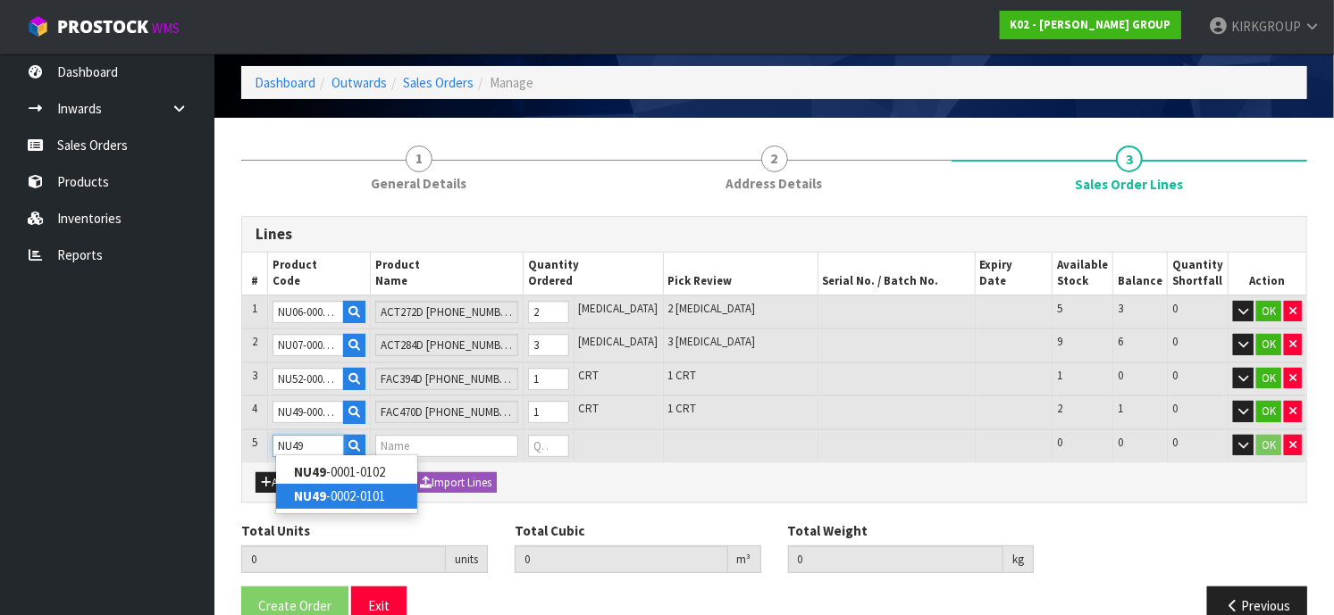
type input "NU49"
click at [375, 495] on link "NU49 -0002-0101" at bounding box center [346, 496] width 141 height 24
type input "NU49-0002-0101"
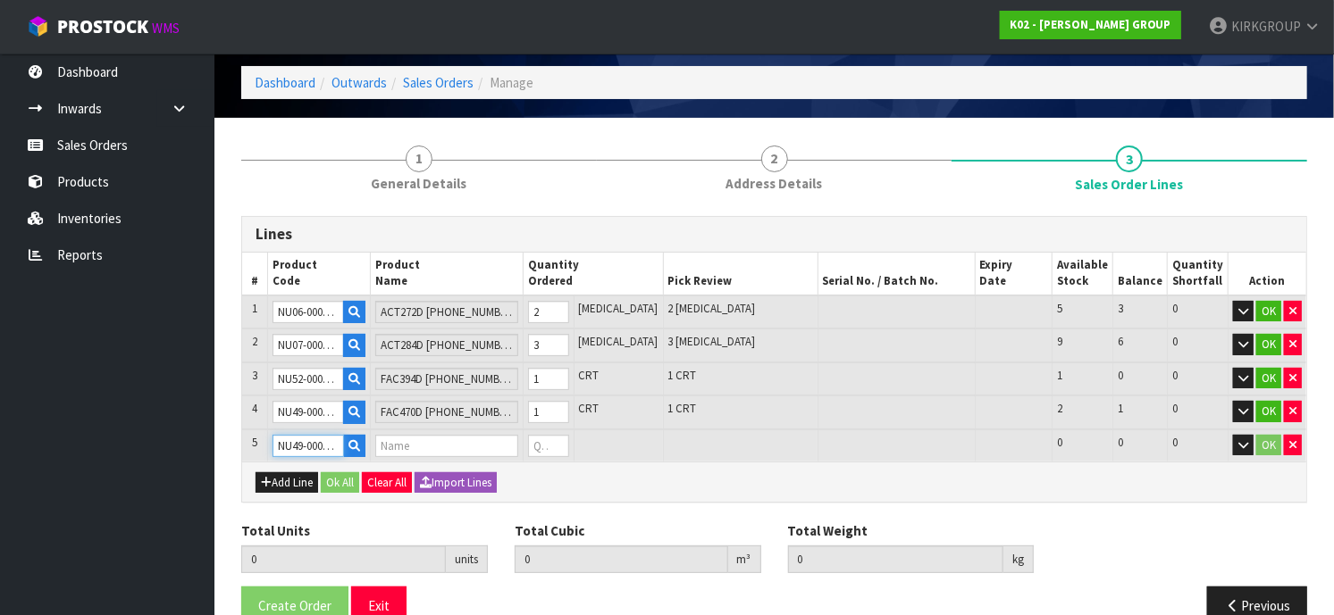
type input "7"
type input "6.71208"
type input "2627"
type input "FAC470D [PHONE_NUMBER]"
type input "0"
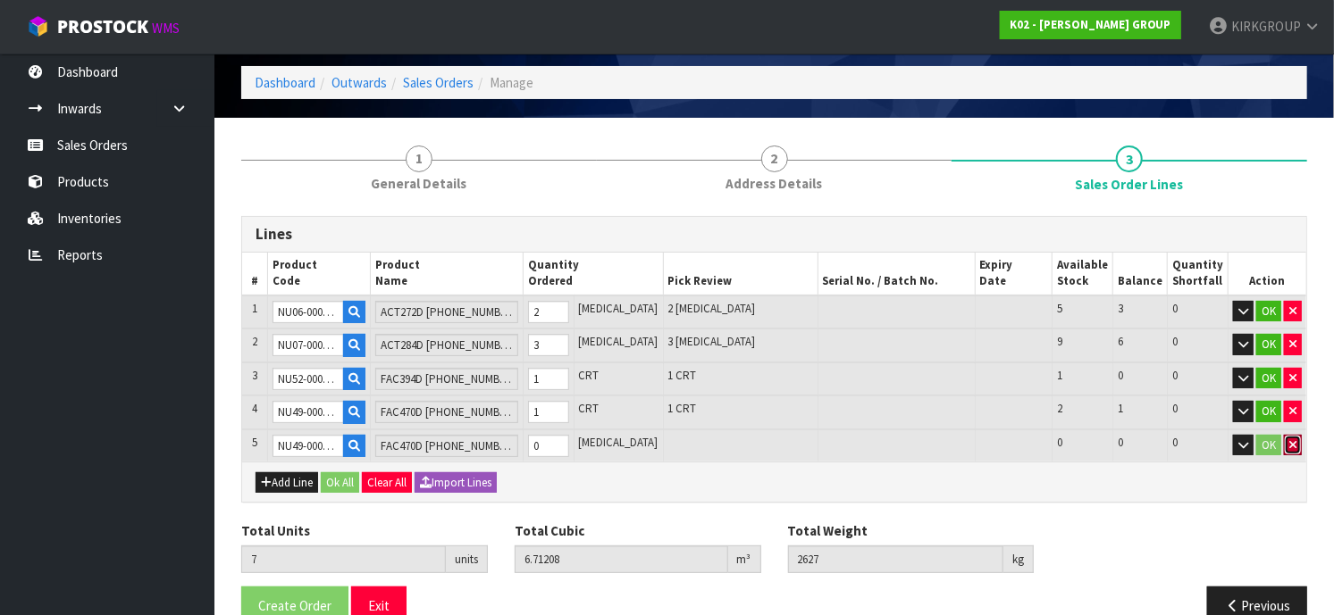
click at [1293, 442] on icon "button" at bounding box center [1292, 445] width 7 height 12
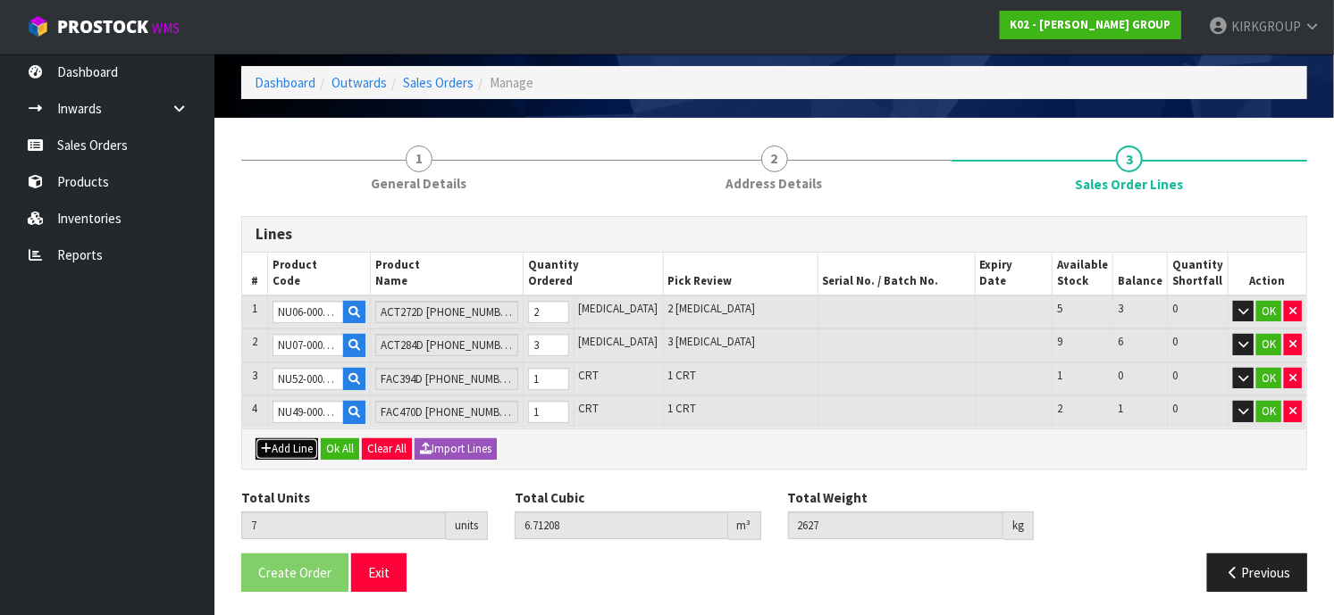
click at [272, 447] on button "Add Line" at bounding box center [286, 449] width 63 height 21
type input "0"
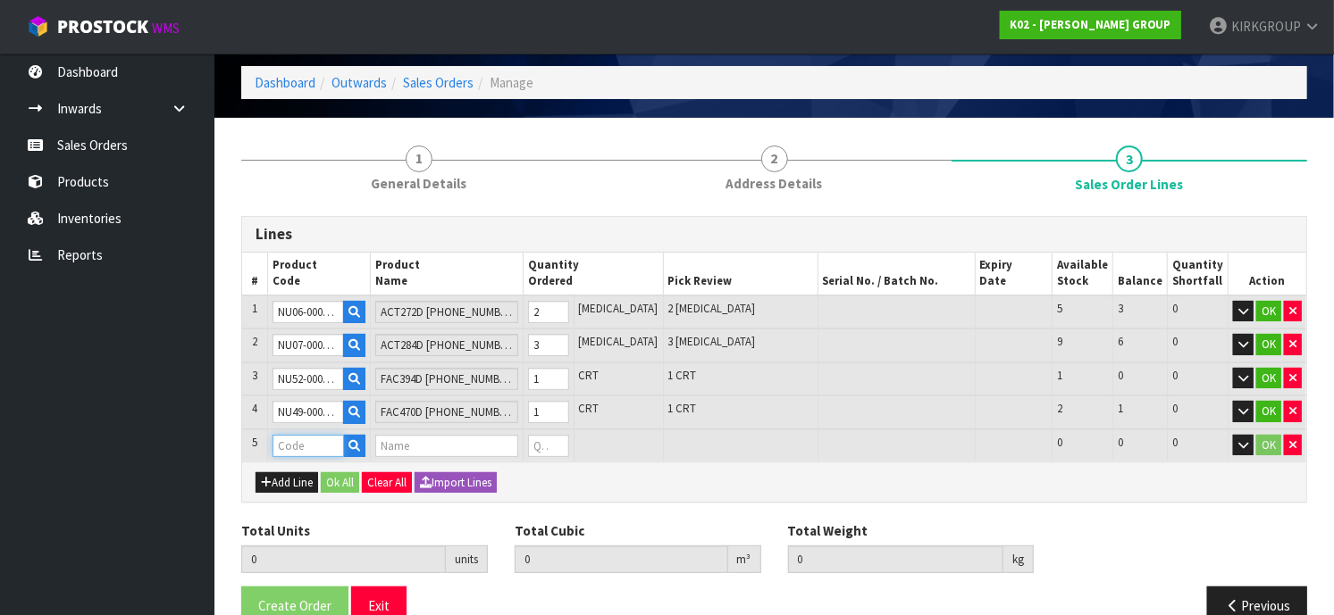
click at [292, 435] on input "text" at bounding box center [307, 446] width 71 height 22
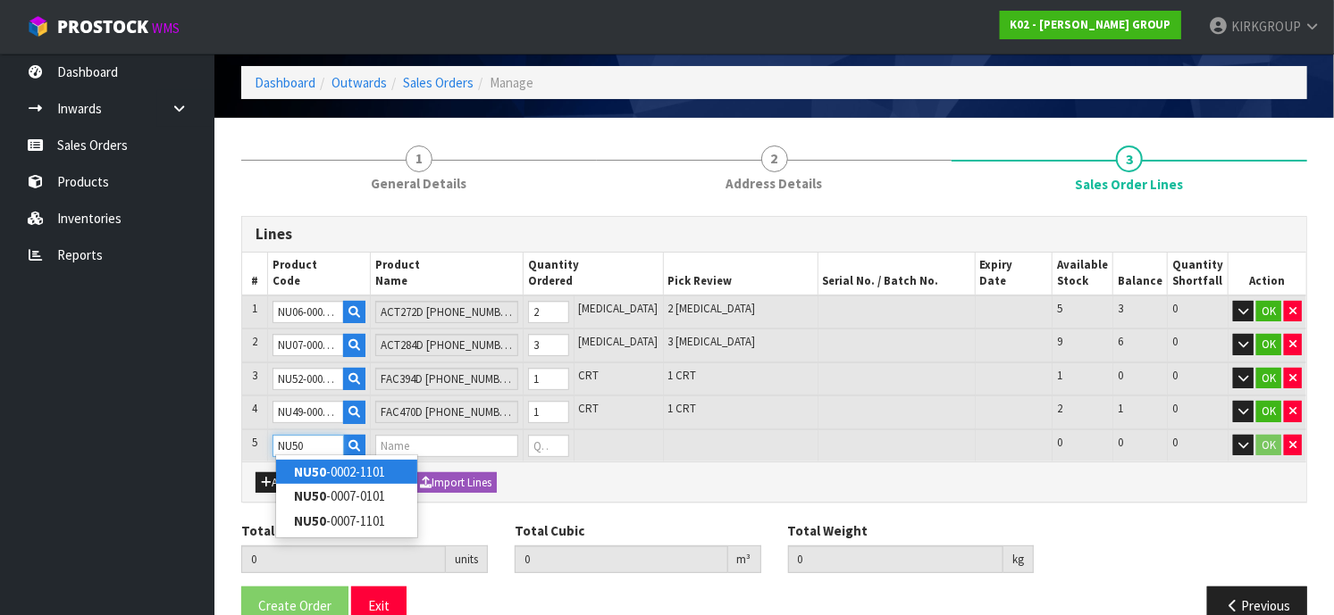
type input "NU50"
click at [322, 470] on strong "NU50" at bounding box center [310, 472] width 32 height 17
type input "NU50-0002-1101"
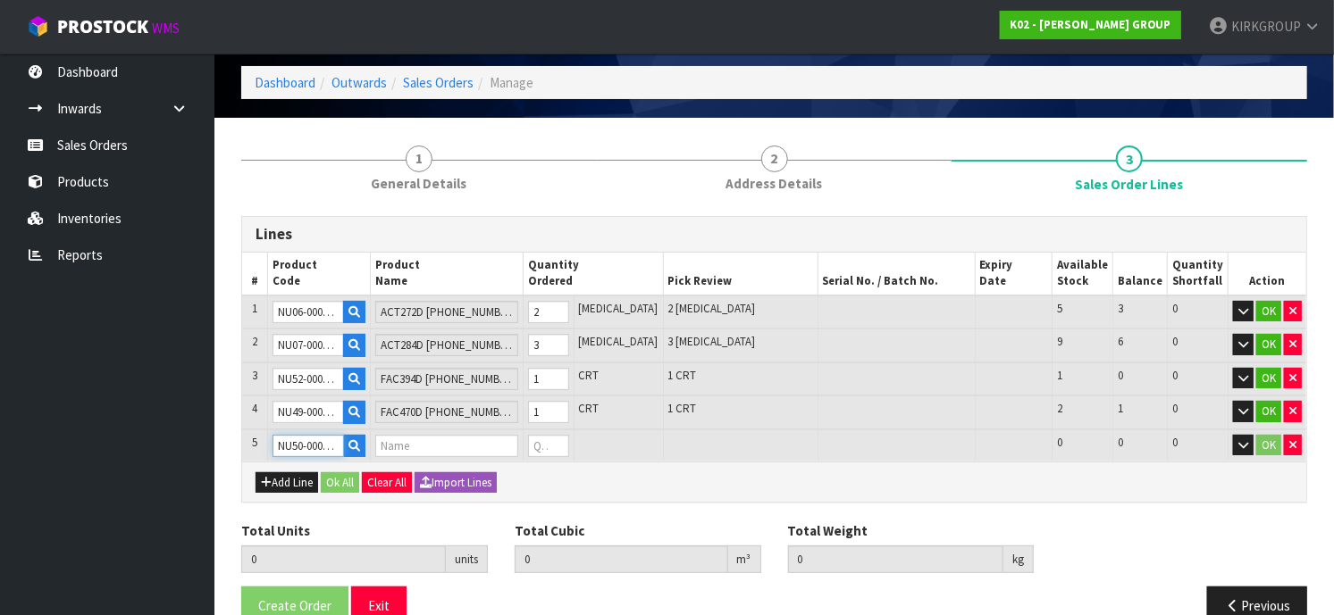
type input "7"
type input "6.71208"
type input "2627"
type input "FAC284D [PHONE_NUMBER]"
type input "0"
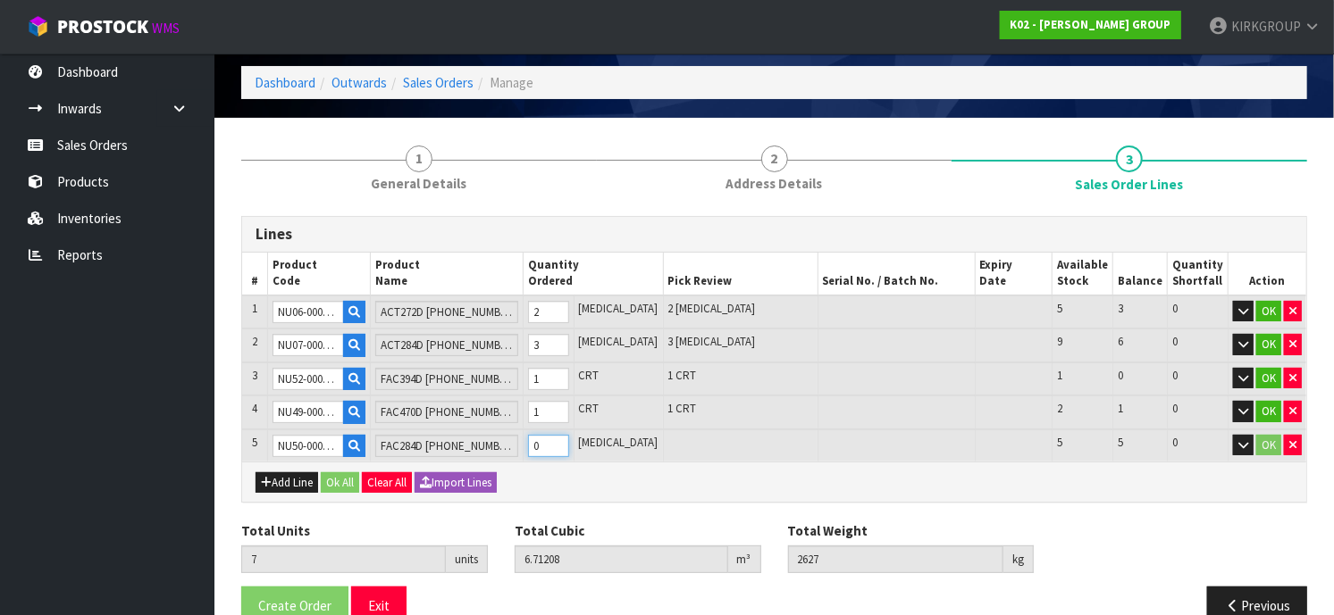
type input "8"
type input "7.01946"
type input "2728"
type input "1"
click at [569, 436] on input "1" at bounding box center [548, 446] width 41 height 22
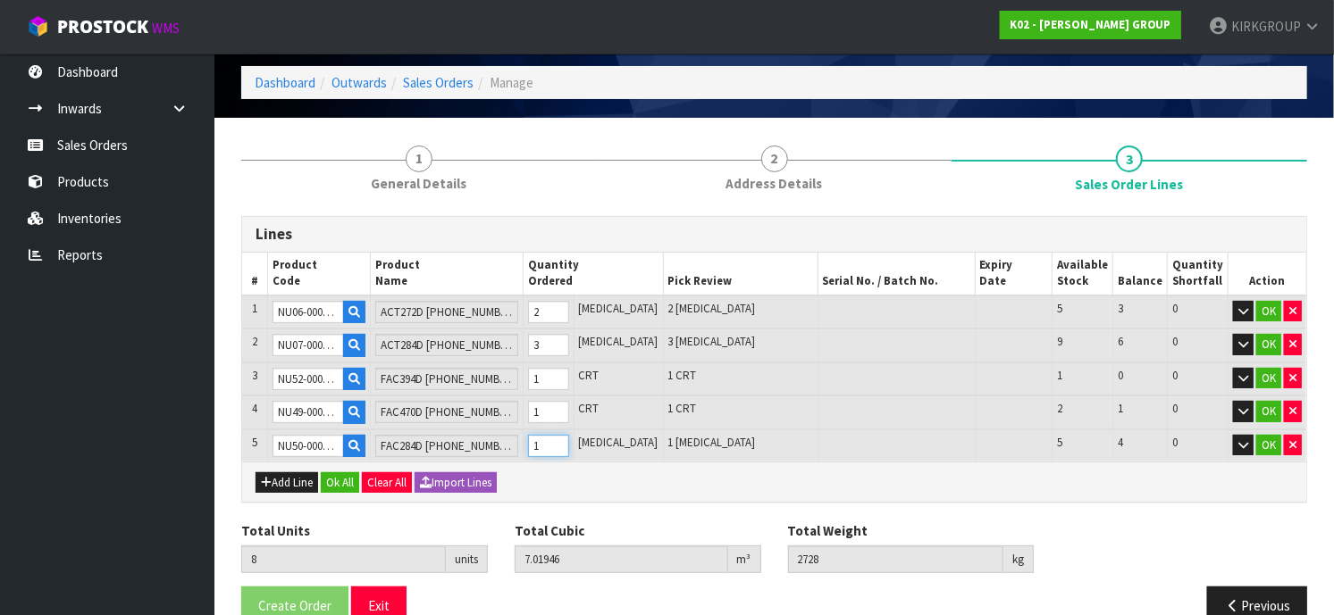
type input "9"
type input "7.32684"
type input "2829"
type input "2"
click at [569, 436] on input "2" at bounding box center [548, 446] width 41 height 22
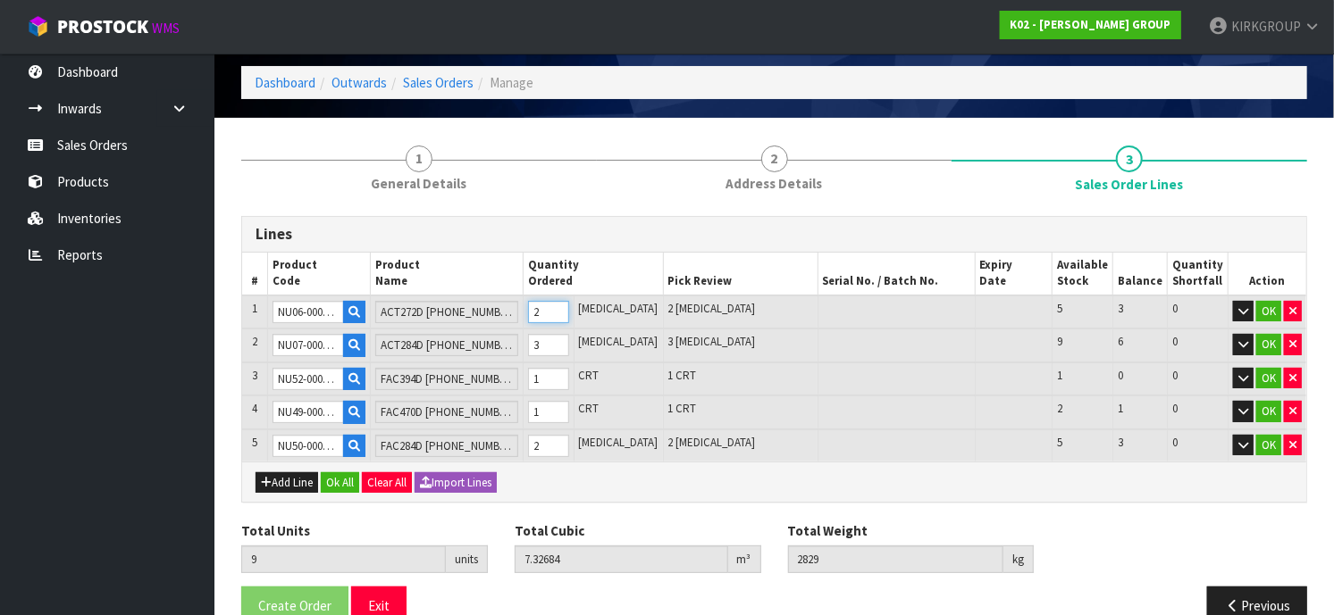
click at [569, 301] on input "2" at bounding box center [548, 312] width 41 height 22
type input "8"
type input "7.10508"
type input "2739"
type input "1"
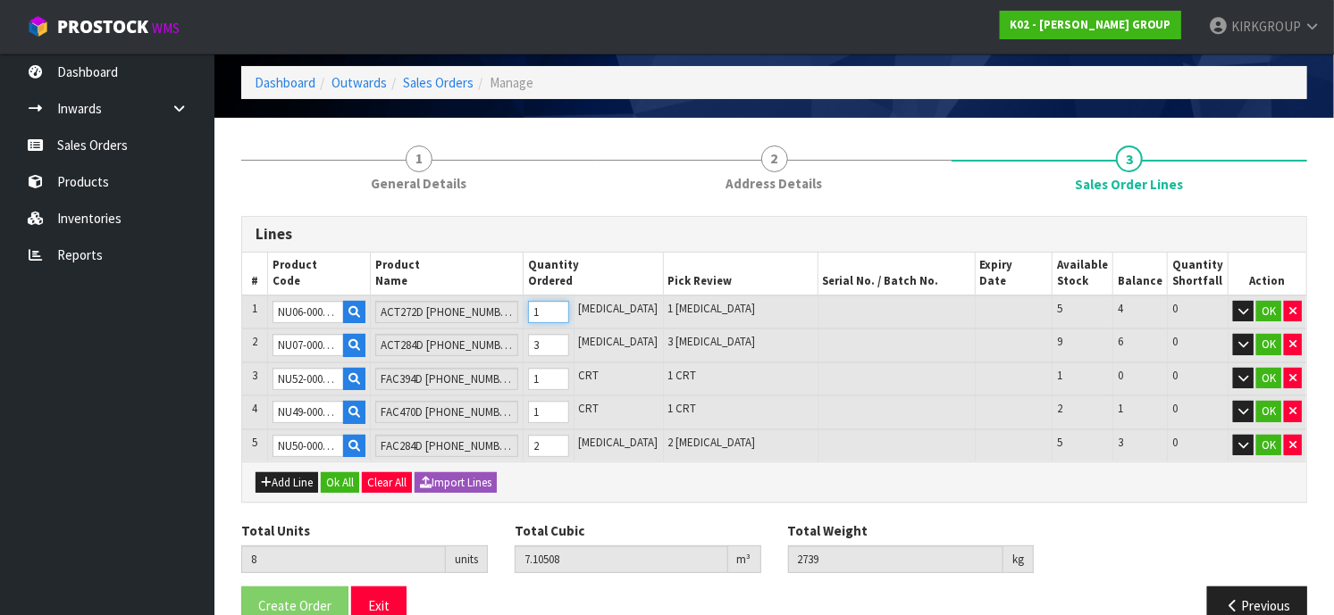
click at [569, 313] on input "1" at bounding box center [548, 312] width 41 height 22
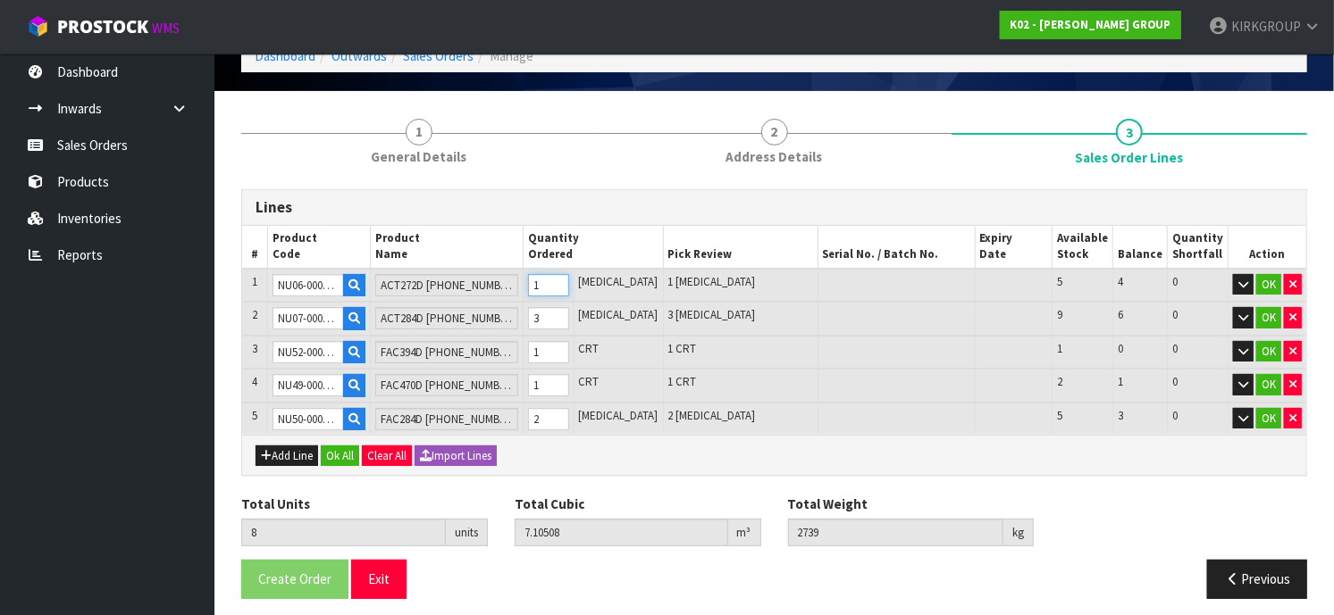
scroll to position [96, 0]
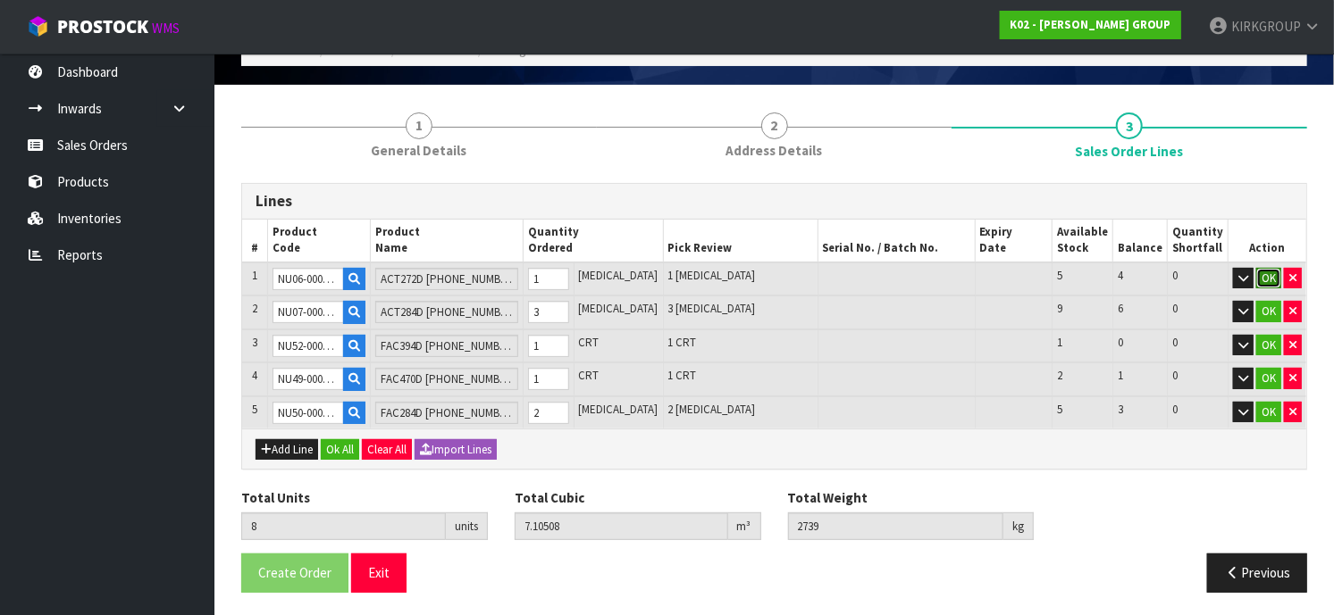
click at [1269, 279] on button "OK" at bounding box center [1268, 278] width 25 height 21
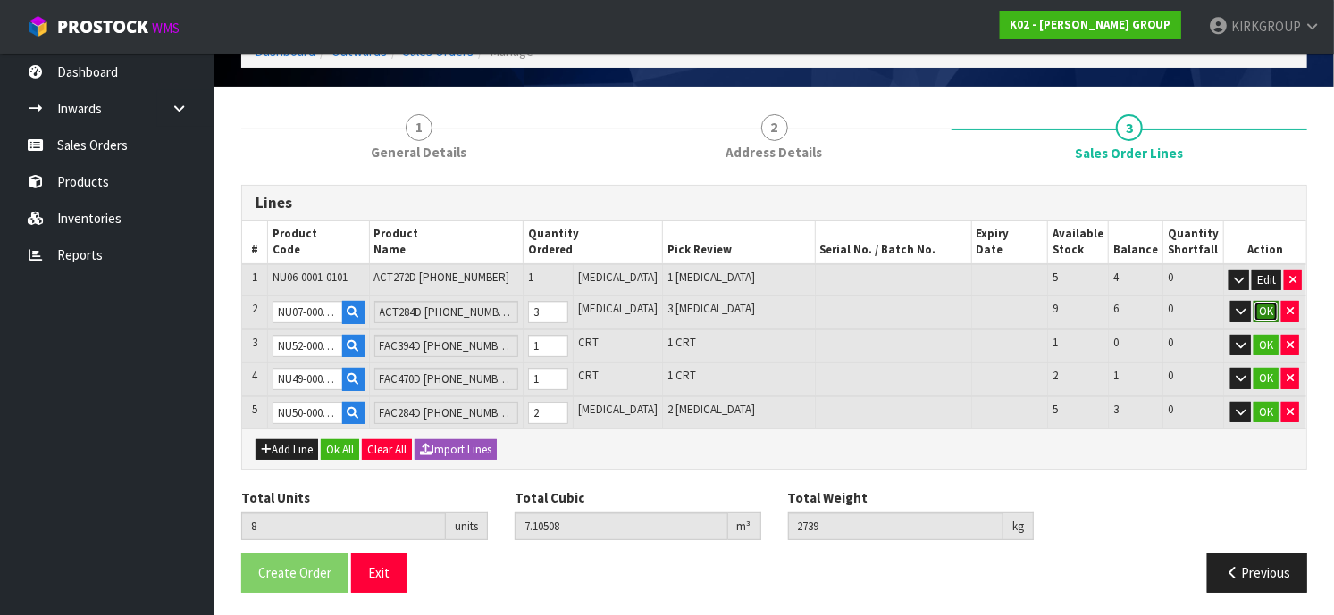
click at [1260, 308] on button "OK" at bounding box center [1265, 311] width 25 height 21
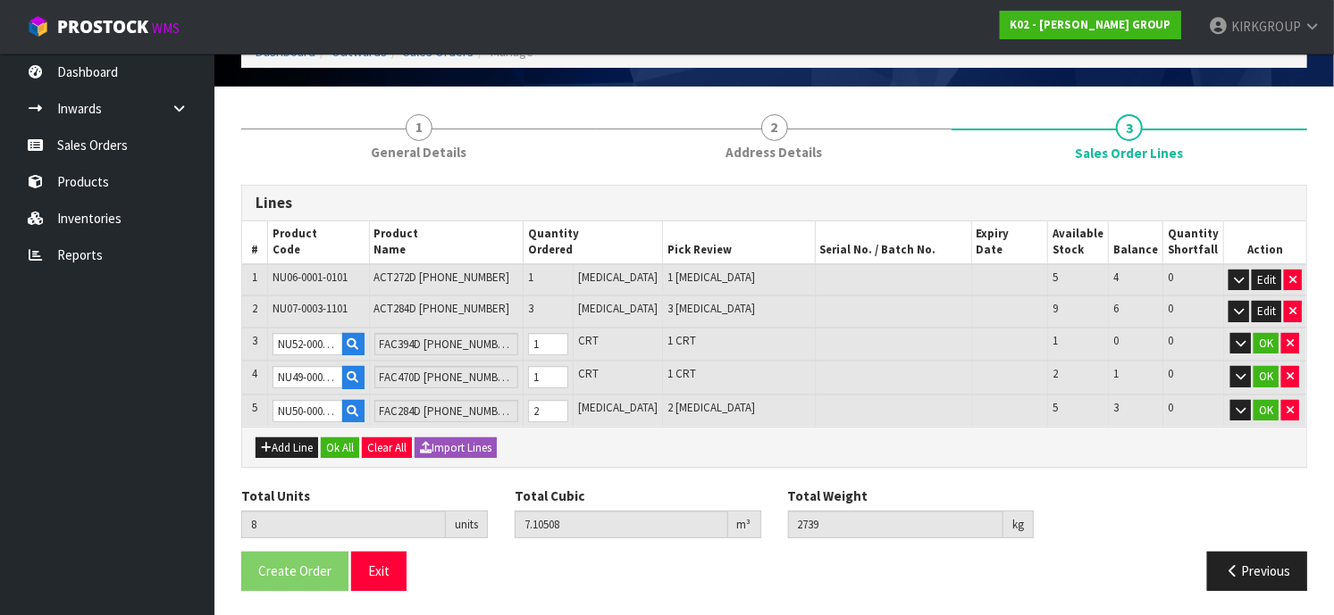
scroll to position [92, 0]
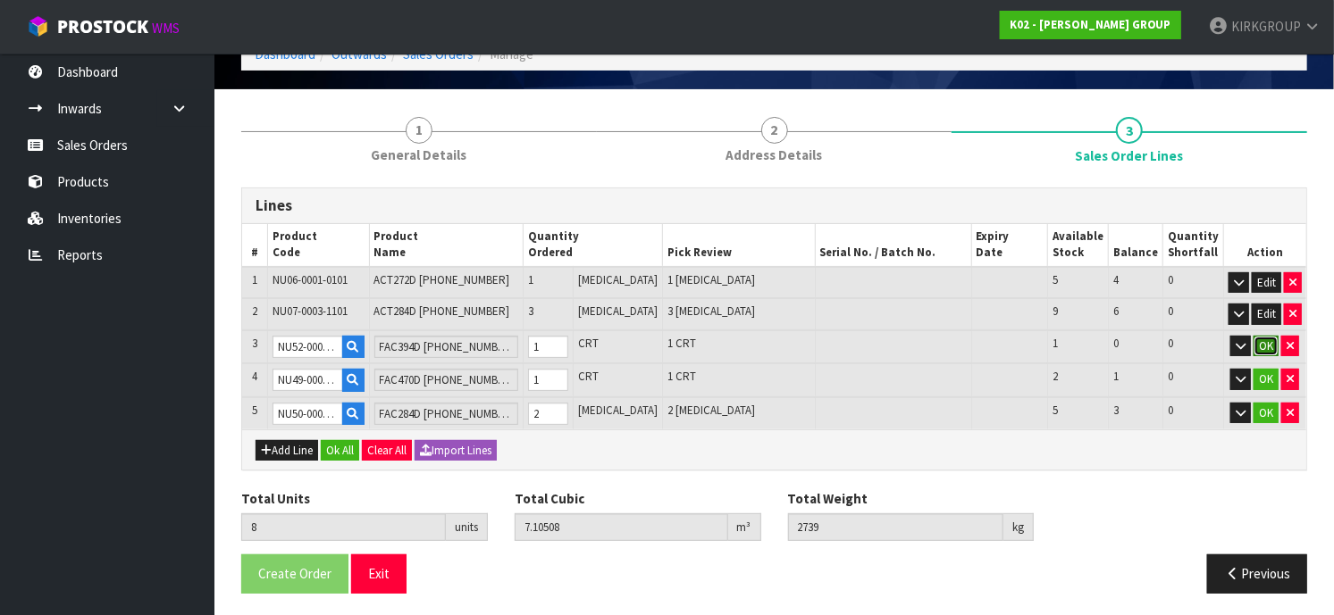
click at [1267, 343] on button "OK" at bounding box center [1265, 346] width 25 height 21
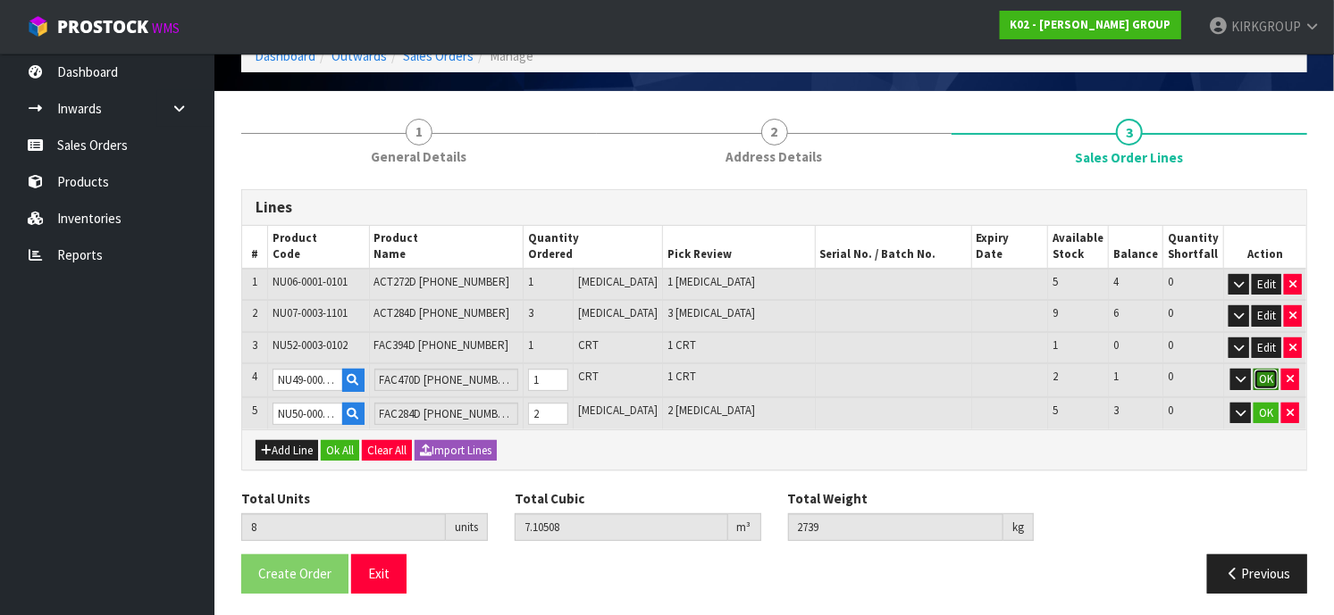
click at [1267, 376] on button "OK" at bounding box center [1265, 379] width 25 height 21
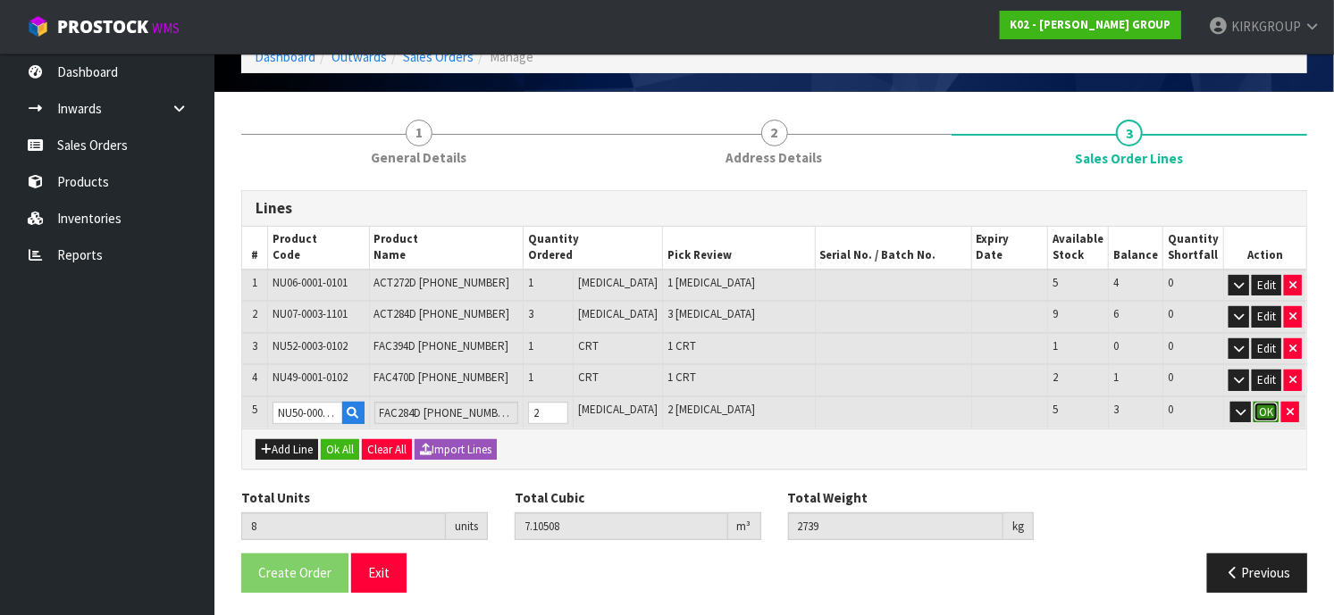
click at [1262, 408] on button "OK" at bounding box center [1265, 412] width 25 height 21
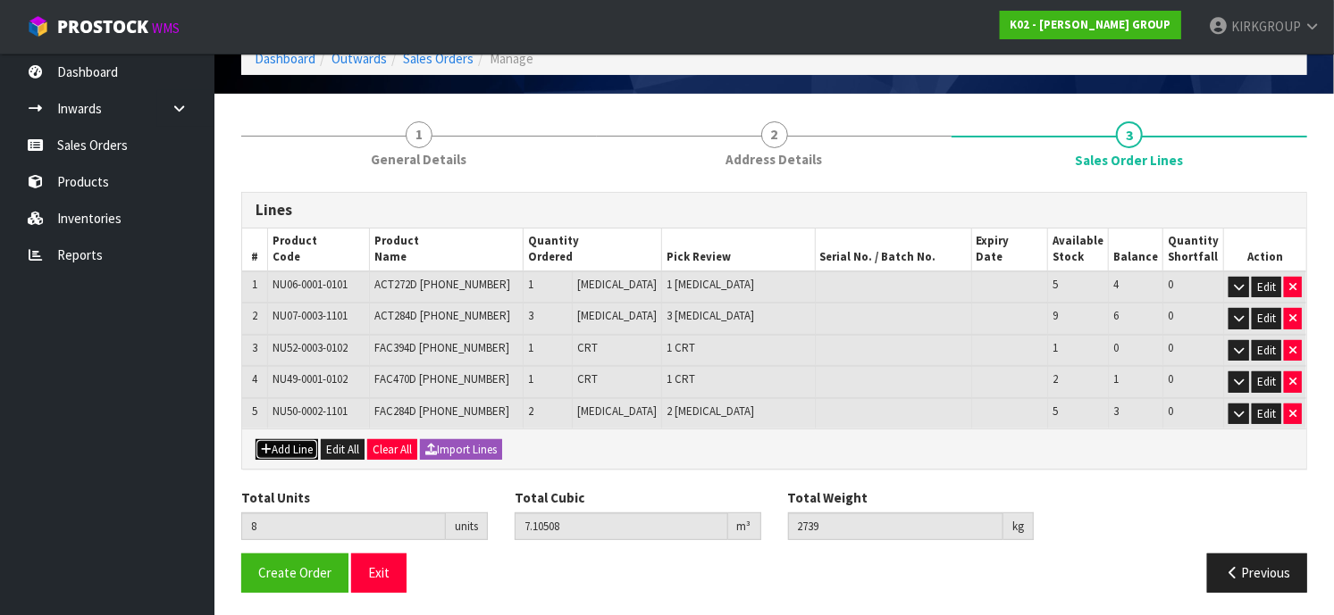
click at [276, 444] on button "Add Line" at bounding box center [286, 449] width 63 height 21
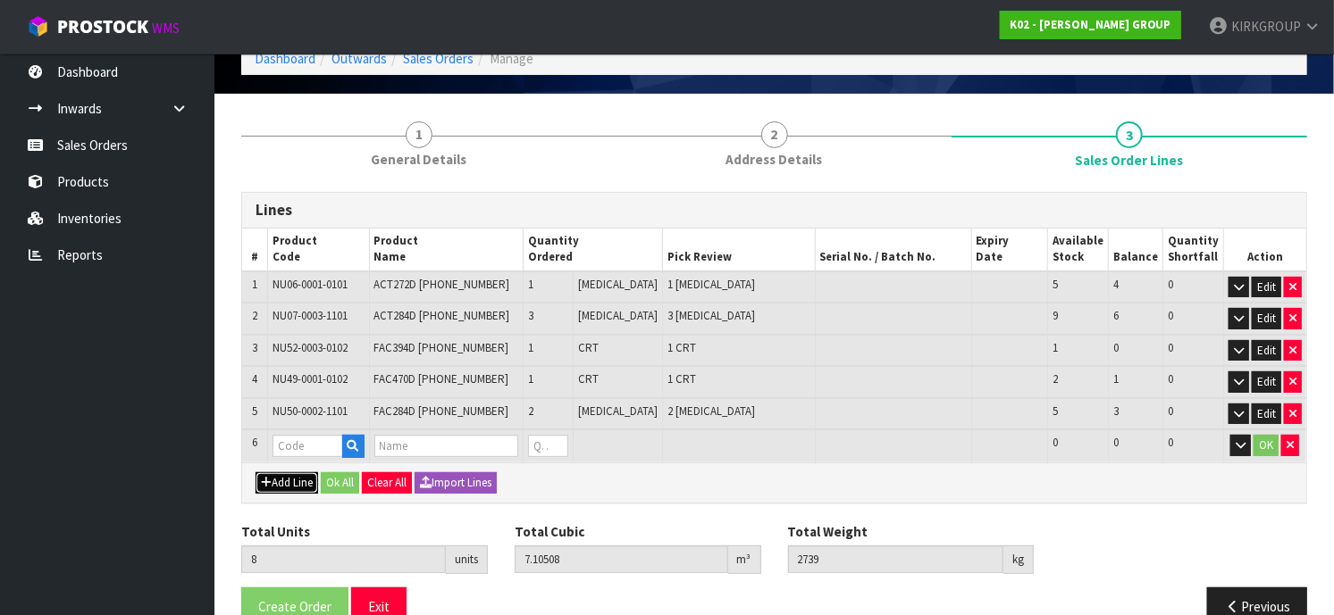
type input "0"
click at [282, 440] on input "text" at bounding box center [307, 446] width 70 height 22
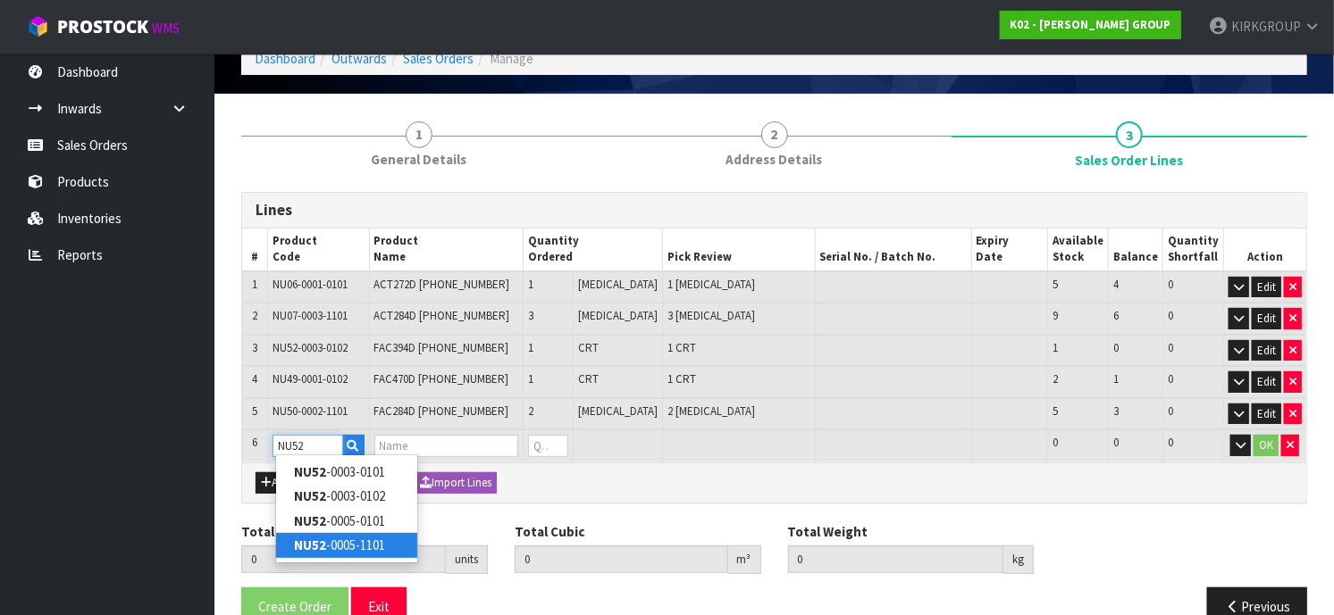
type input "NU52"
click at [347, 552] on link "NU52 -0005-1101" at bounding box center [346, 545] width 141 height 24
type input "NU52-0005-1101"
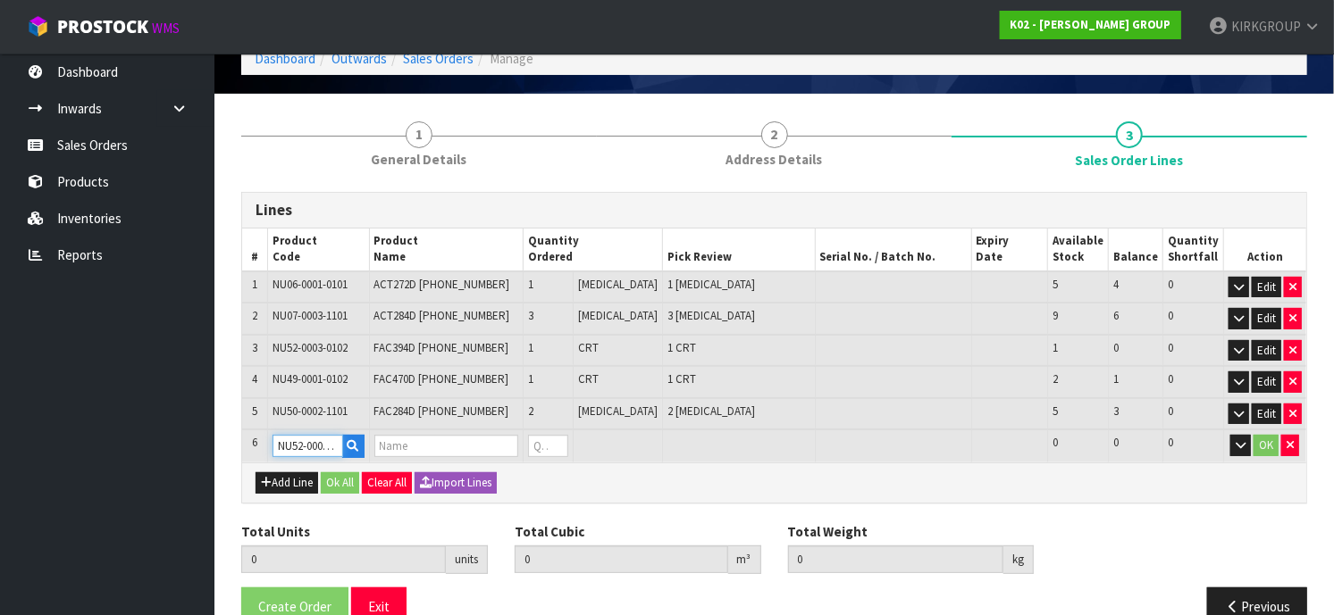
type input "8"
type input "7.10508"
type input "2739"
type input "FAC 155 50*65 - 8 SHTS"
type input "0"
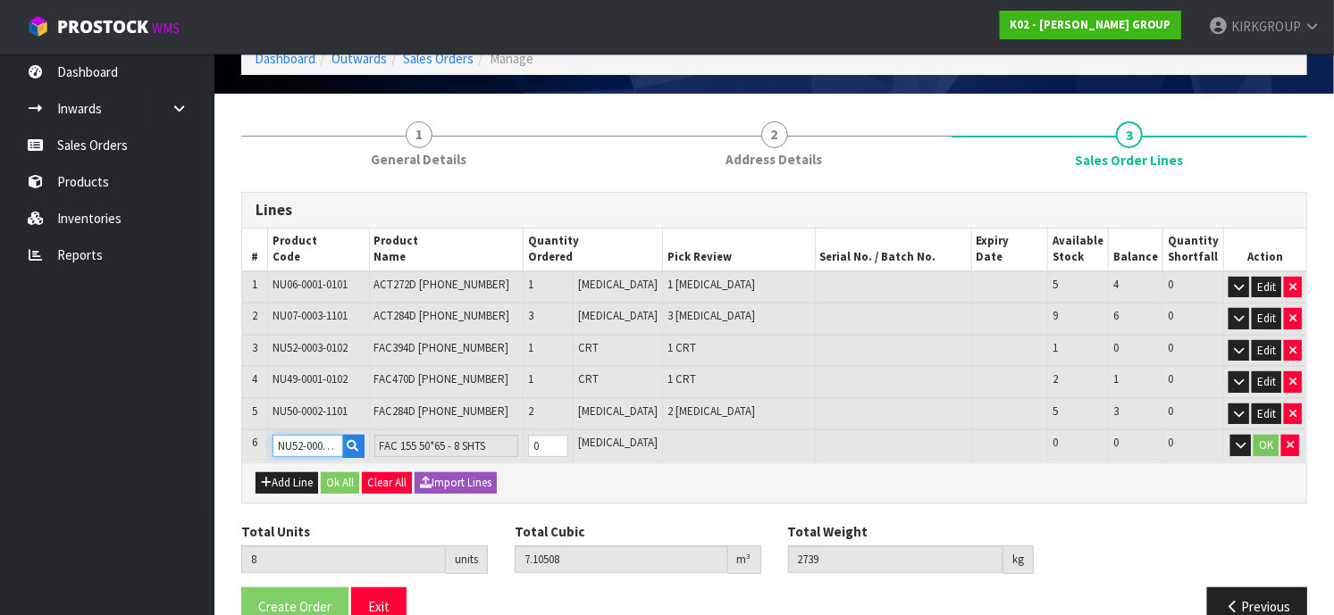
scroll to position [0, 12]
drag, startPoint x: 308, startPoint y: 443, endPoint x: 732, endPoint y: 569, distance: 442.6
click at [722, 568] on div "Lines # Product Code Product Name Quantity Ordered Pick Review Serial No. / Bat…" at bounding box center [774, 415] width 1066 height 447
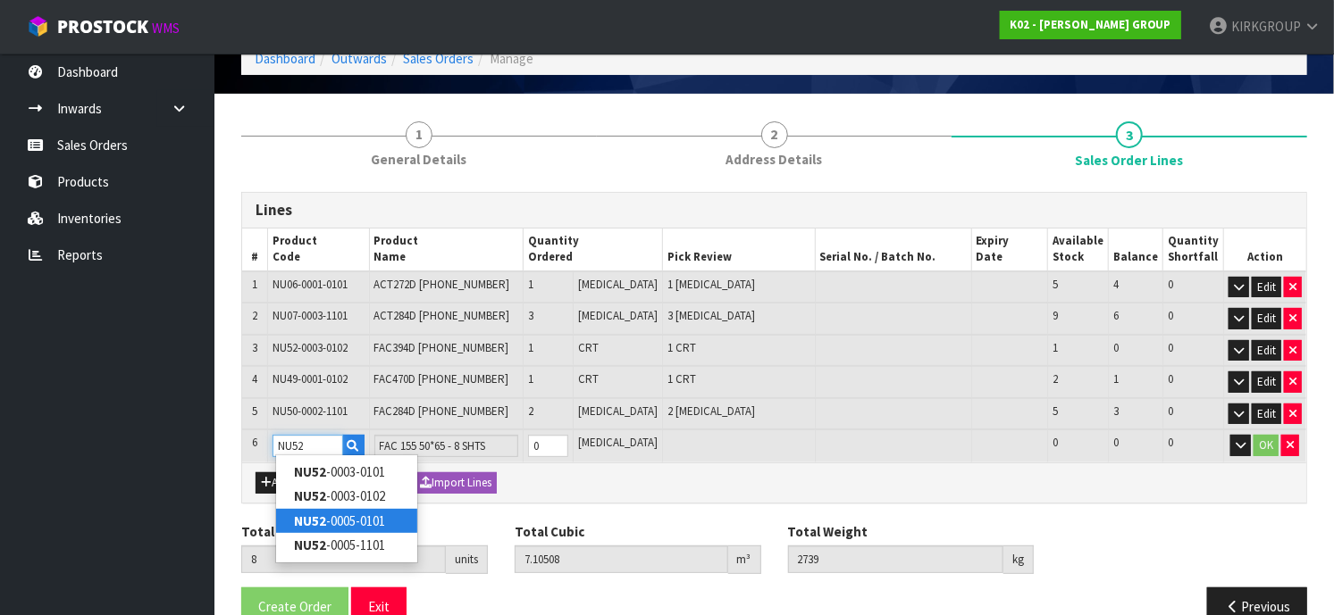
type input "NU52"
type input "0"
click at [348, 512] on link "NU52 -0005-0101" at bounding box center [346, 521] width 141 height 24
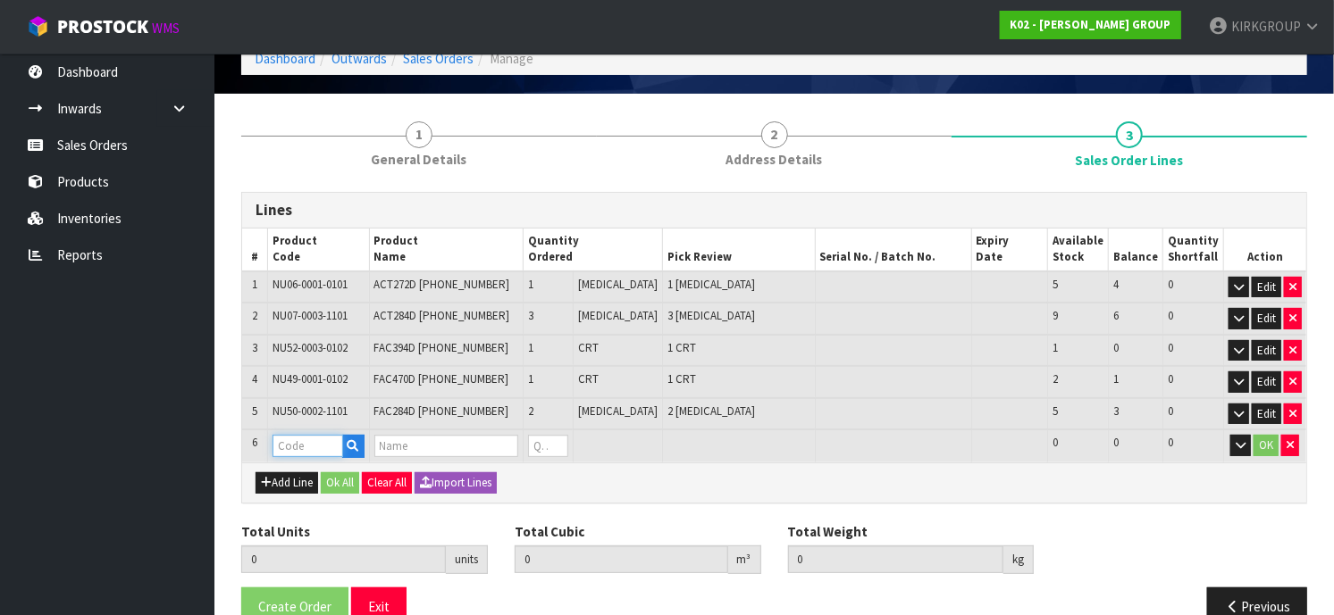
type input "NU52-0005-0101"
type input "8"
type input "7.10508"
type input "2739"
type input "FAC394D [PHONE_NUMBER]"
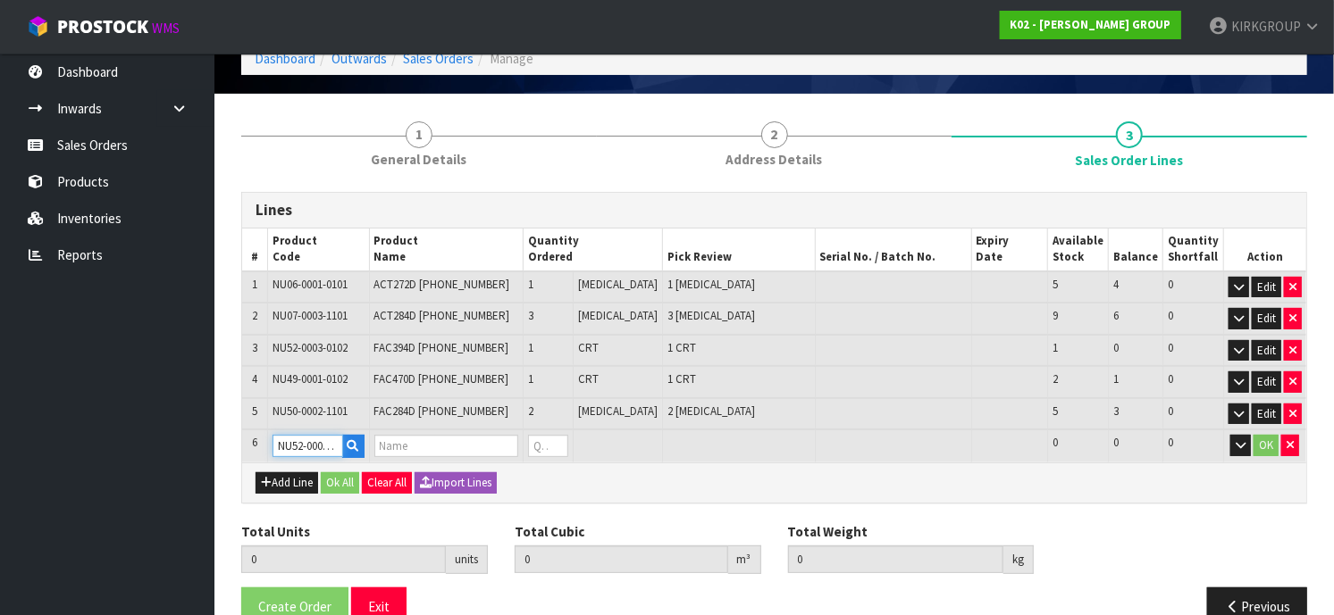
type input "0"
drag, startPoint x: 381, startPoint y: 467, endPoint x: 881, endPoint y: 584, distance: 513.7
click at [847, 577] on div "Lines # Product Code Product Name Quantity Ordered Pick Review Serial No. / Bat…" at bounding box center [774, 415] width 1066 height 447
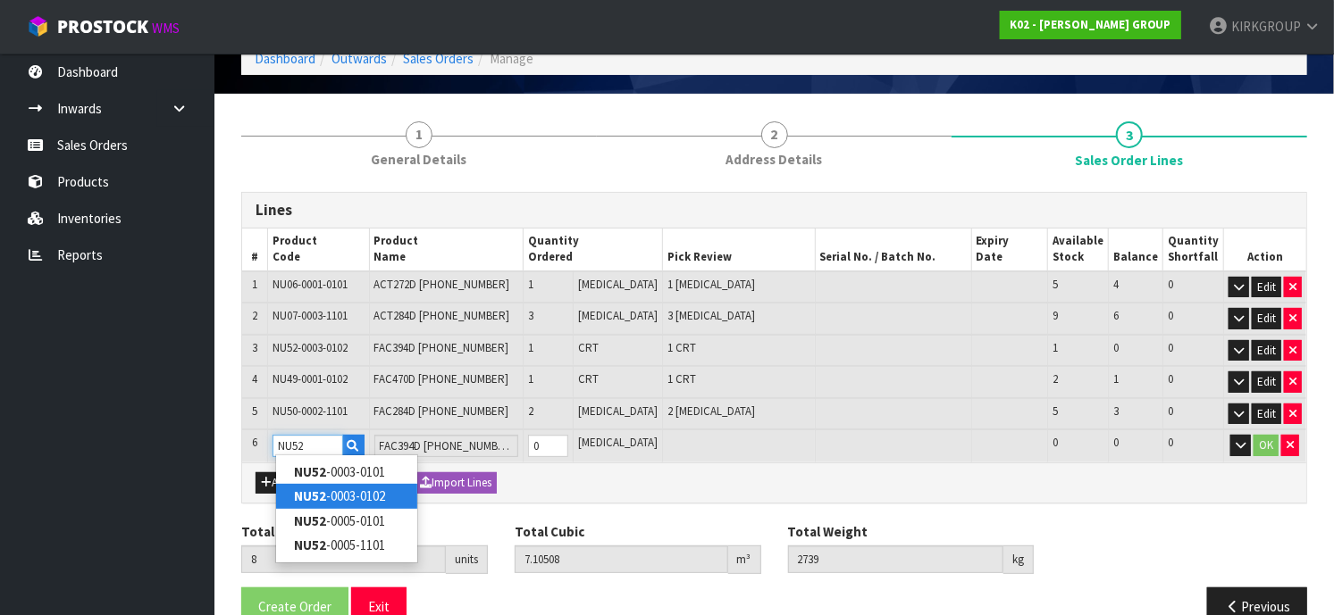
type input "NU52"
type input "0"
click at [351, 497] on link "NU52 -0003-0102" at bounding box center [346, 496] width 141 height 24
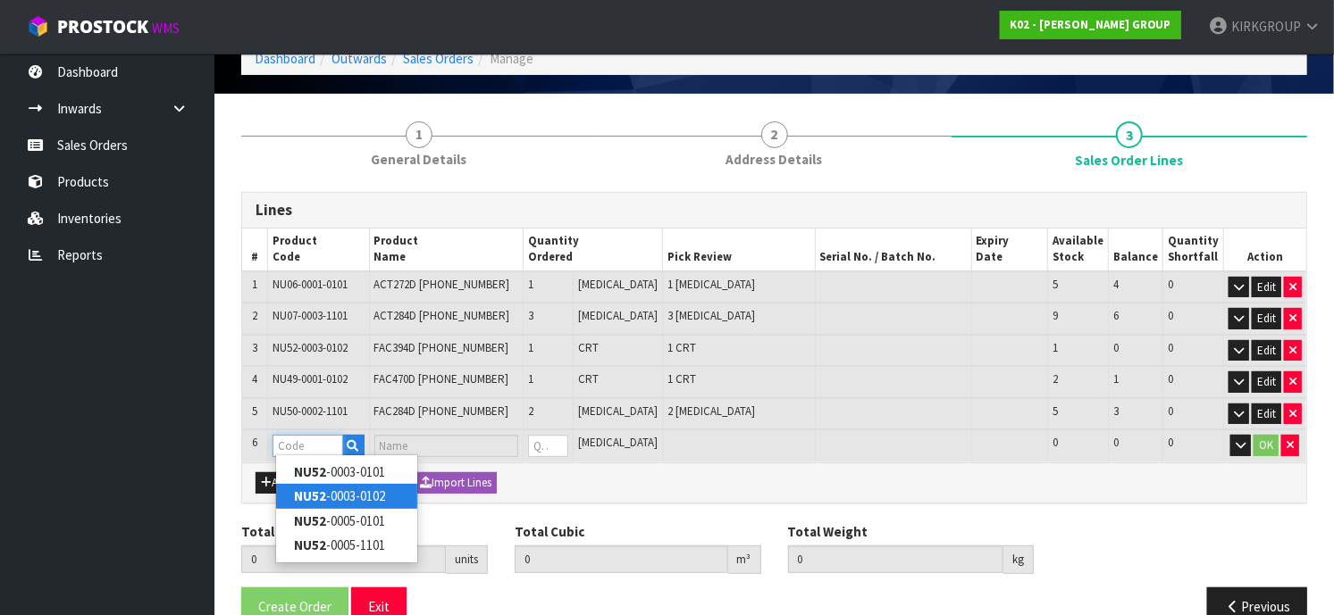
type input "NU52-0003-0102"
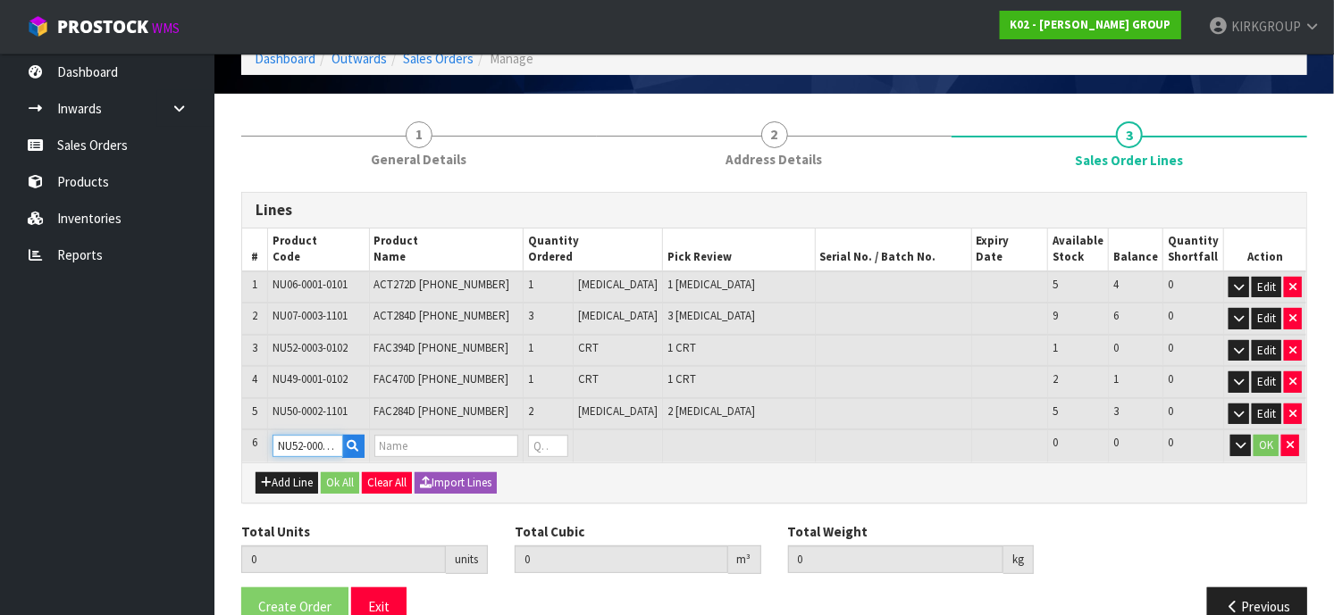
type input "8"
type input "7.10508"
type input "2739"
type input "FAC394D [PHONE_NUMBER]"
click at [313, 437] on input "NU52-0003-0102" at bounding box center [307, 446] width 70 height 22
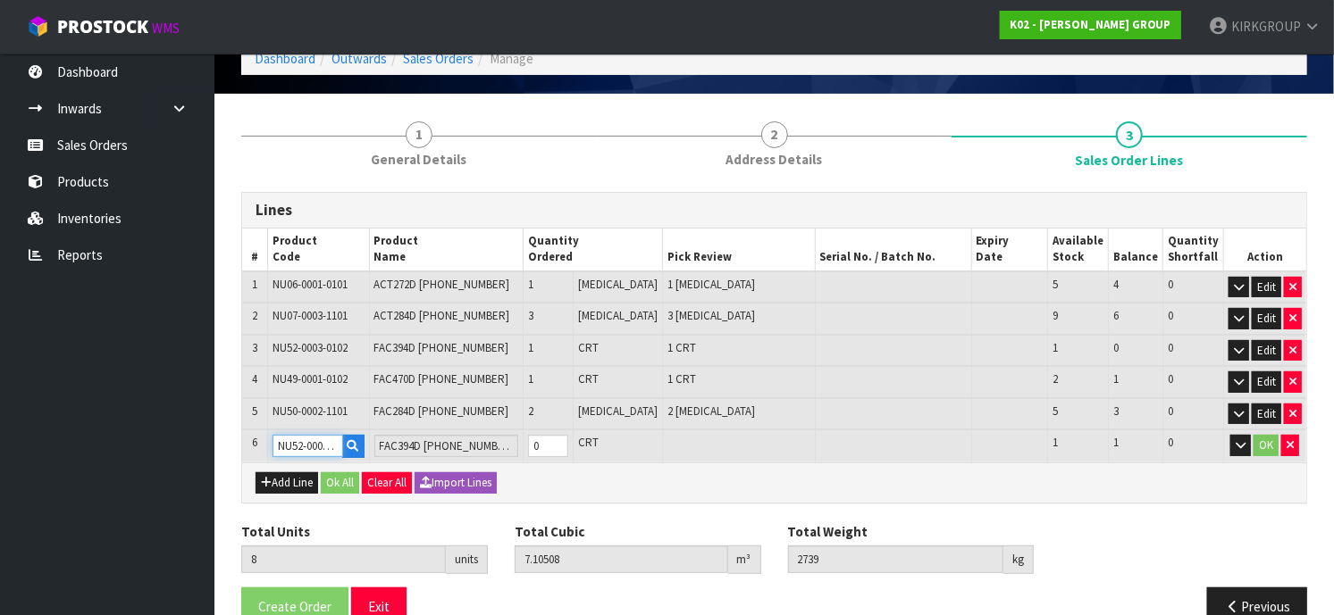
scroll to position [0, 11]
click at [1289, 439] on icon "button" at bounding box center [1289, 445] width 7 height 12
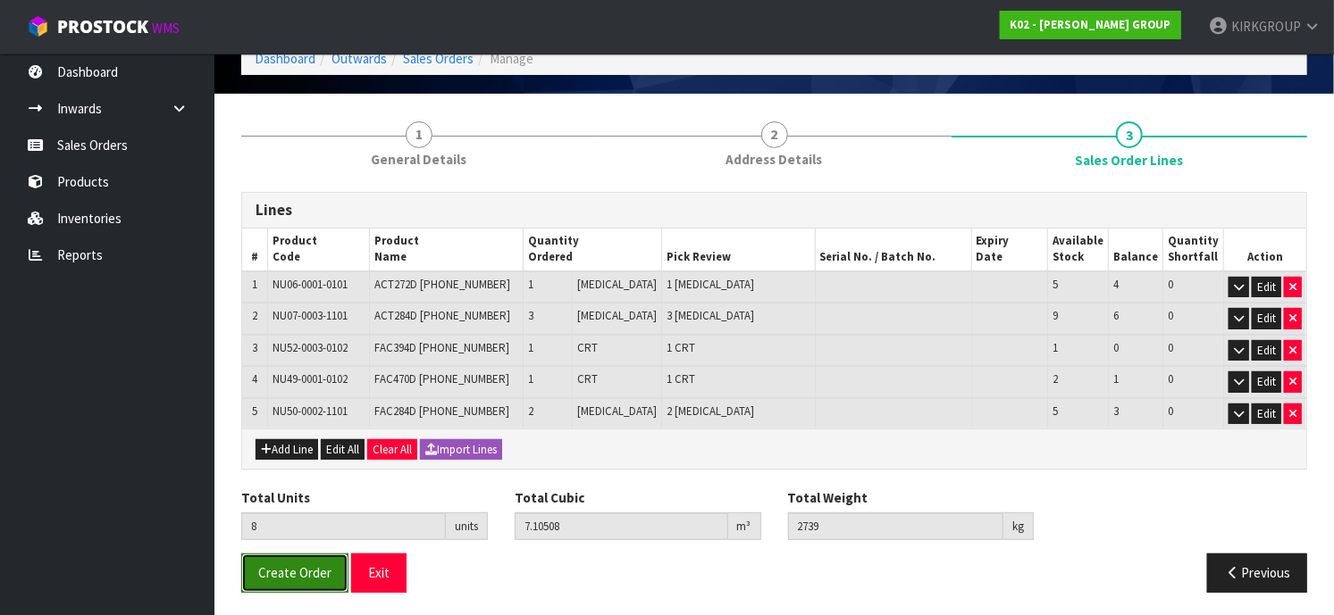
click at [253, 572] on button "Create Order" at bounding box center [294, 573] width 107 height 38
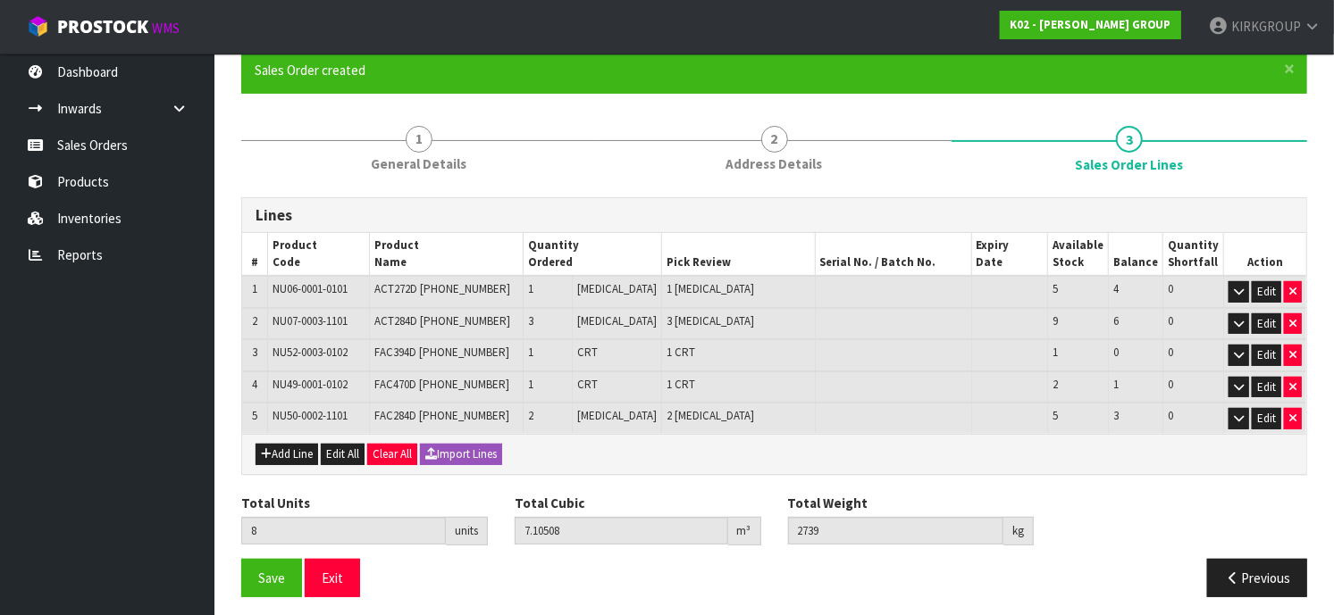
scroll to position [152, 0]
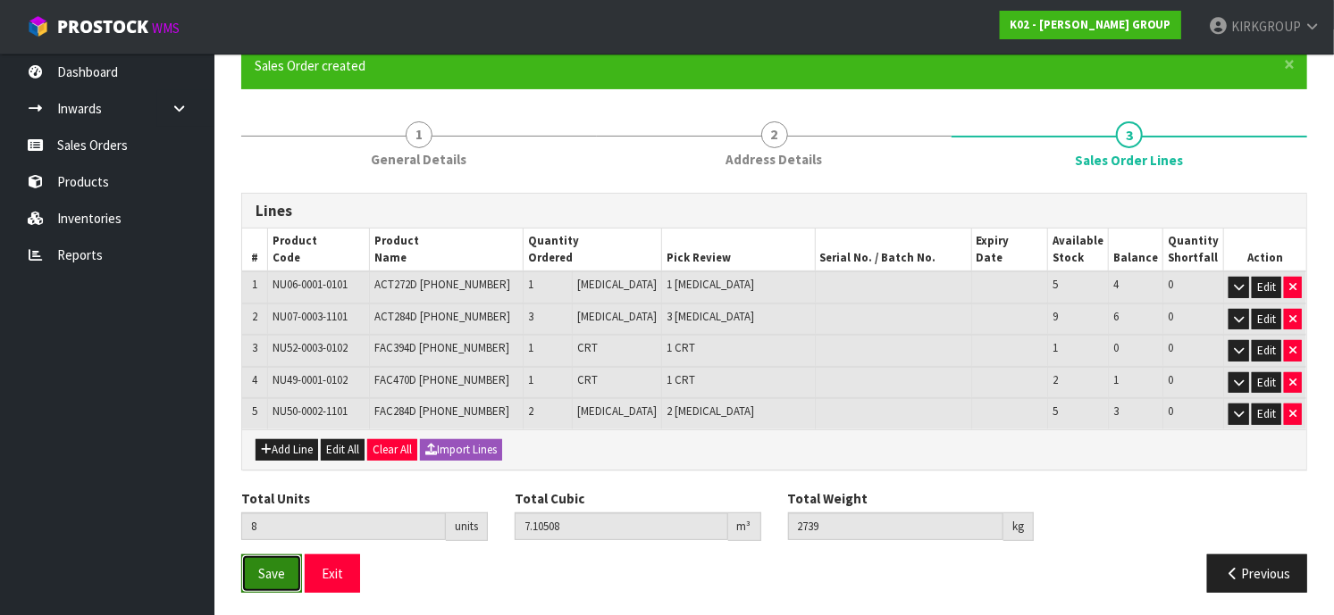
drag, startPoint x: 271, startPoint y: 571, endPoint x: 282, endPoint y: 571, distance: 11.6
click at [273, 571] on span "Save" at bounding box center [271, 573] width 27 height 17
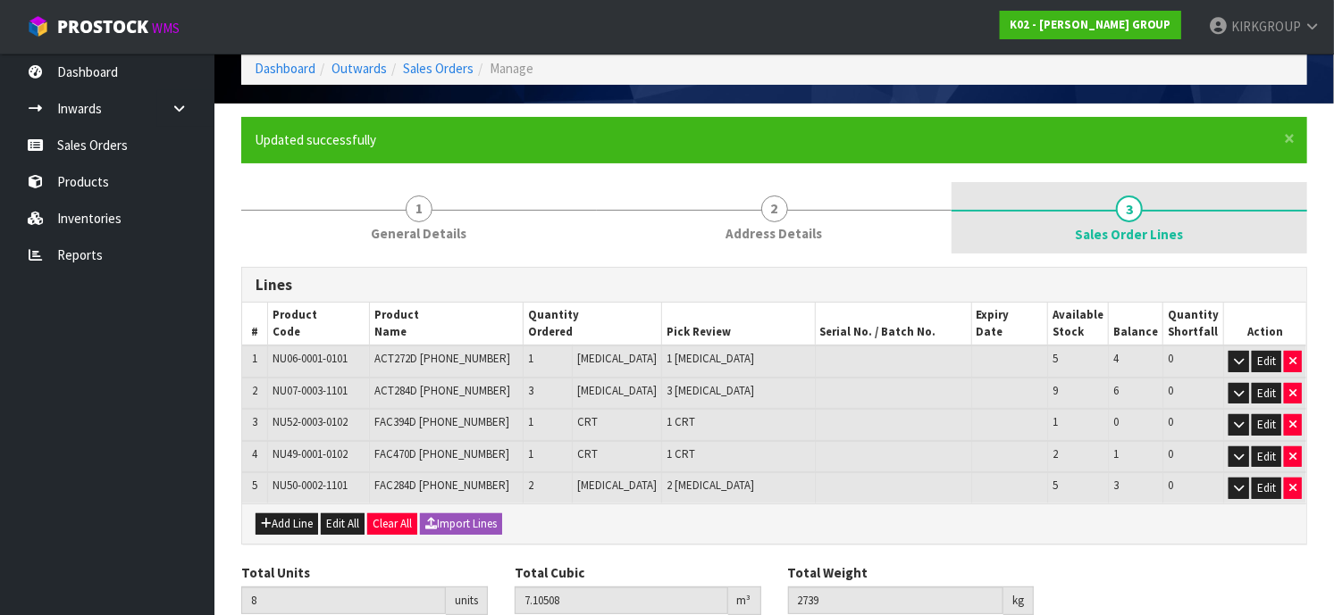
scroll to position [0, 0]
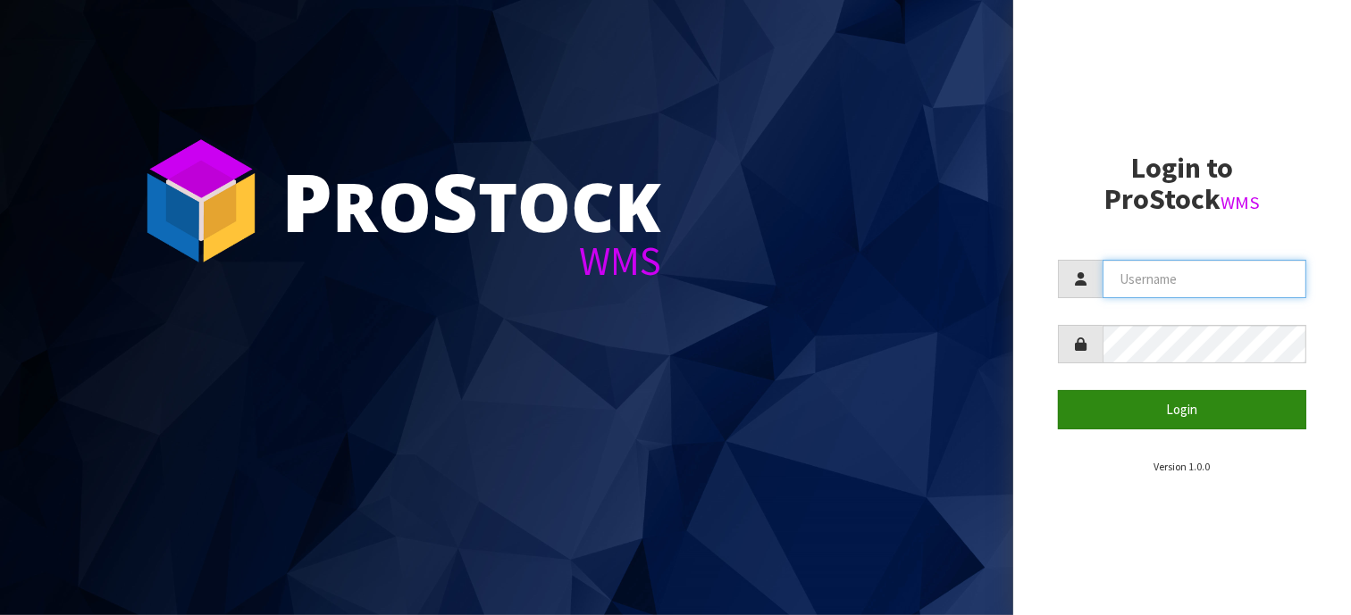
type input "KIRKGROUP"
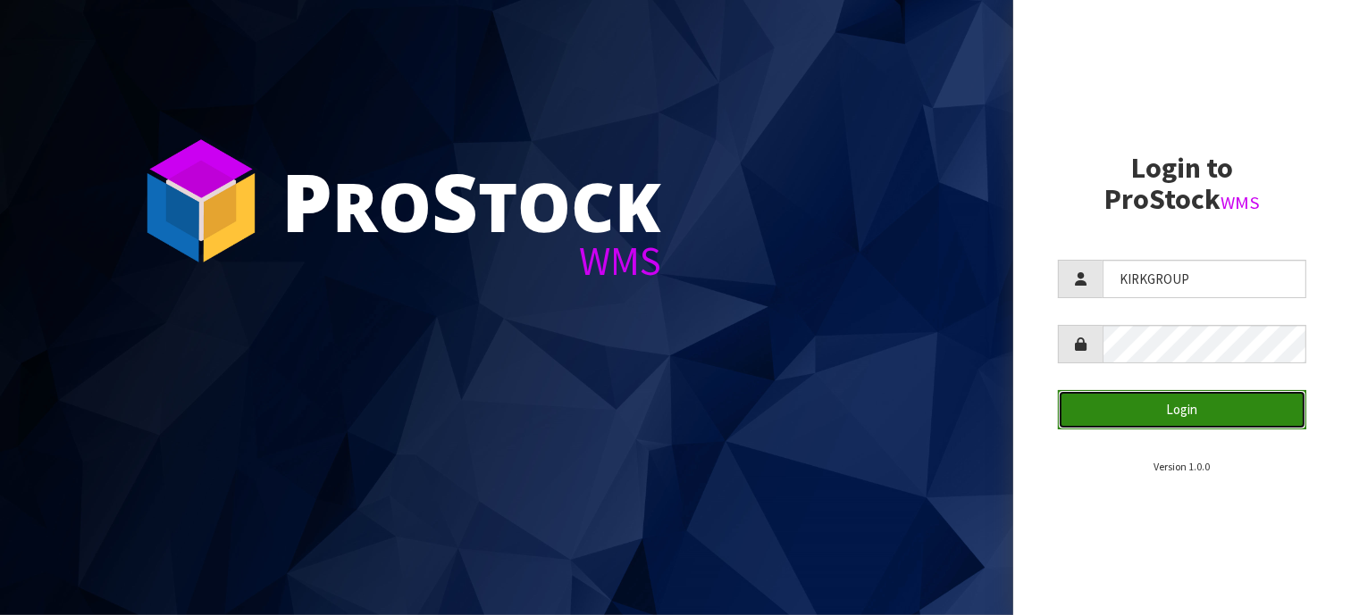
click at [1169, 405] on button "Login" at bounding box center [1182, 409] width 248 height 38
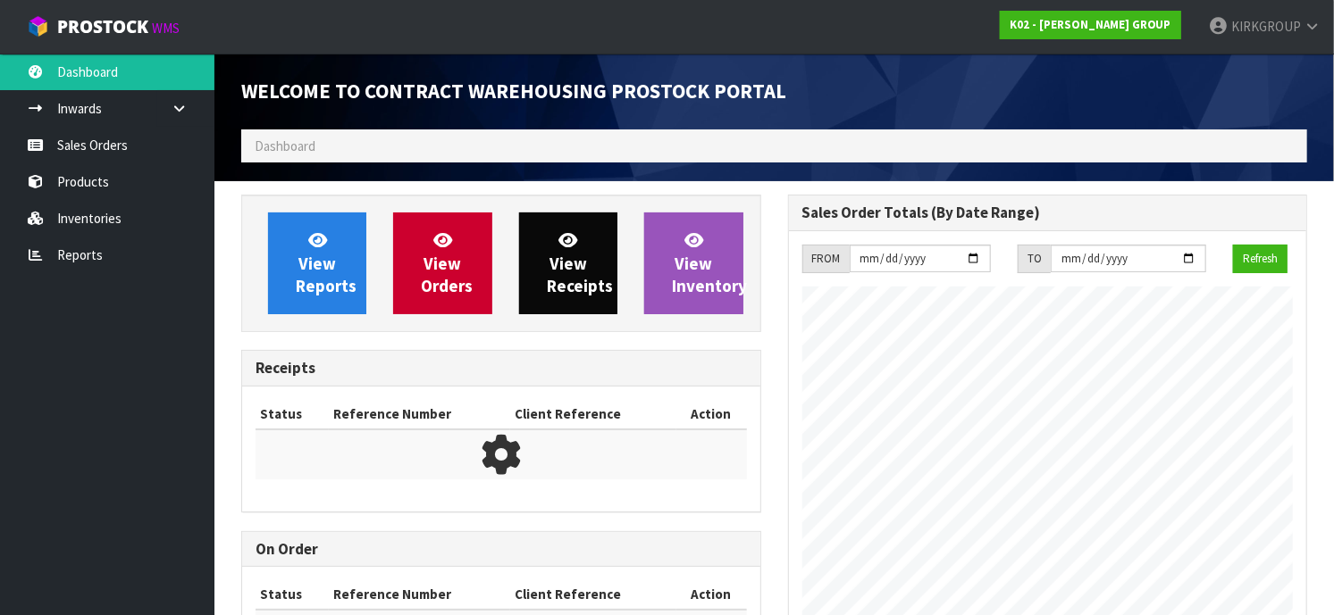
scroll to position [845, 546]
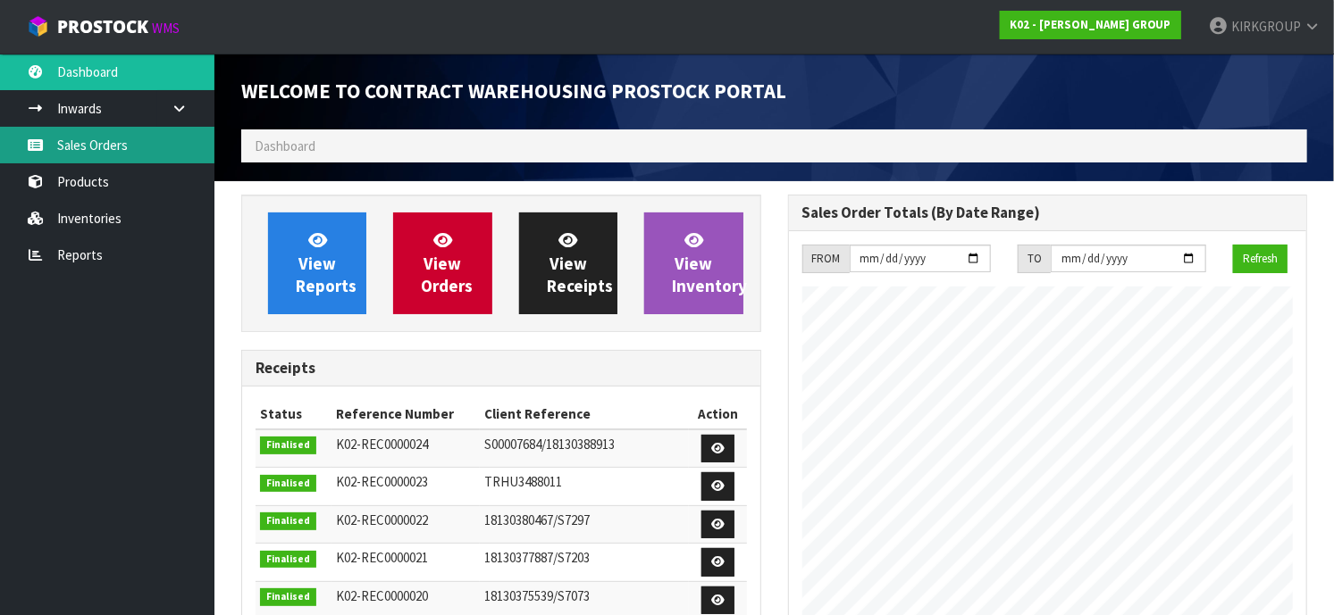
click at [80, 146] on link "Sales Orders" at bounding box center [107, 145] width 214 height 37
